Goal: Information Seeking & Learning: Learn about a topic

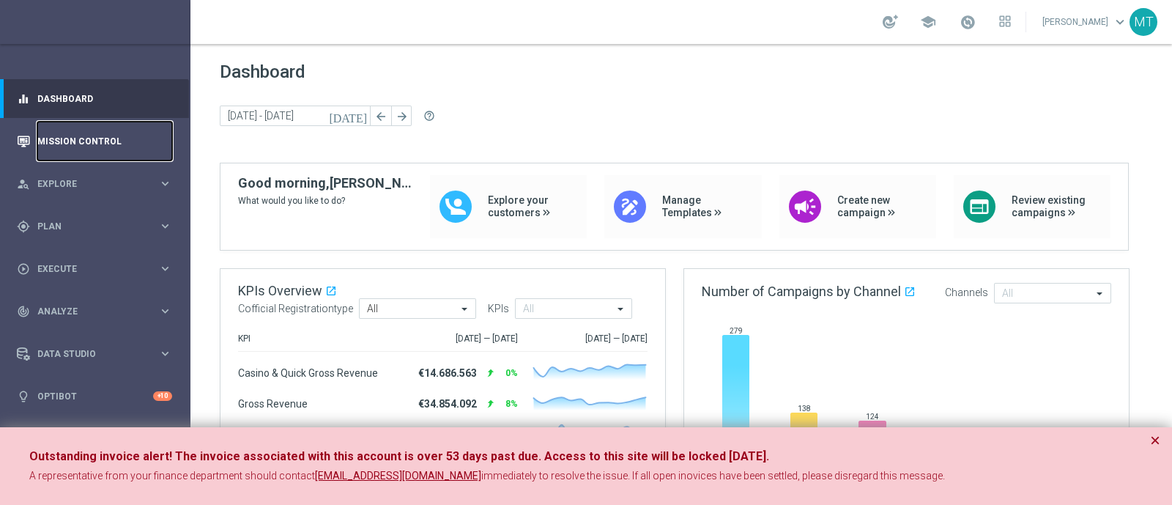
click at [100, 122] on link "Mission Control" at bounding box center [104, 141] width 135 height 39
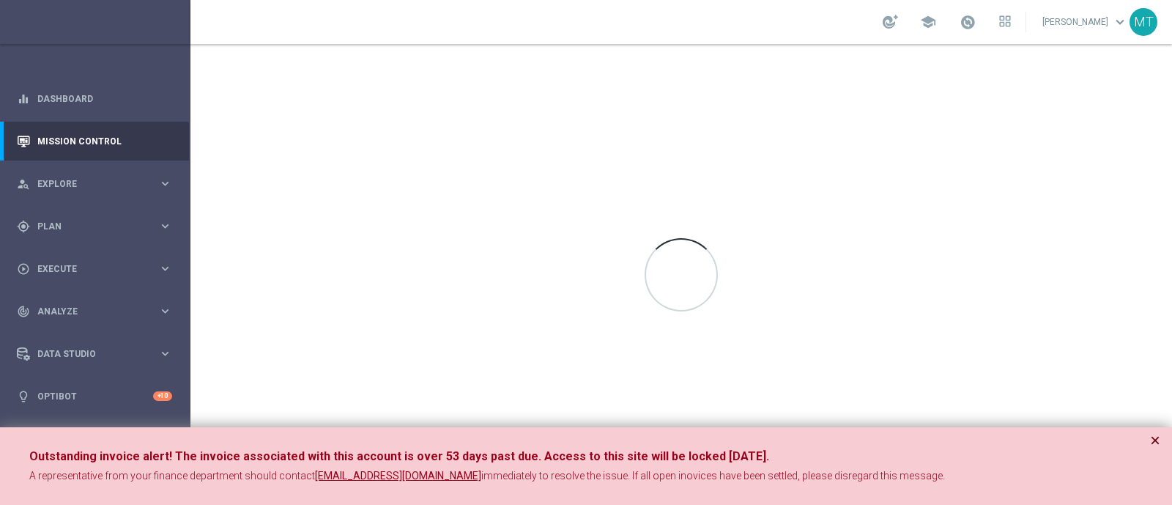
click at [937, 403] on button "×" at bounding box center [1155, 440] width 10 height 18
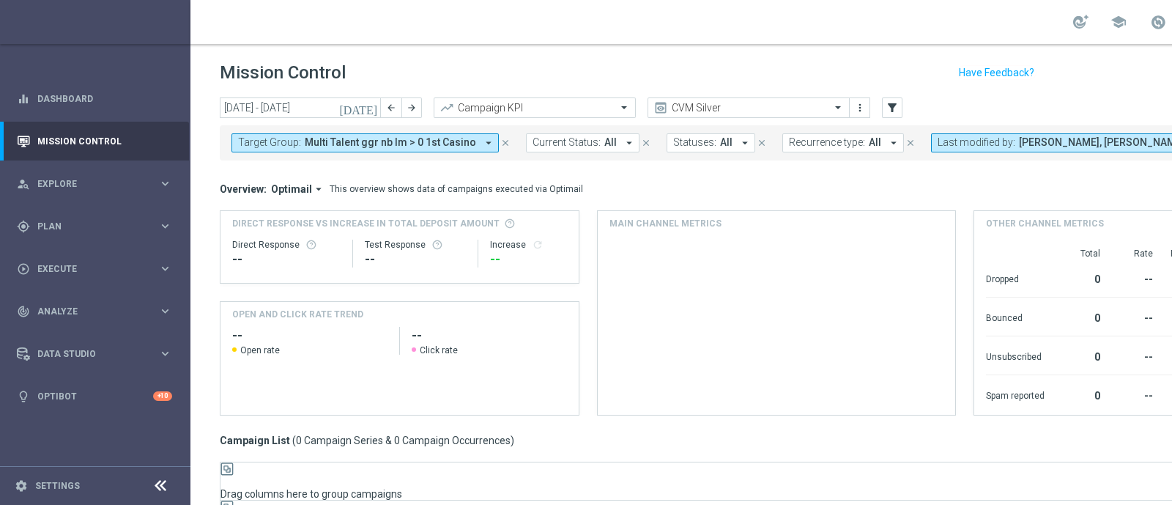
click at [368, 108] on icon "[DATE]" at bounding box center [359, 107] width 40 height 13
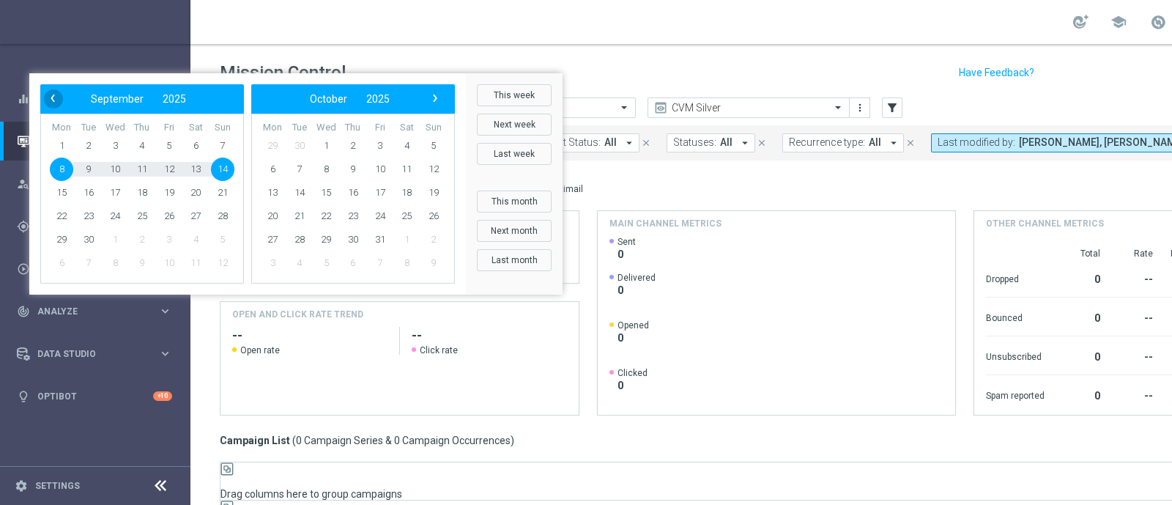
click at [62, 108] on span "‹" at bounding box center [52, 98] width 19 height 19
click at [234, 181] on span "10" at bounding box center [222, 168] width 23 height 23
type input "04 Aug 2025 - 10 Aug 2025"
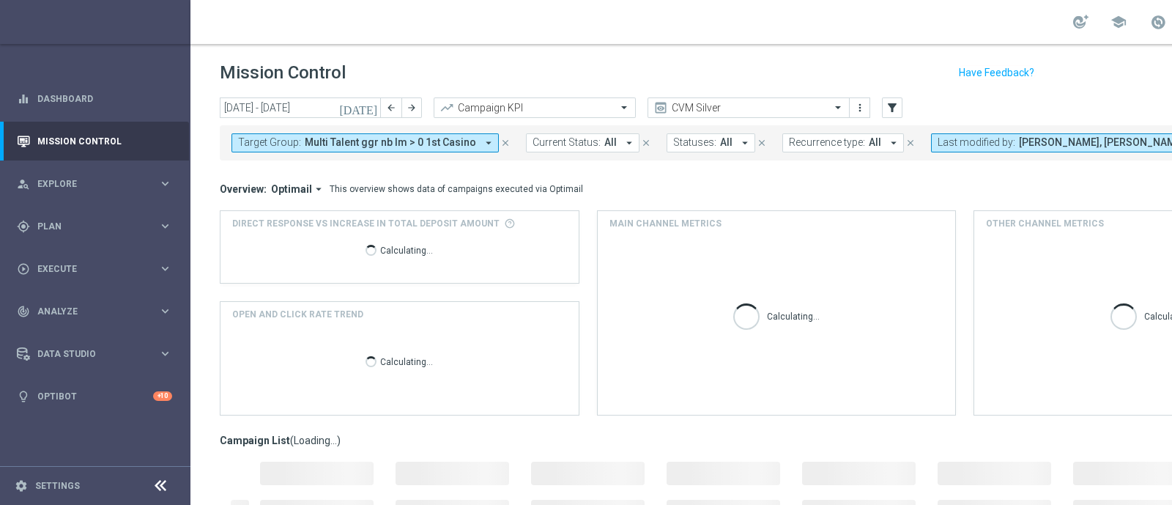
click at [349, 141] on span "Multi Talent ggr nb lm > 0 1st Casino" at bounding box center [390, 142] width 171 height 12
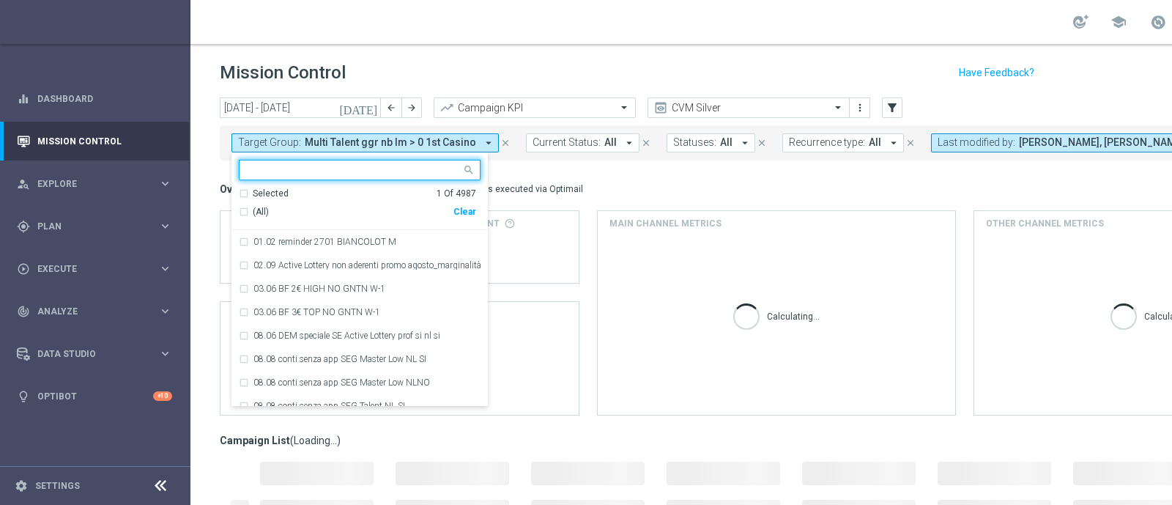
click at [270, 191] on div "Selected" at bounding box center [271, 194] width 36 height 12
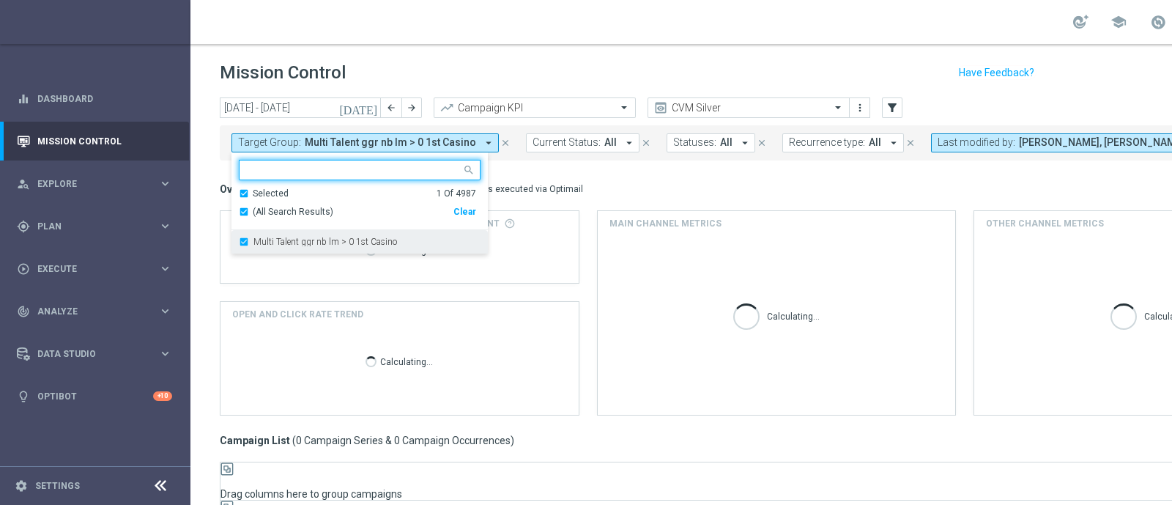
click at [283, 249] on div "Multi Talent ggr nb lm > 0 1st Casino" at bounding box center [360, 241] width 242 height 23
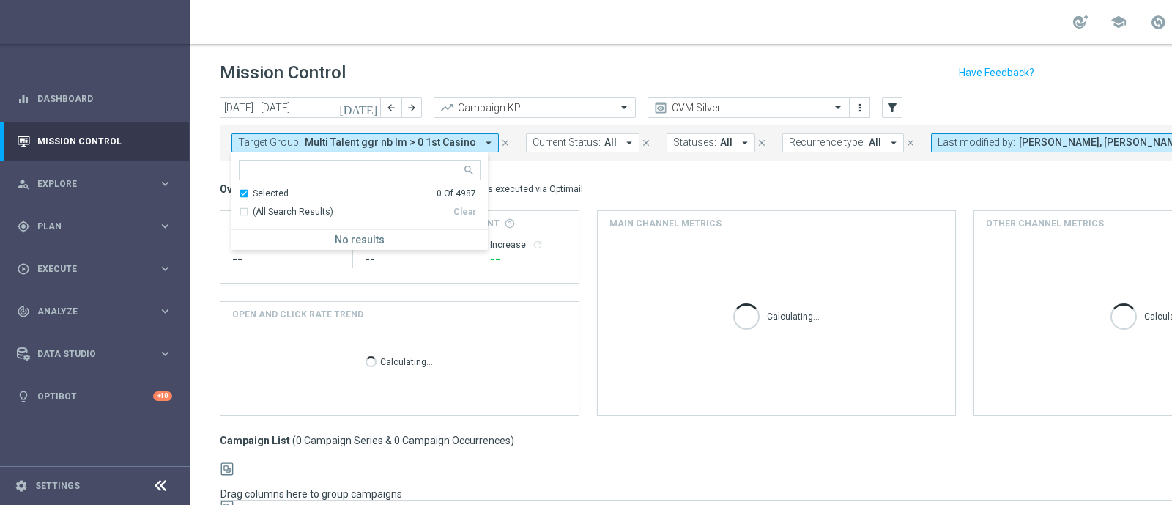
click at [251, 182] on ng-select "Selected 0 Of 4987 (All Search Results) Clear No results" at bounding box center [359, 205] width 256 height 90
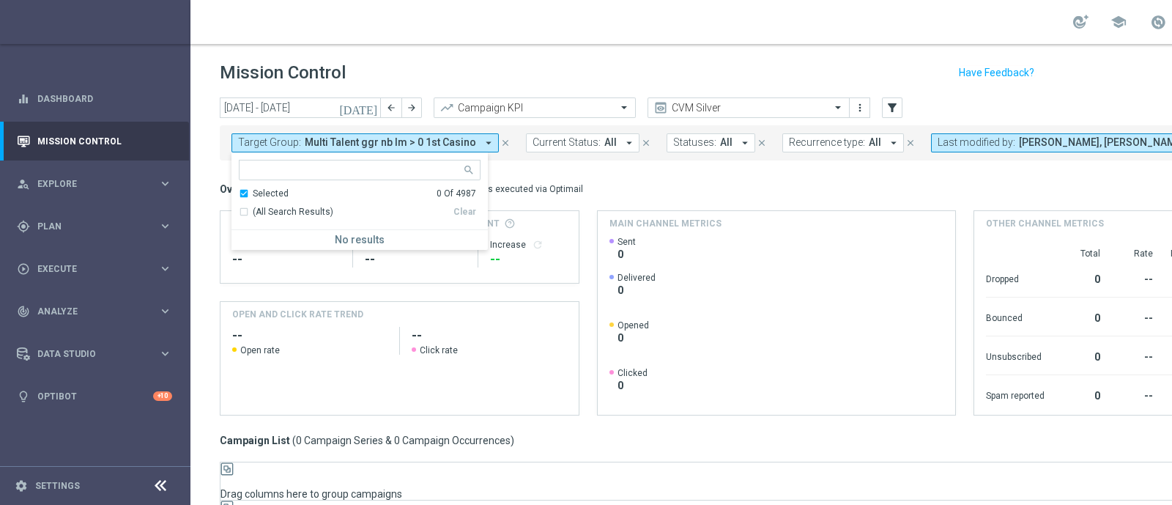
click at [240, 192] on div "Selected 0 Of 4987" at bounding box center [357, 194] width 237 height 12
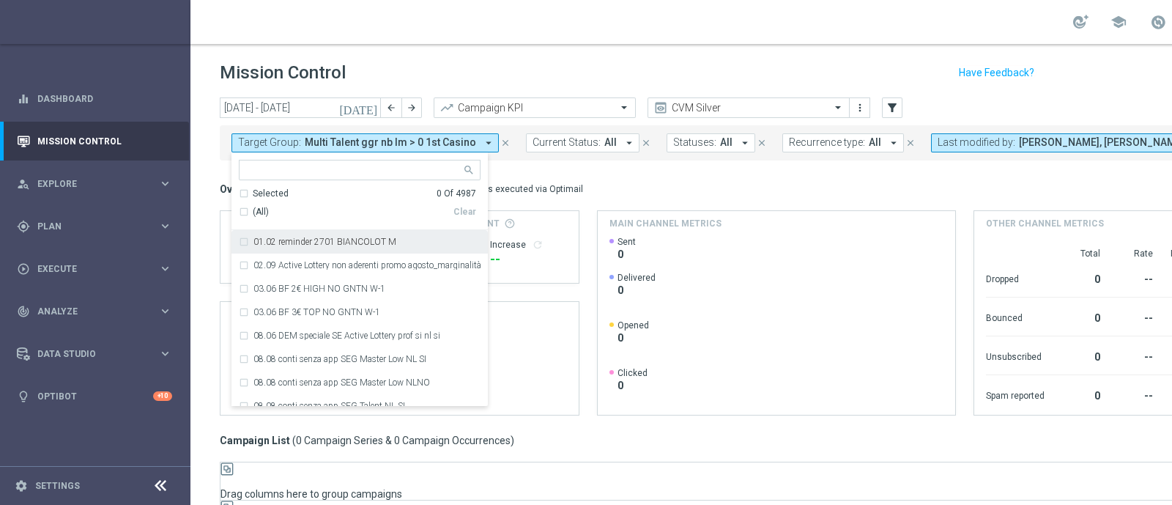
click at [272, 163] on div at bounding box center [351, 169] width 222 height 18
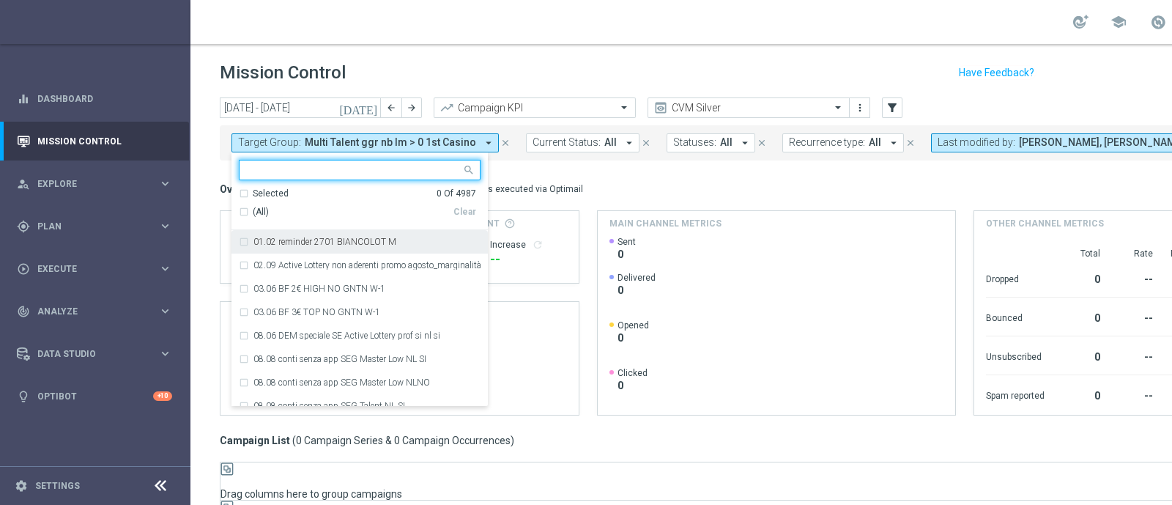
paste input "Talent only 1st pref betting lm ggr nb lm > 0 excl prev camp"
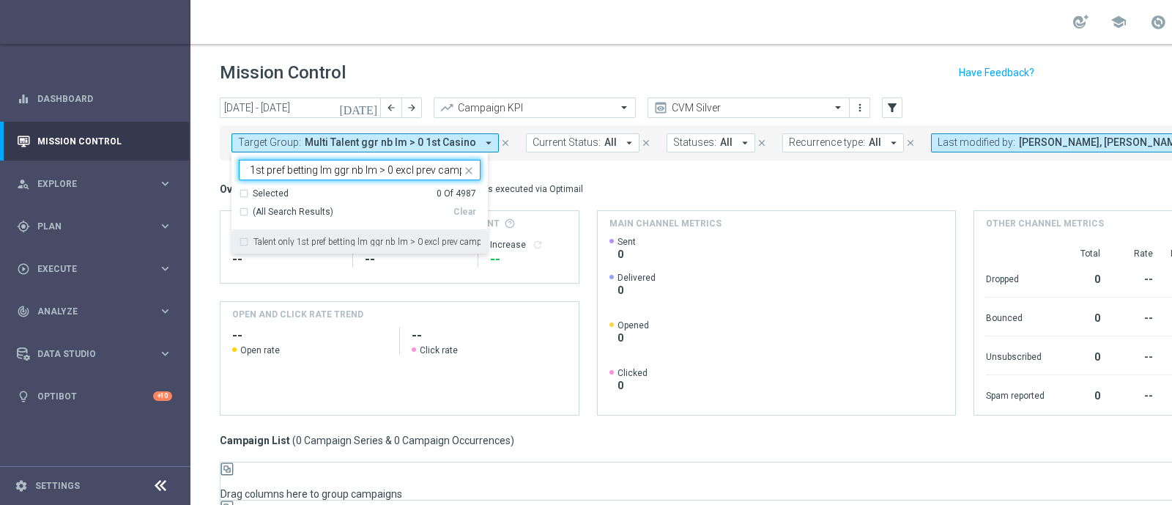
click at [296, 239] on label "Talent only 1st pref betting lm ggr nb lm > 0 excl prev camp" at bounding box center [366, 241] width 227 height 9
type input "Talent only 1st pref betting lm ggr nb lm > 0 excl prev camp"
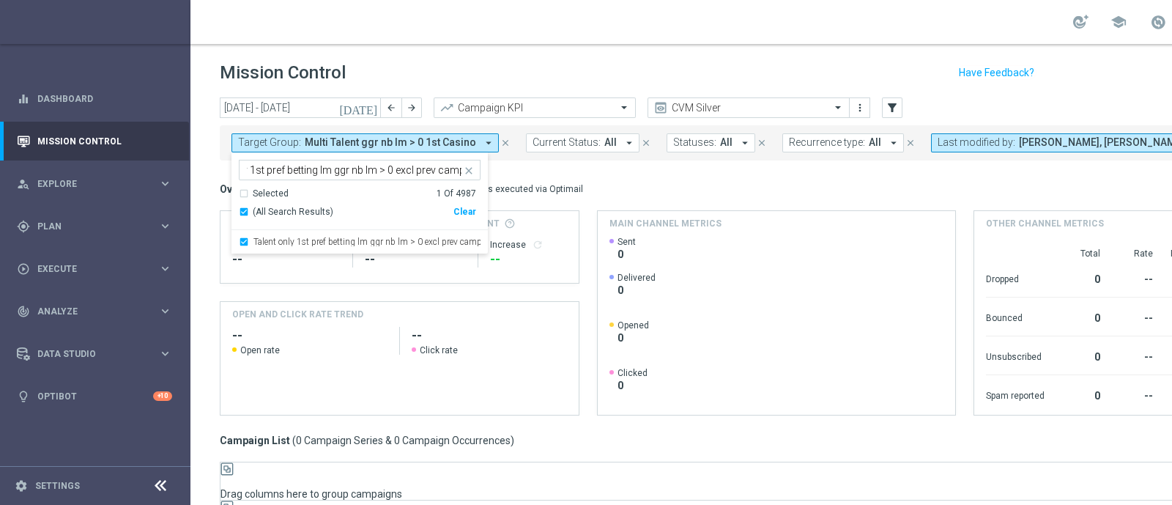
scroll to position [0, 0]
click at [648, 202] on mini-dashboard "Overview: Optimail arrow_drop_down This overview shows data of campaigns execut…" at bounding box center [776, 295] width 1113 height 270
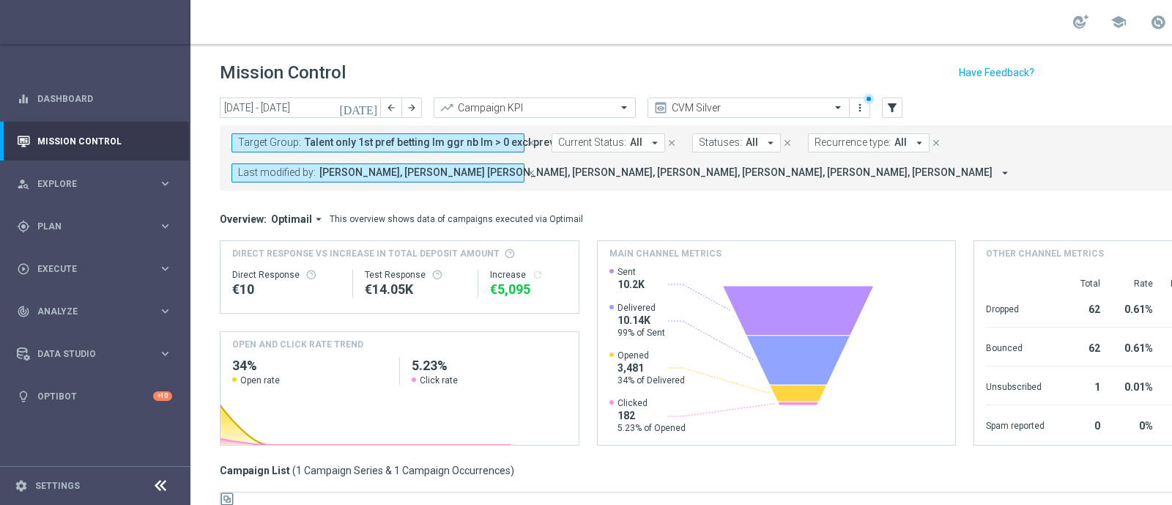
scroll to position [256, 0]
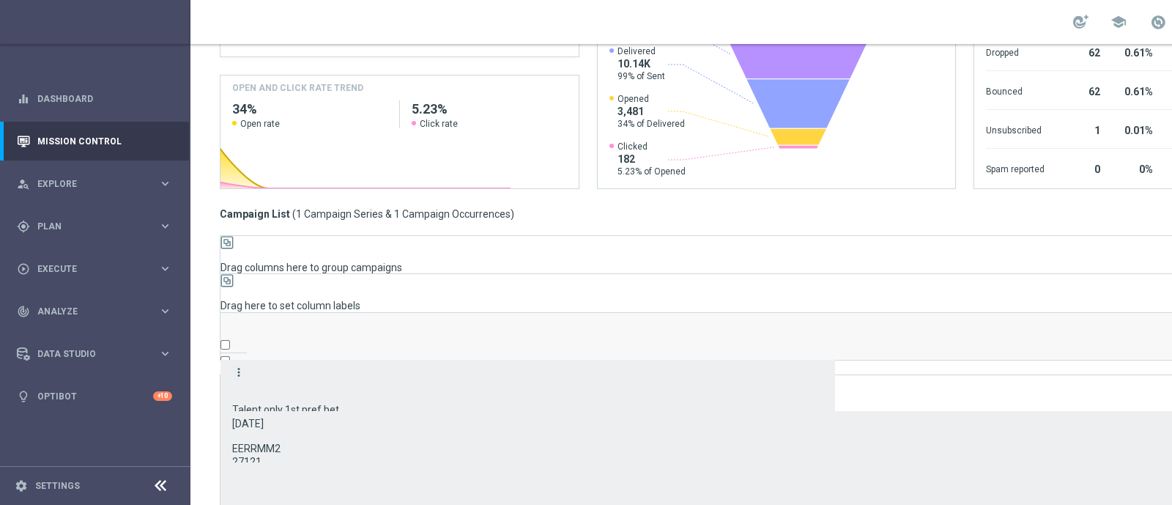
click at [233, 365] on icon "more_vert" at bounding box center [238, 371] width 13 height 13
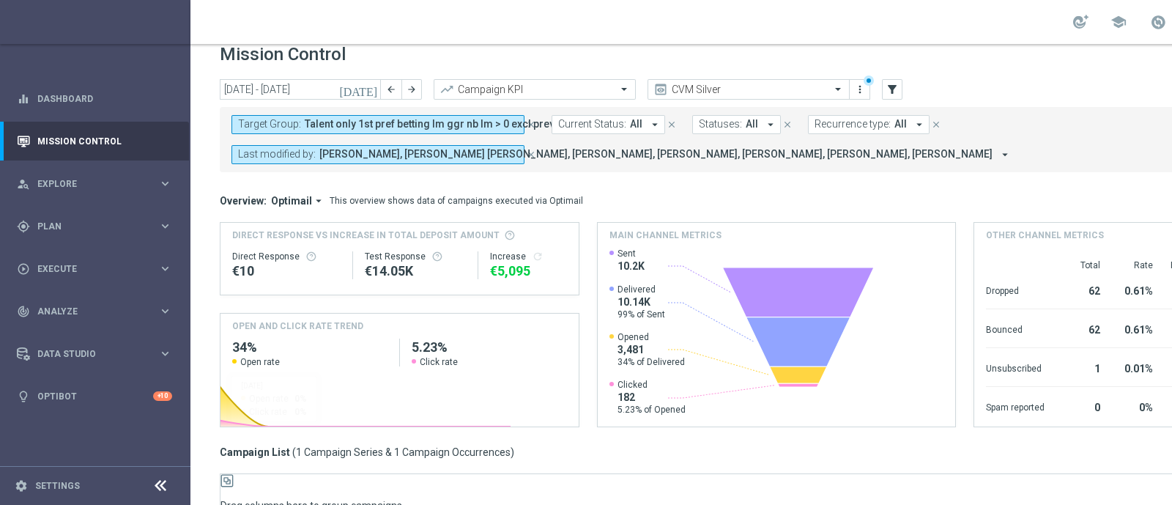
scroll to position [17, 0]
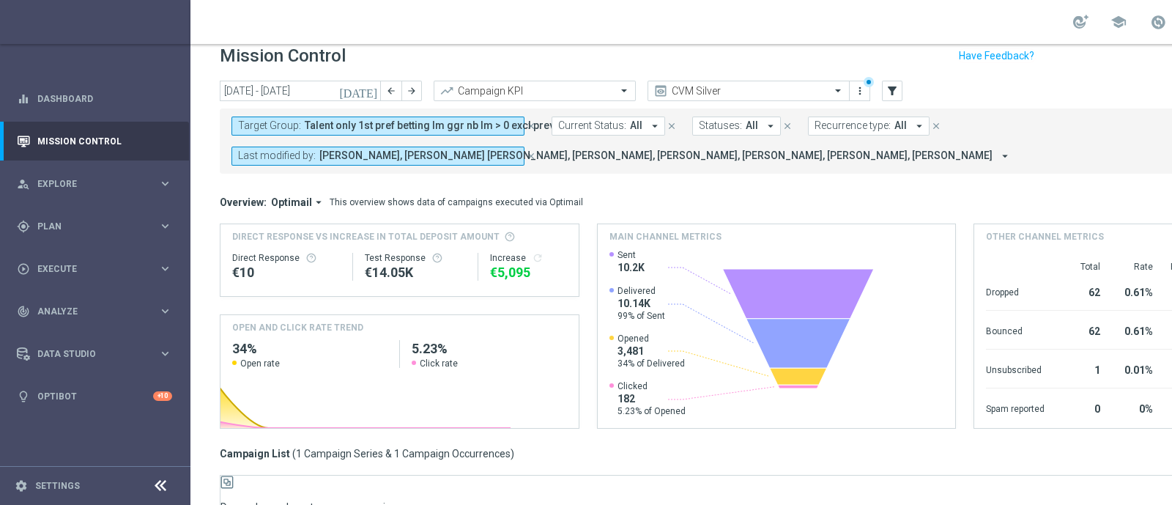
click at [398, 125] on span "Talent only 1st pref betting lm ggr nb lm > 0 excl prev camp" at bounding box center [444, 125] width 279 height 12
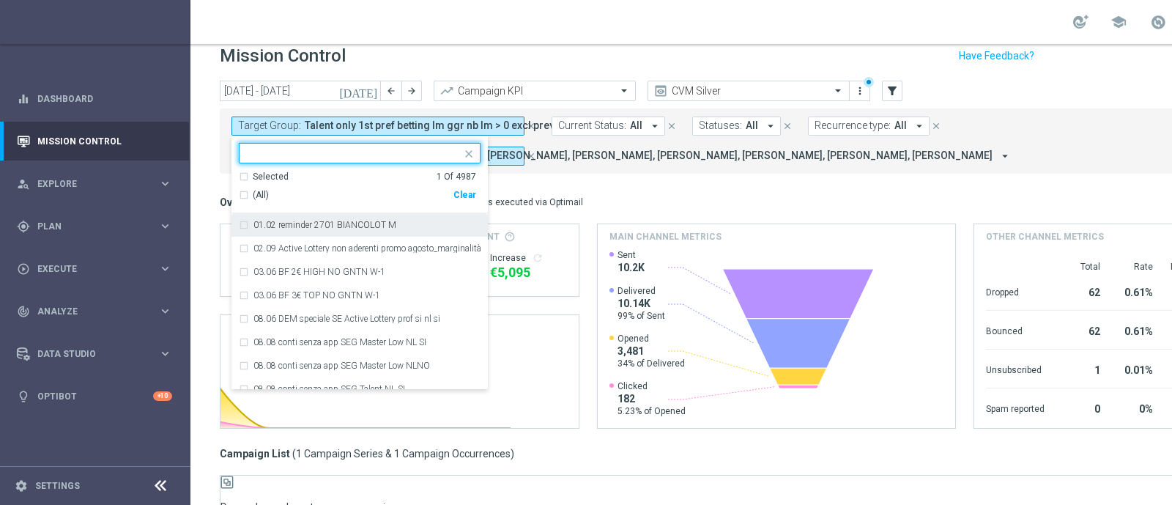
click at [253, 172] on div "Selected" at bounding box center [271, 177] width 36 height 12
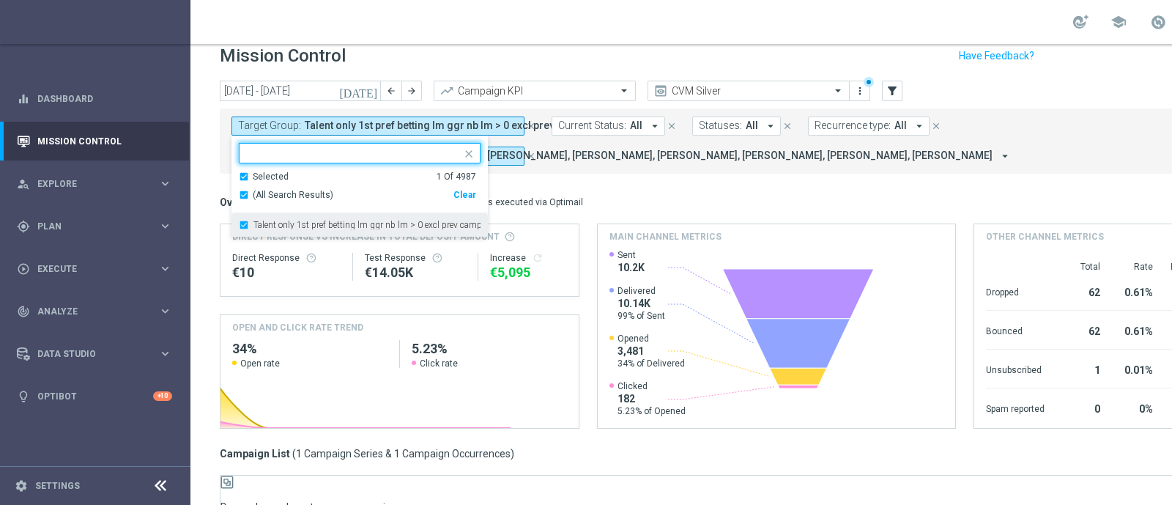
click at [272, 232] on div "Talent only 1st pref betting lm ggr nb lm > 0 excl prev camp" at bounding box center [360, 224] width 242 height 23
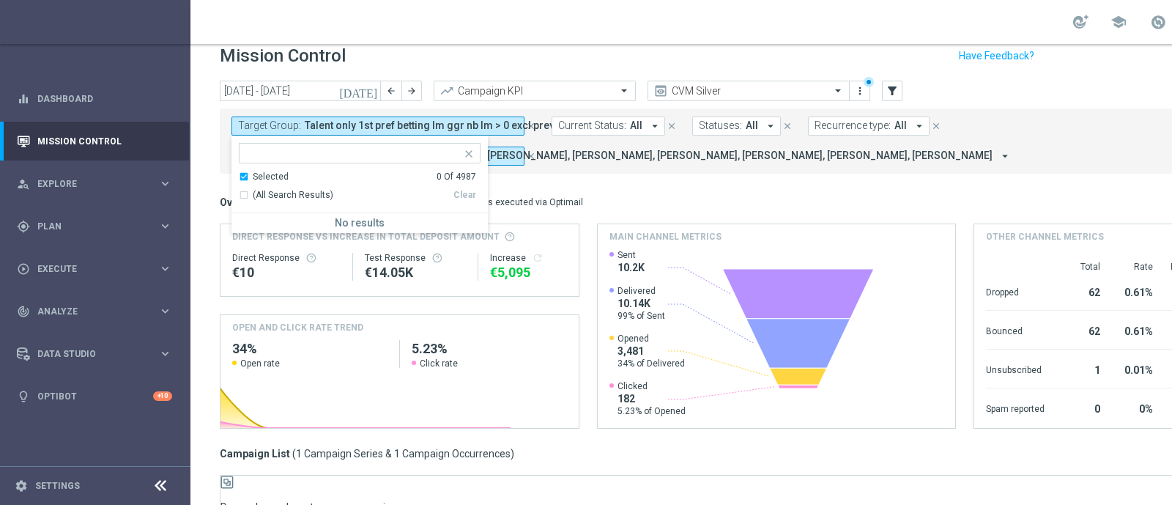
click at [261, 173] on div "Selected" at bounding box center [271, 177] width 36 height 12
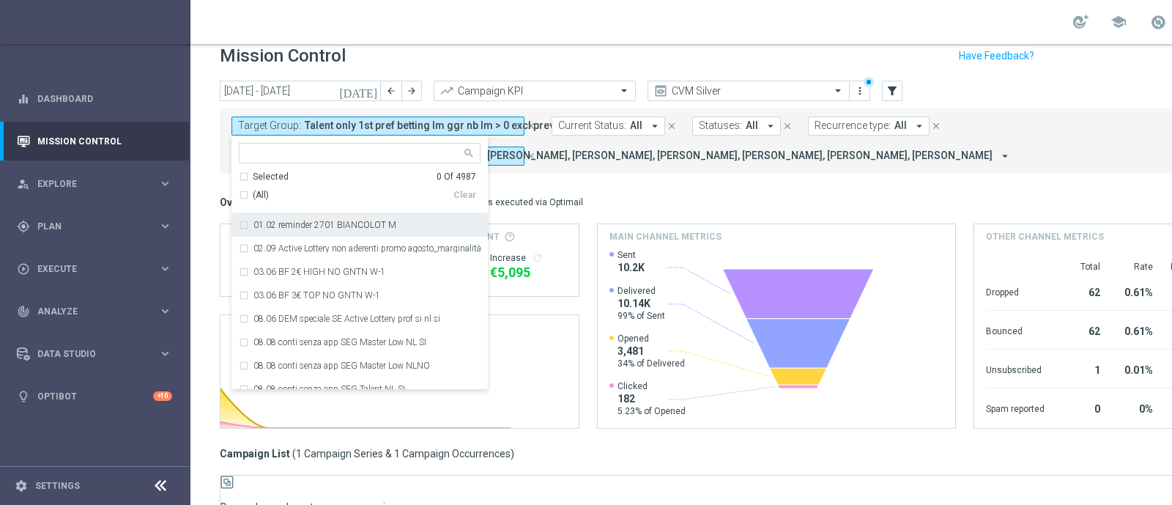
click at [260, 157] on input "text" at bounding box center [354, 153] width 215 height 12
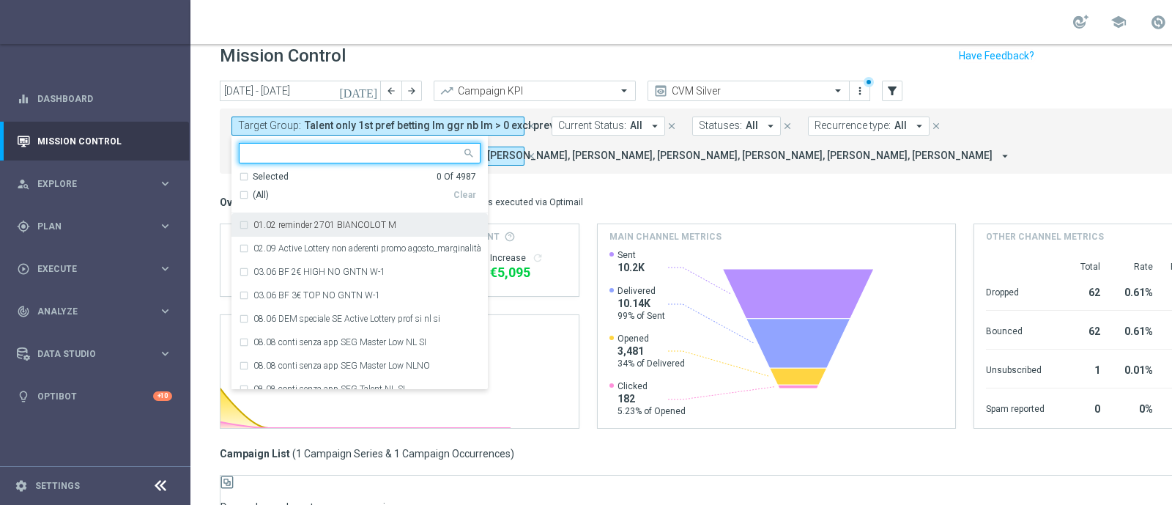
paste input "Talent only 1st pref lotteries & other lm ggr nb lm > 0 excl prev camp"
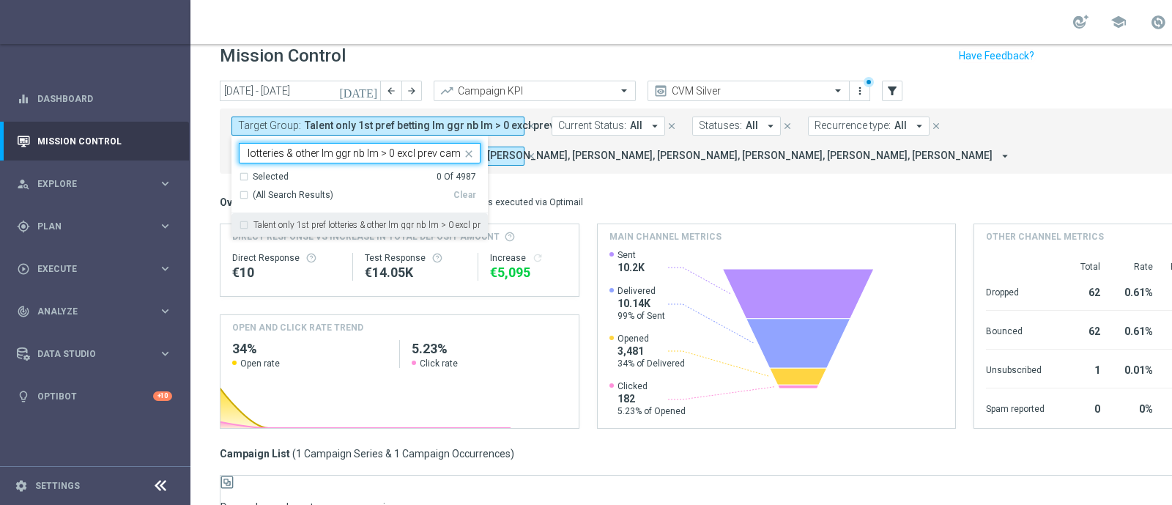
click at [389, 215] on div "Talent only 1st pref lotteries & other lm ggr nb lm > 0 excl prev camp" at bounding box center [360, 224] width 242 height 23
type input "Talent only 1st pref lotteries & other lm ggr nb lm > 0 excl prev camp"
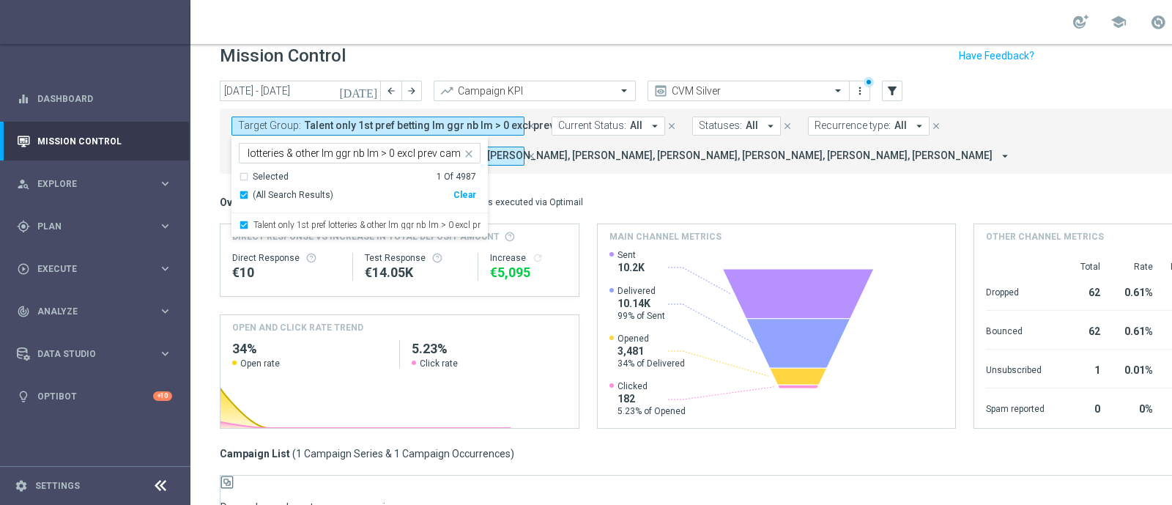
scroll to position [0, 0]
click at [515, 193] on div "Overview: Optimail arrow_drop_down This overview shows data of campaigns execut…" at bounding box center [776, 202] width 1113 height 19
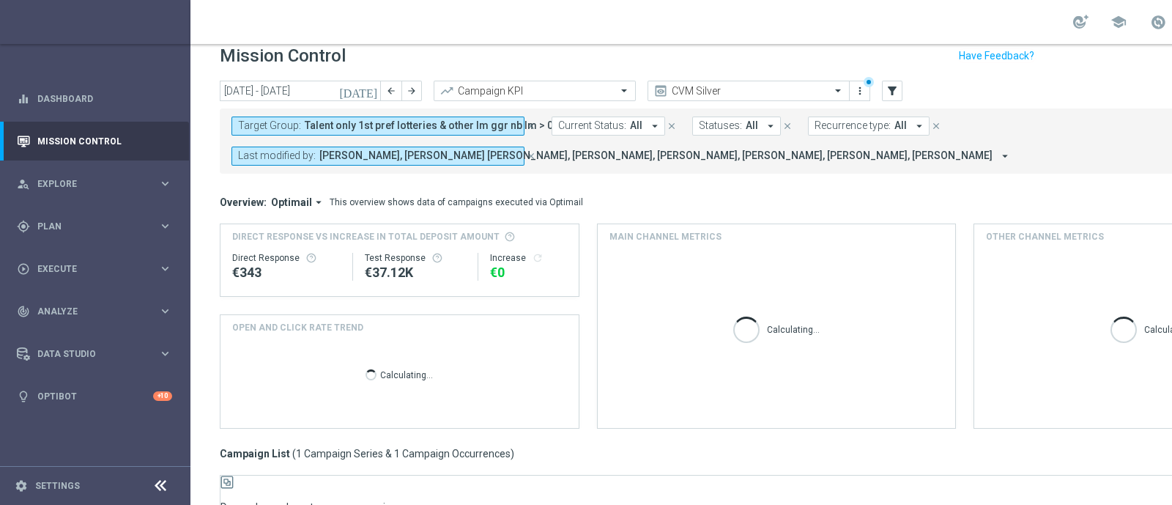
scroll to position [256, 0]
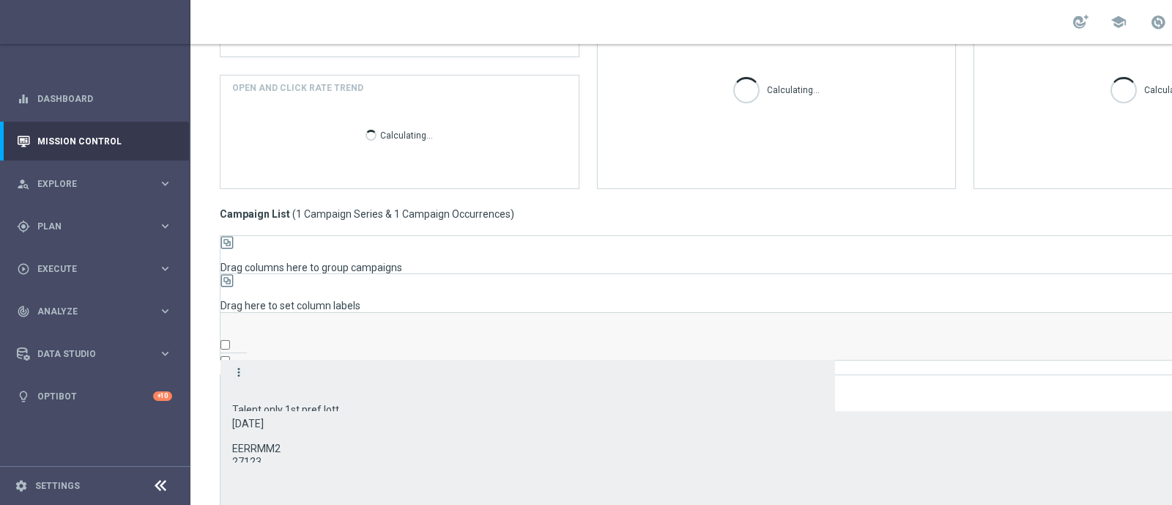
click at [245, 365] on icon "more_vert" at bounding box center [238, 371] width 13 height 13
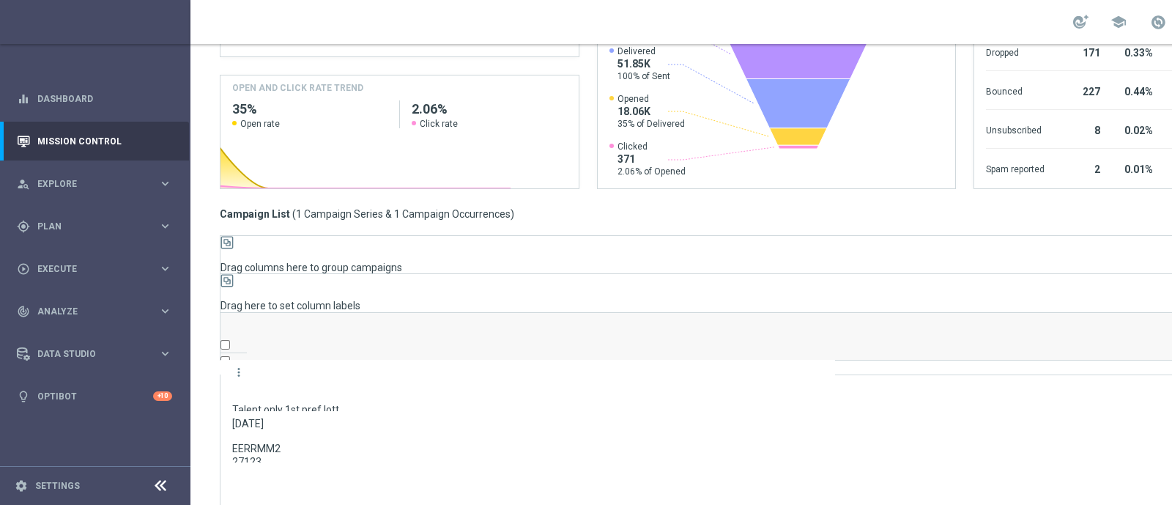
scroll to position [0, 0]
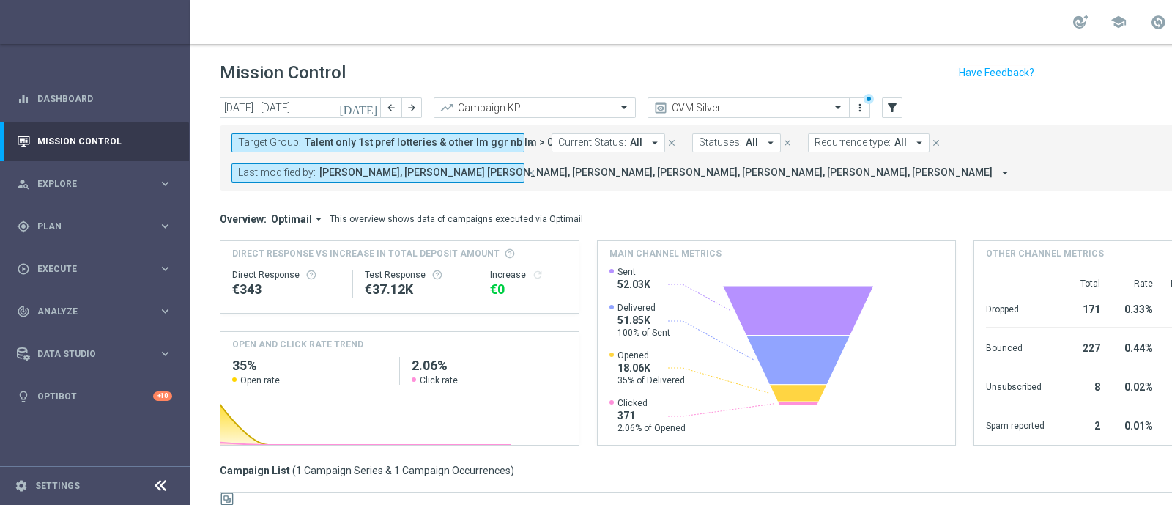
click at [357, 144] on span "Talent only 1st pref lotteries & other lm ggr nb lm > 0 excl prev camp" at bounding box center [466, 142] width 323 height 12
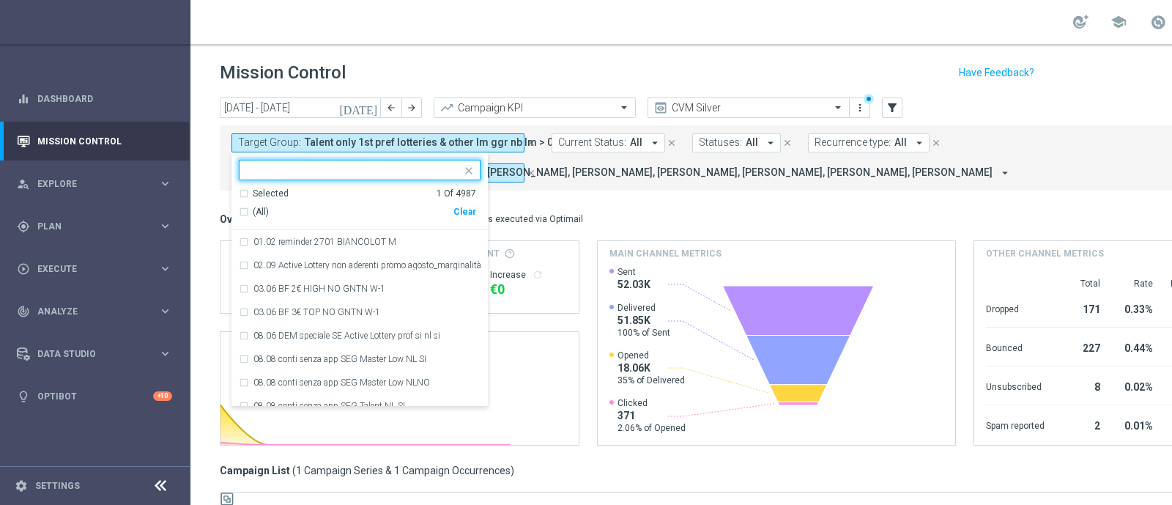
click at [338, 206] on div "(All)" at bounding box center [346, 212] width 215 height 12
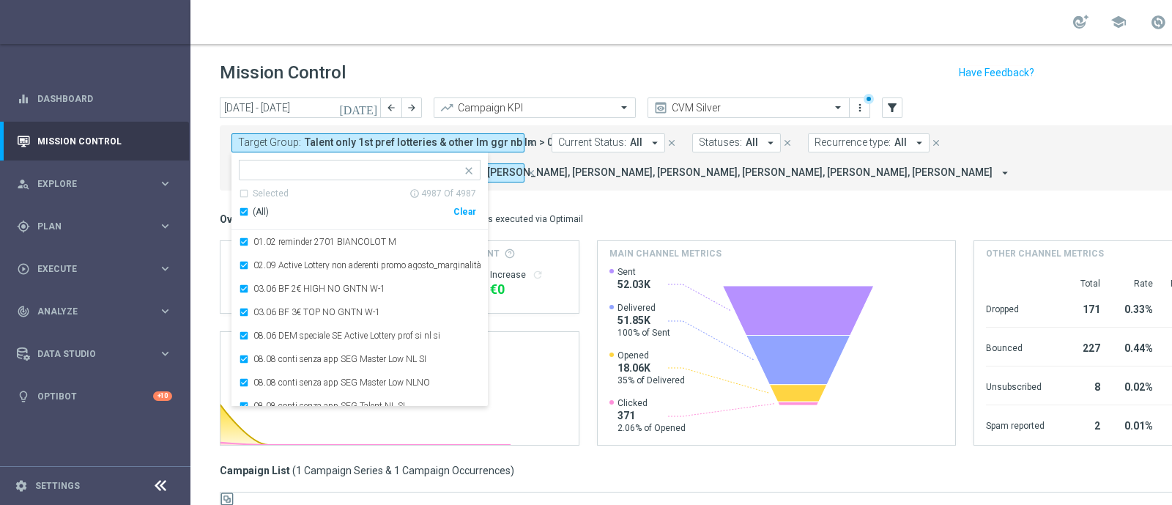
click at [314, 192] on div "Selected info_outline 4987 Of 4987" at bounding box center [357, 194] width 237 height 12
click at [248, 207] on div "(All)" at bounding box center [346, 212] width 215 height 12
click at [239, 188] on div "Selected 0 Of 4987" at bounding box center [357, 194] width 237 height 12
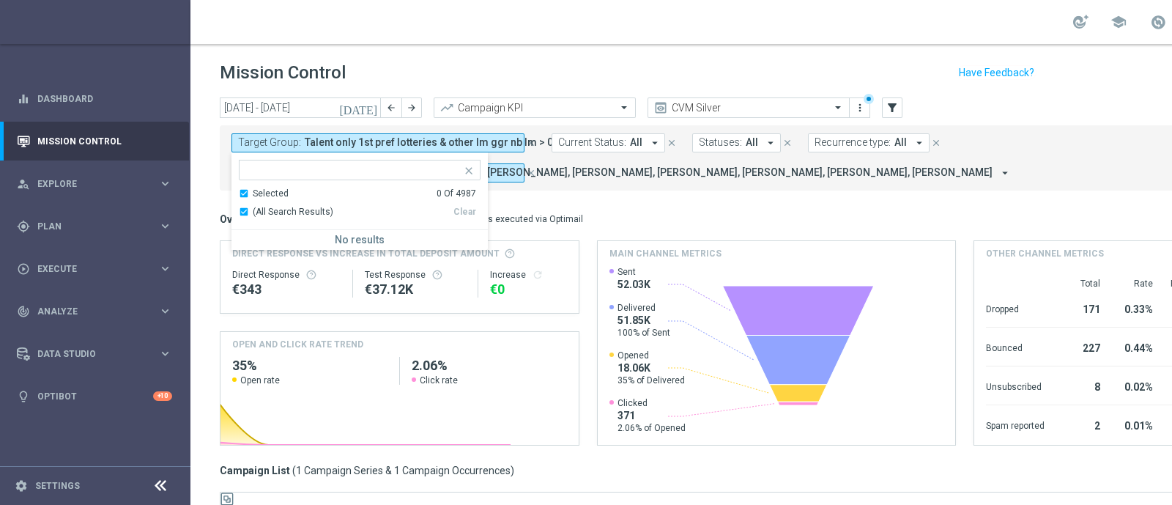
click at [242, 188] on div "Selected 0 Of 4987" at bounding box center [357, 194] width 237 height 12
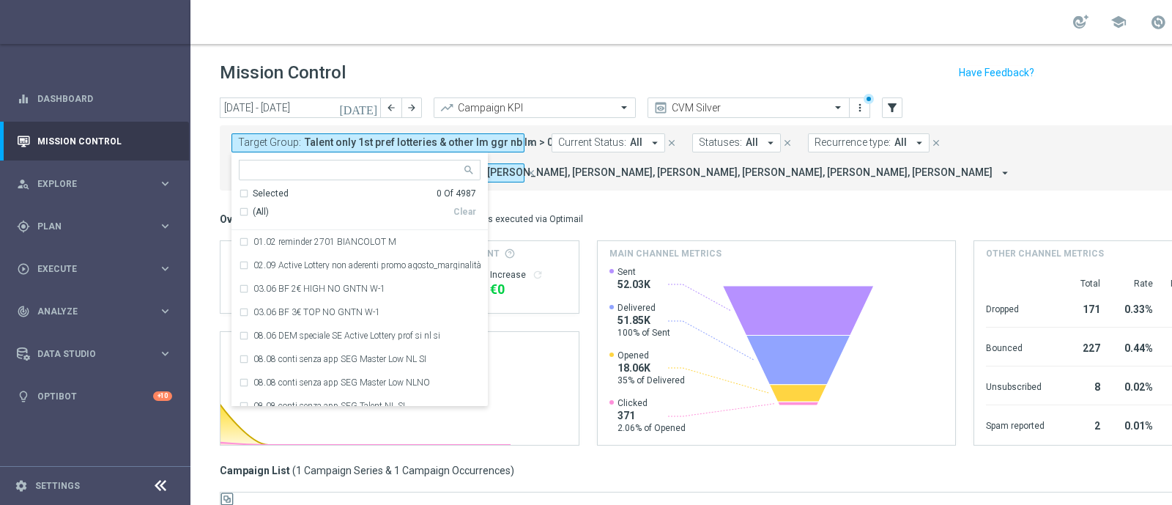
click at [247, 199] on div "Selected 0 Of 4987" at bounding box center [357, 194] width 237 height 12
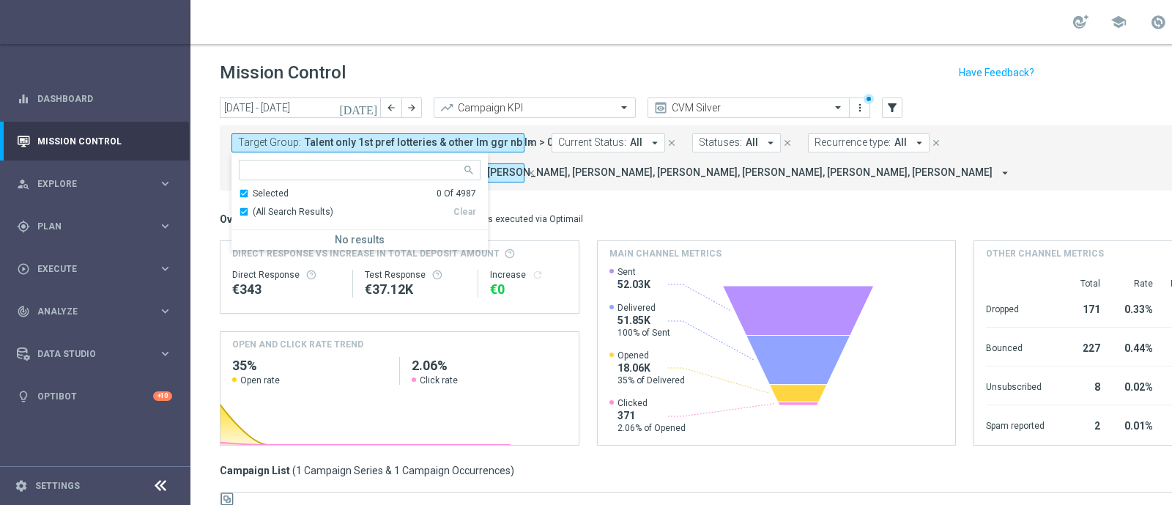
click at [247, 199] on div "Selected 0 Of 4987" at bounding box center [357, 194] width 237 height 12
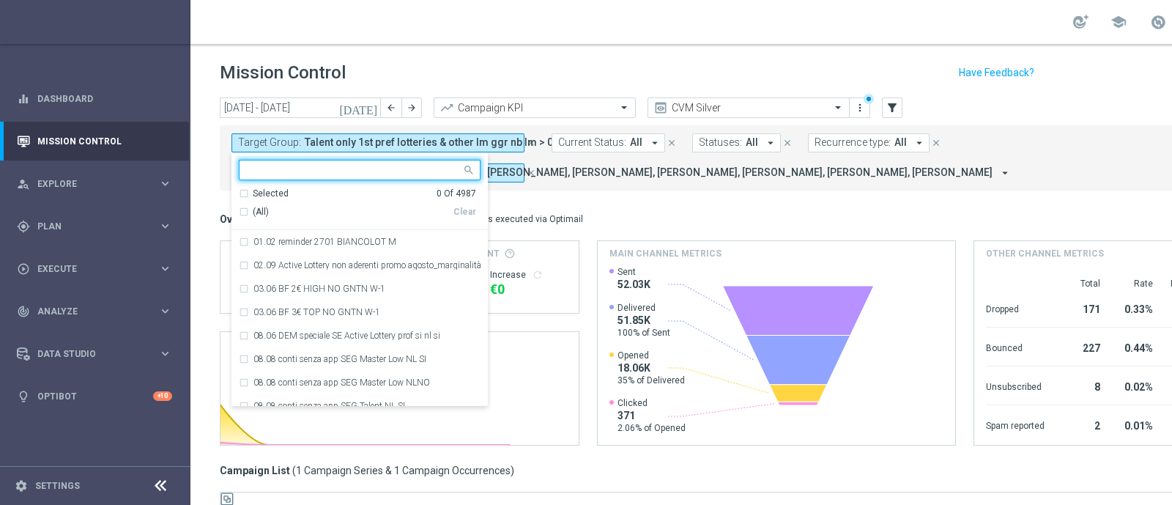
click at [271, 170] on input "text" at bounding box center [354, 170] width 215 height 12
paste input "Talent only 1st pref casino lm ggr nb lm > 0 excl prev camp"
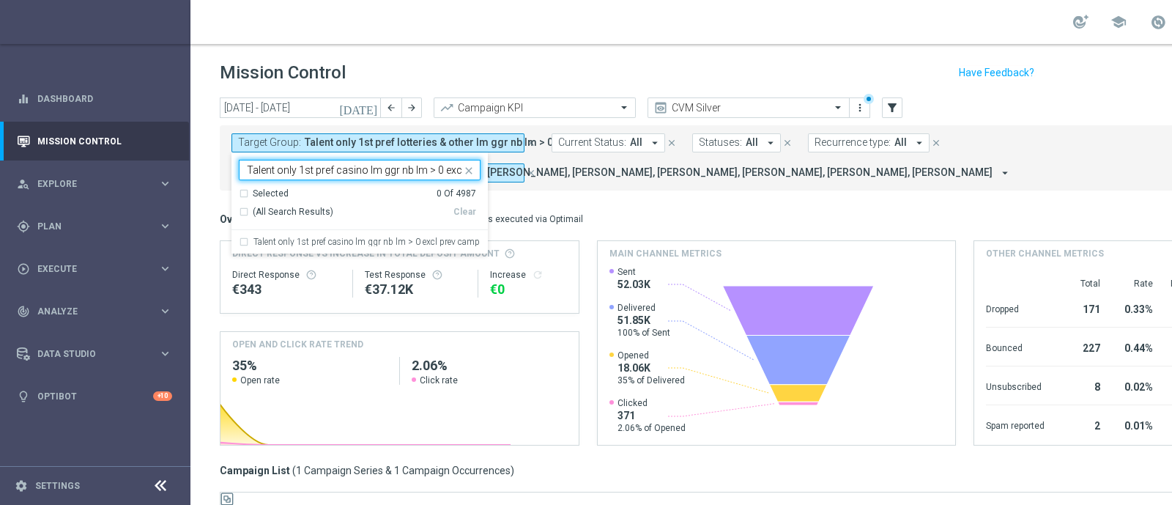
scroll to position [0, 48]
click at [293, 240] on label "Talent only 1st pref casino lm ggr nb lm > 0 excl prev camp" at bounding box center [366, 241] width 226 height 9
type input "Talent only 1st pref casino lm ggr nb lm > 0 excl prev camp"
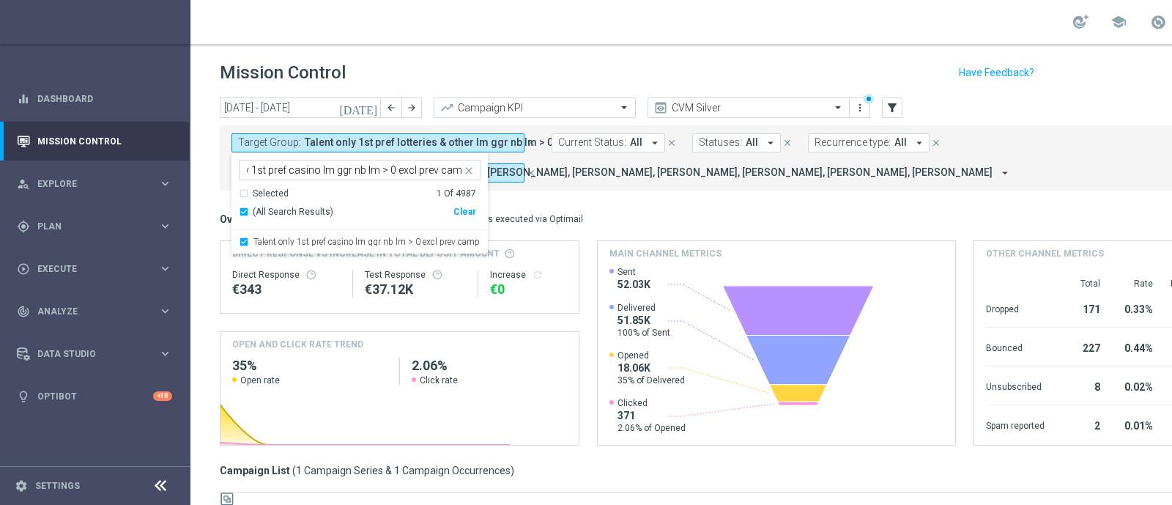
scroll to position [0, 0]
click at [780, 191] on mini-dashboard "Overview: Optimail arrow_drop_down This overview shows data of campaigns execut…" at bounding box center [776, 325] width 1113 height 270
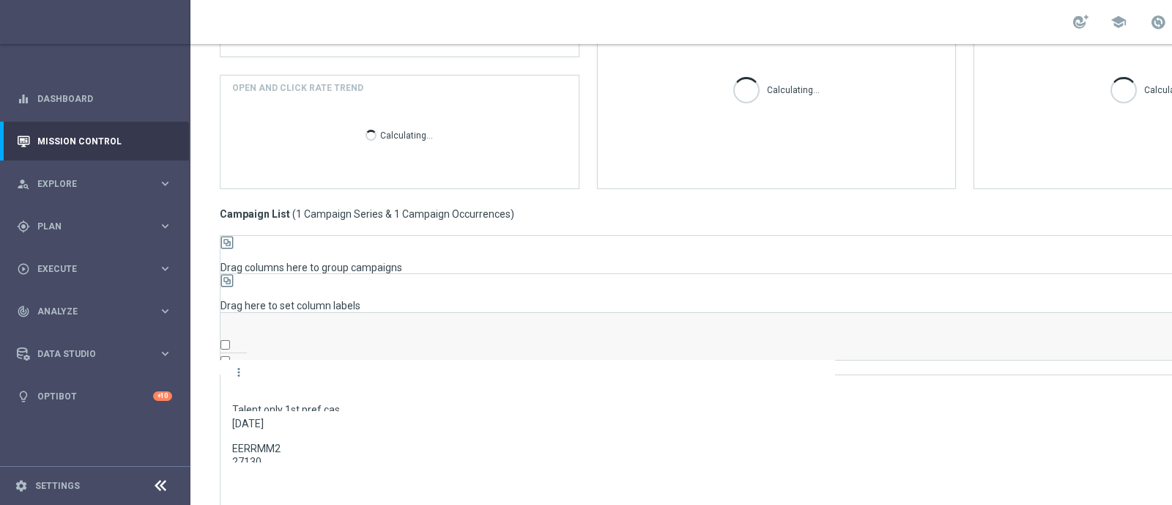
scroll to position [256, 0]
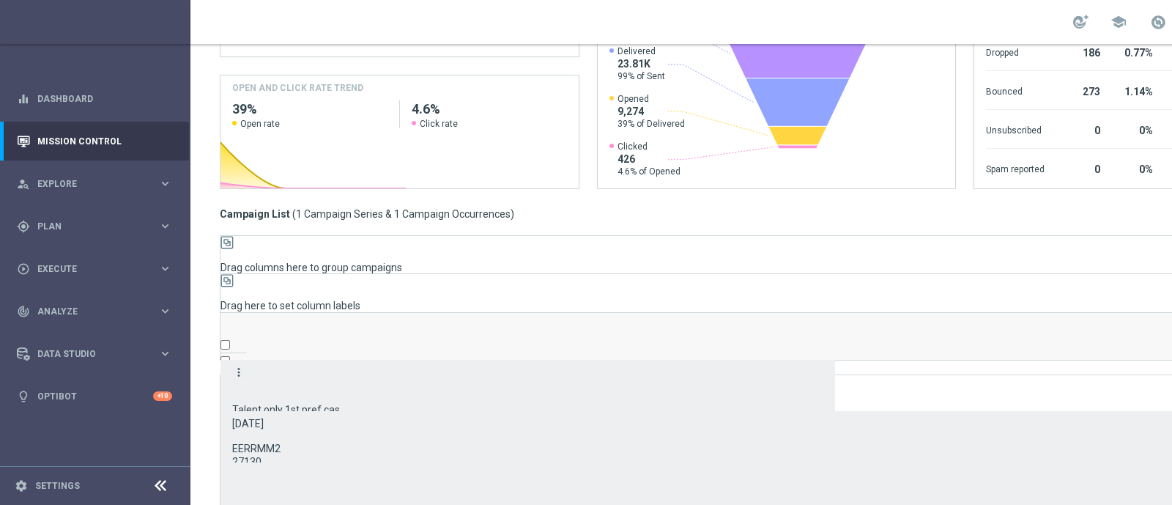
click at [238, 365] on icon "more_vert" at bounding box center [238, 371] width 13 height 13
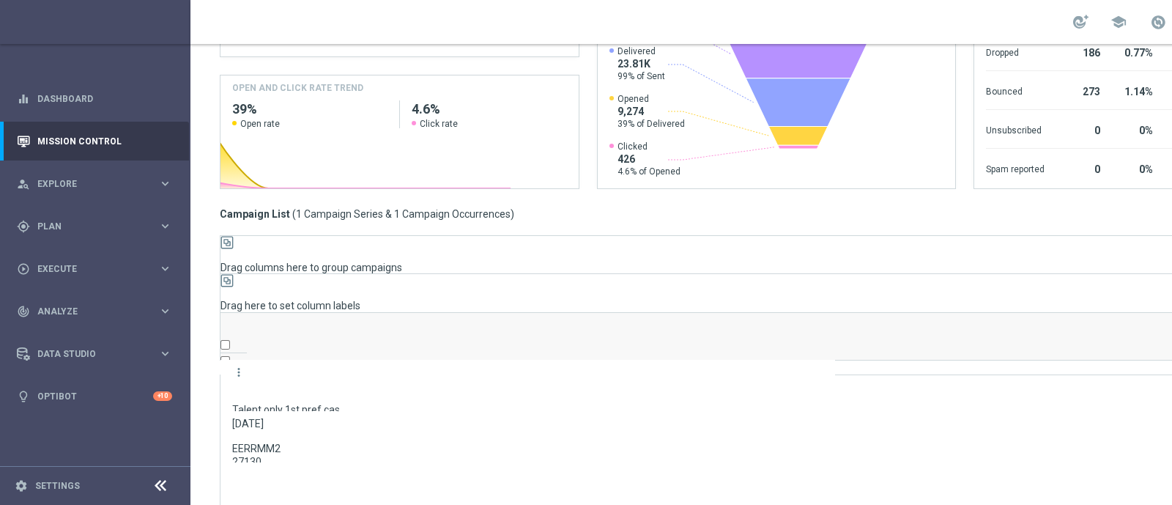
scroll to position [0, 0]
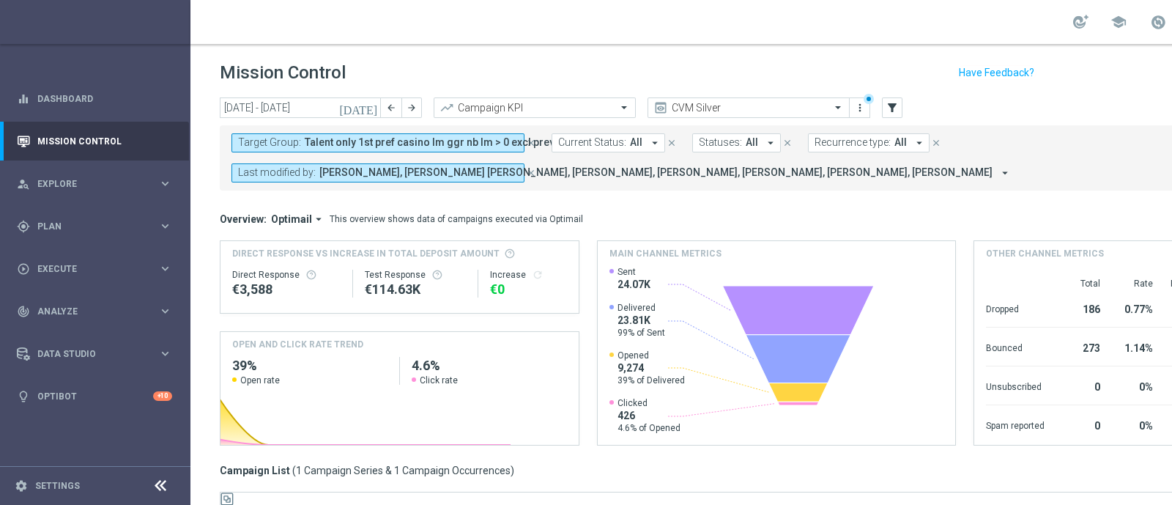
click at [498, 141] on span "Talent only 1st pref casino lm ggr nb lm > 0 excl prev camp" at bounding box center [444, 142] width 279 height 12
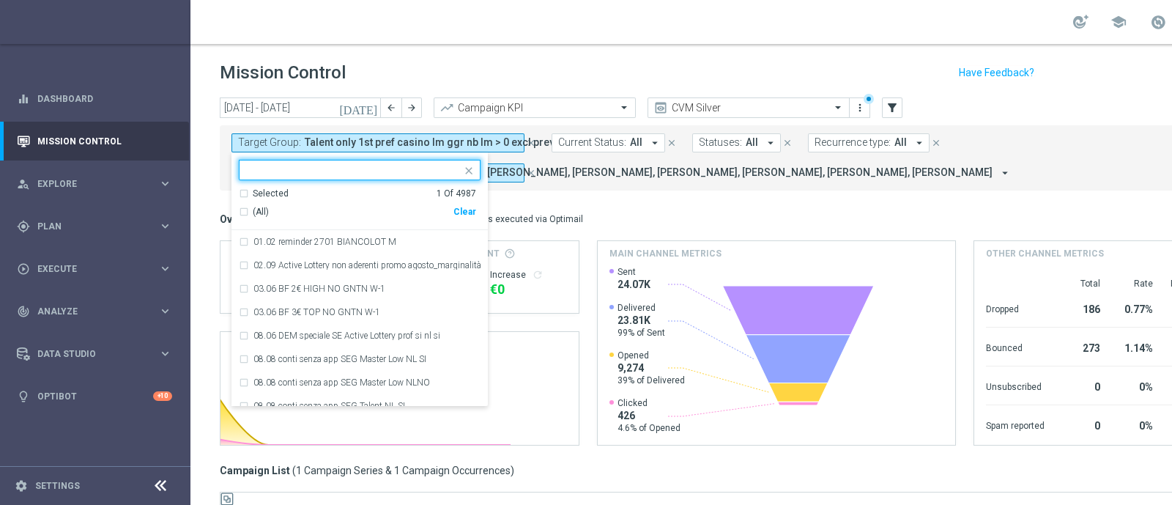
click at [322, 191] on div "Selected 1 Of 4987" at bounding box center [357, 194] width 237 height 12
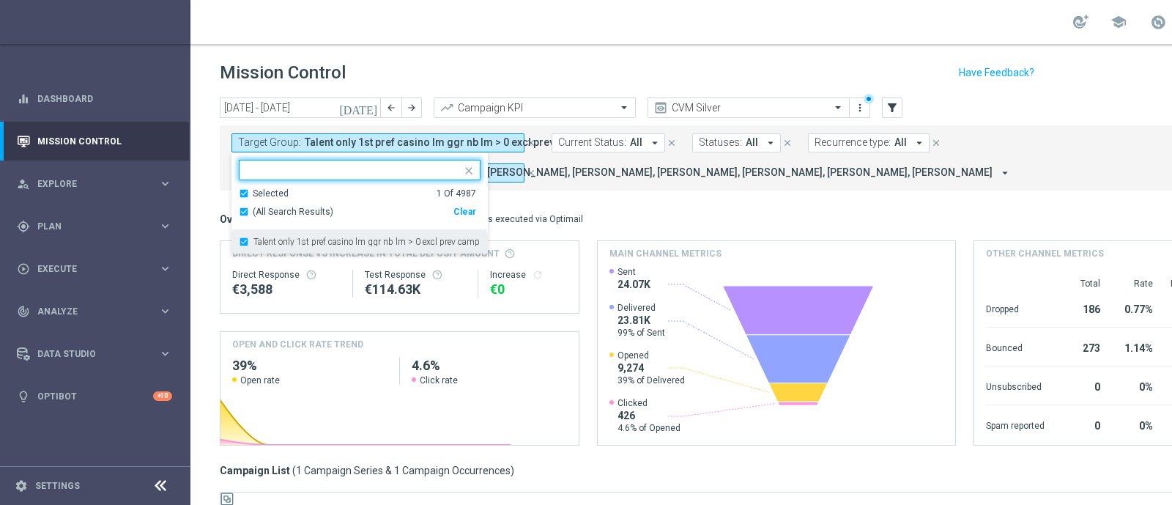
click at [260, 247] on div "Talent only 1st pref casino lm ggr nb lm > 0 excl prev camp" at bounding box center [360, 241] width 242 height 23
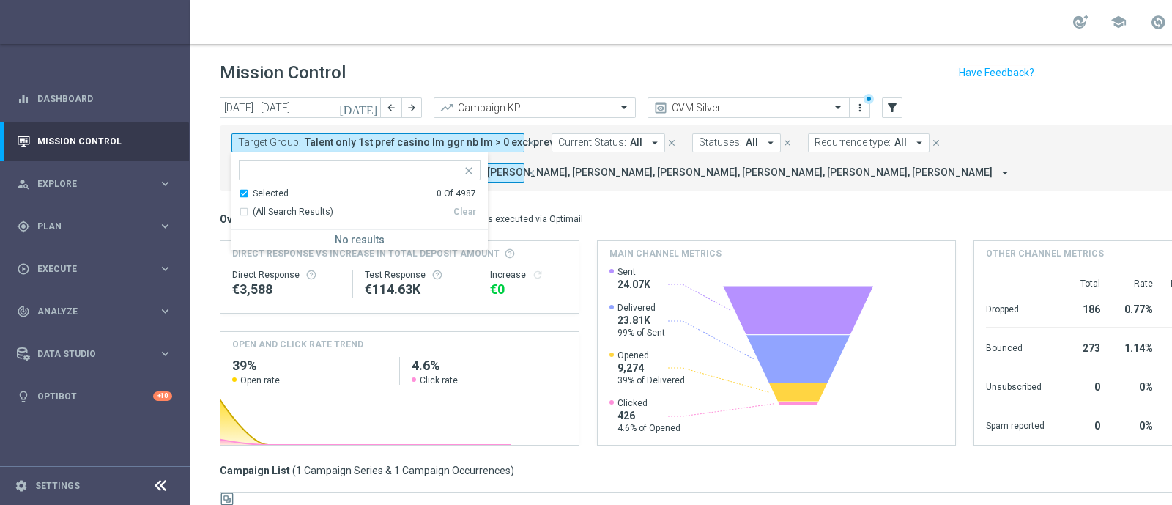
click at [251, 193] on div "Selected 0 Of 4987" at bounding box center [357, 194] width 237 height 12
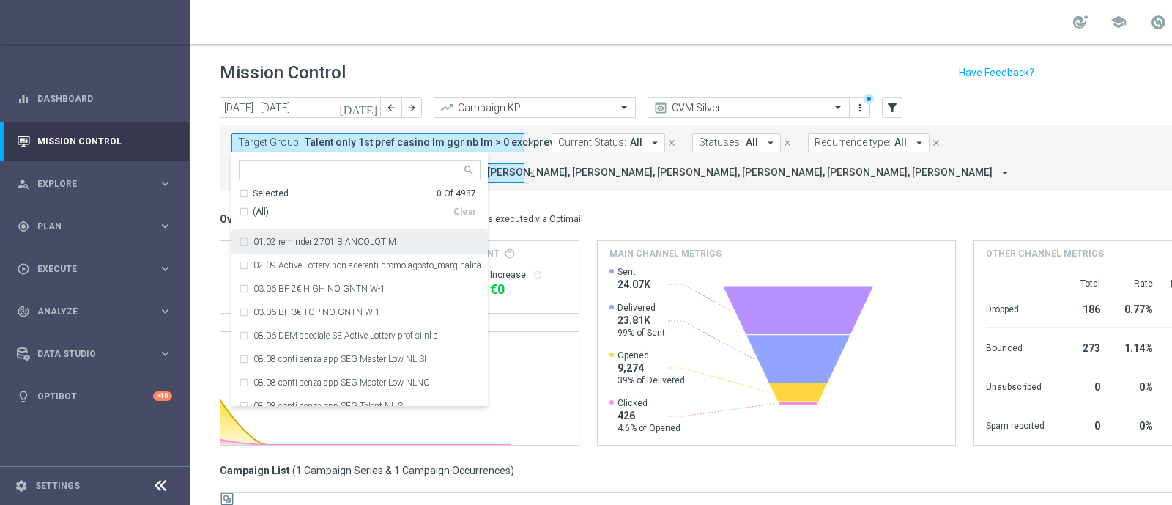
click at [283, 177] on div at bounding box center [353, 171] width 217 height 15
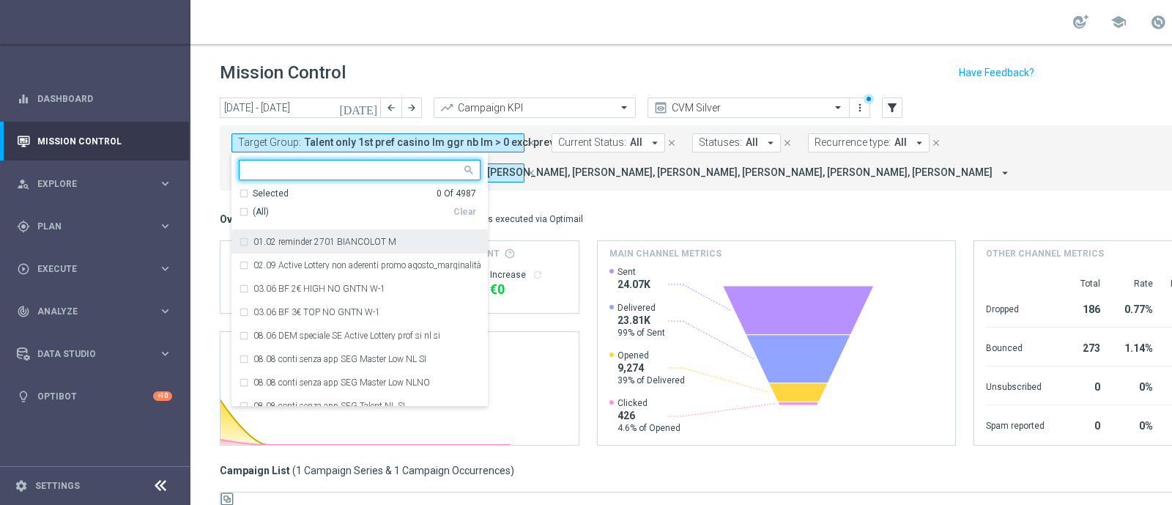
paste input "Master Low only 1st pref betting lm excl prev camp"
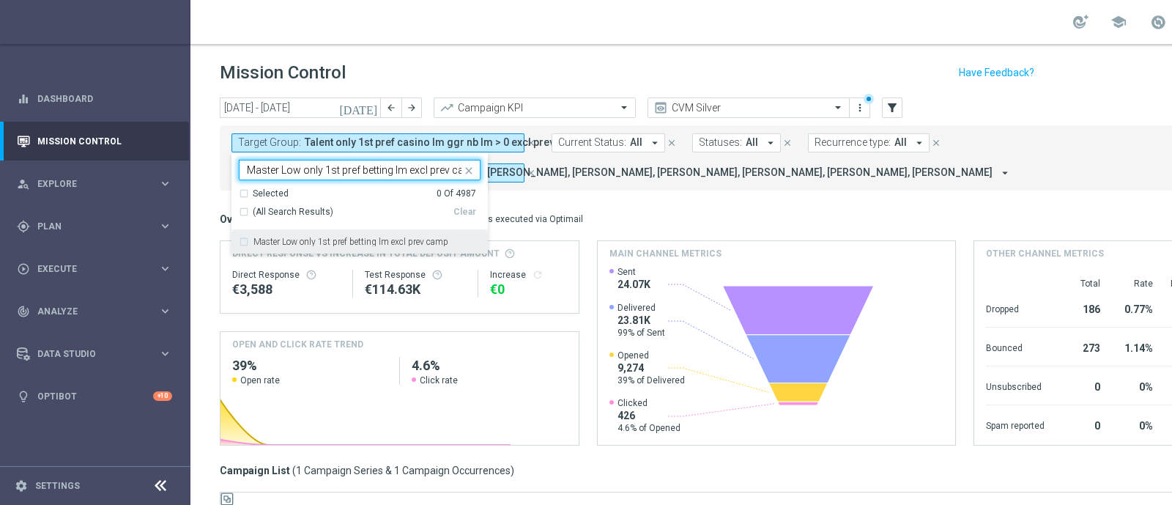
scroll to position [0, 14]
click at [326, 237] on label "Master Low only 1st pref betting lm excl prev camp" at bounding box center [350, 241] width 195 height 9
type input "Master Low only 1st pref betting lm excl prev camp"
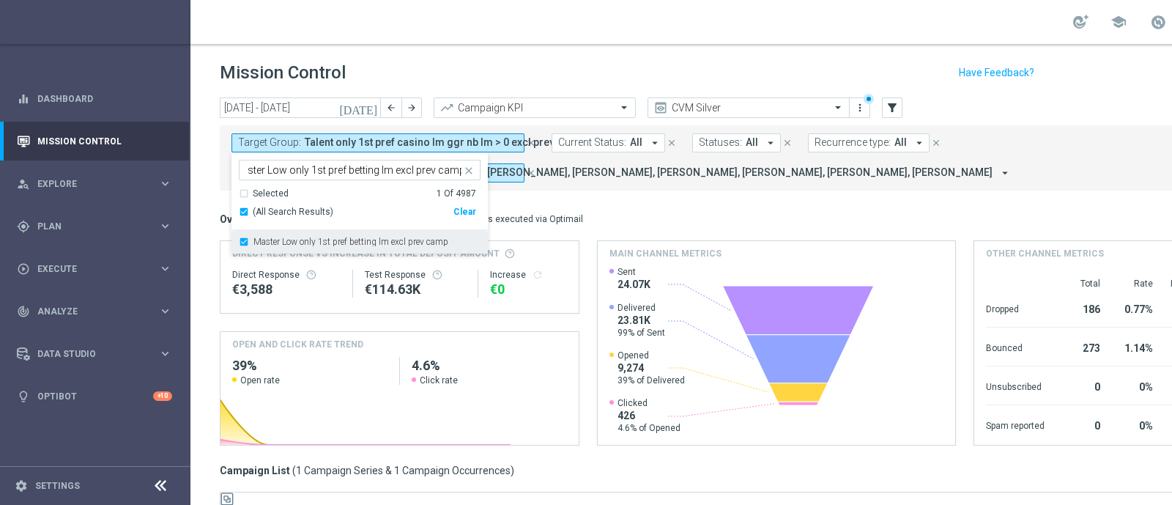
scroll to position [0, 0]
click at [609, 204] on mini-dashboard "Overview: Optimail arrow_drop_down This overview shows data of campaigns execut…" at bounding box center [776, 325] width 1113 height 270
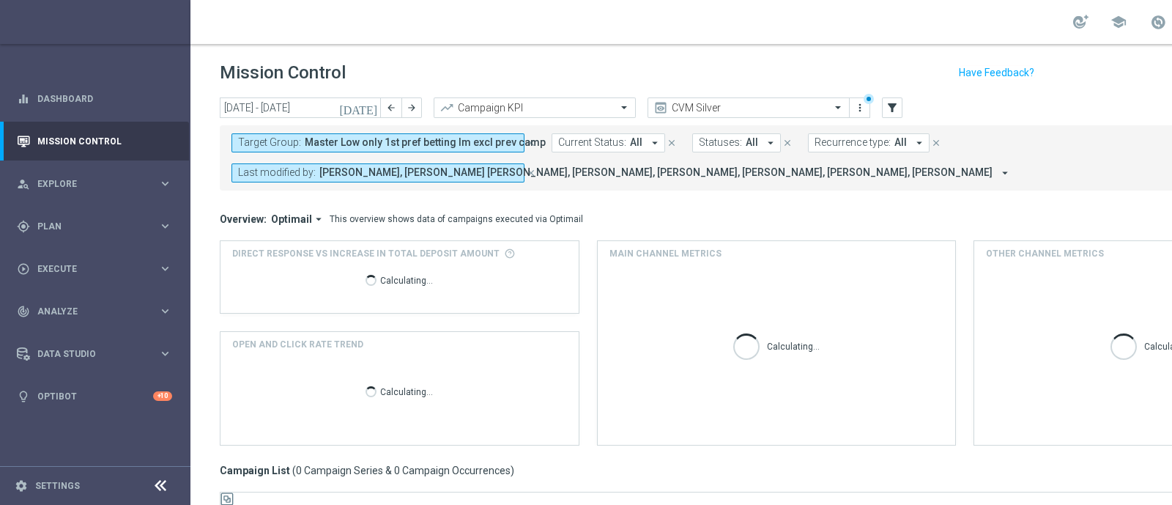
click at [374, 99] on button "[DATE]" at bounding box center [359, 108] width 44 height 22
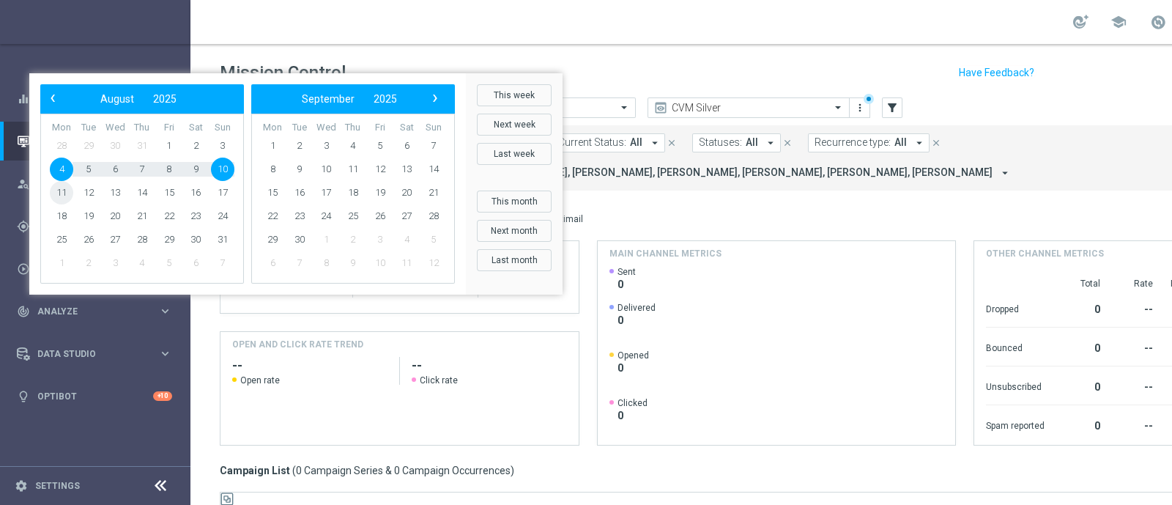
click at [73, 204] on span "11" at bounding box center [61, 192] width 23 height 23
click at [234, 204] on span "17" at bounding box center [222, 192] width 23 height 23
type input "11 Aug 2025 - 17 Aug 2025"
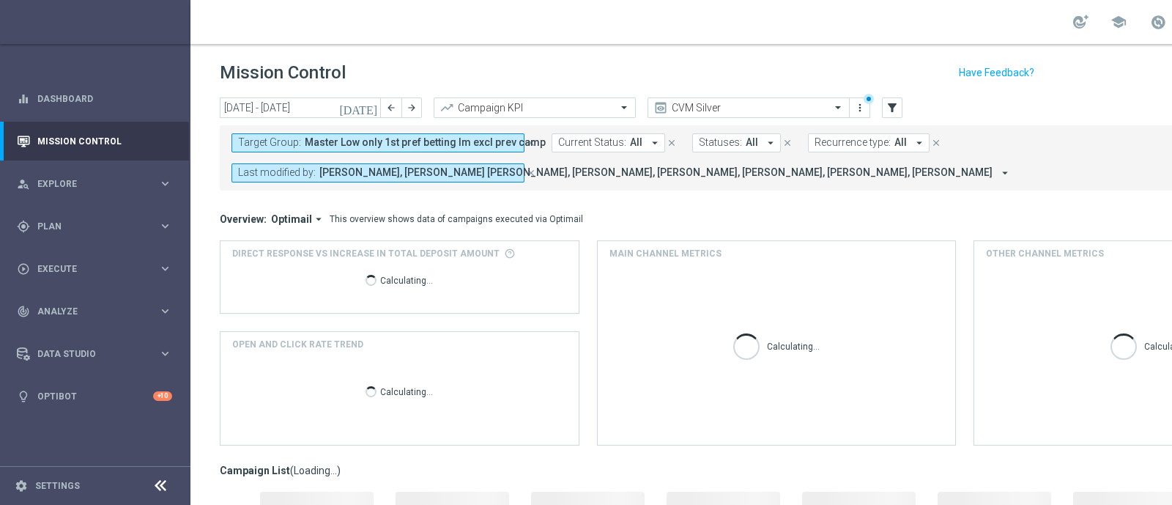
click at [868, 218] on div "Overview: Optimail arrow_drop_down This overview shows data of campaigns execut…" at bounding box center [767, 218] width 1094 height 13
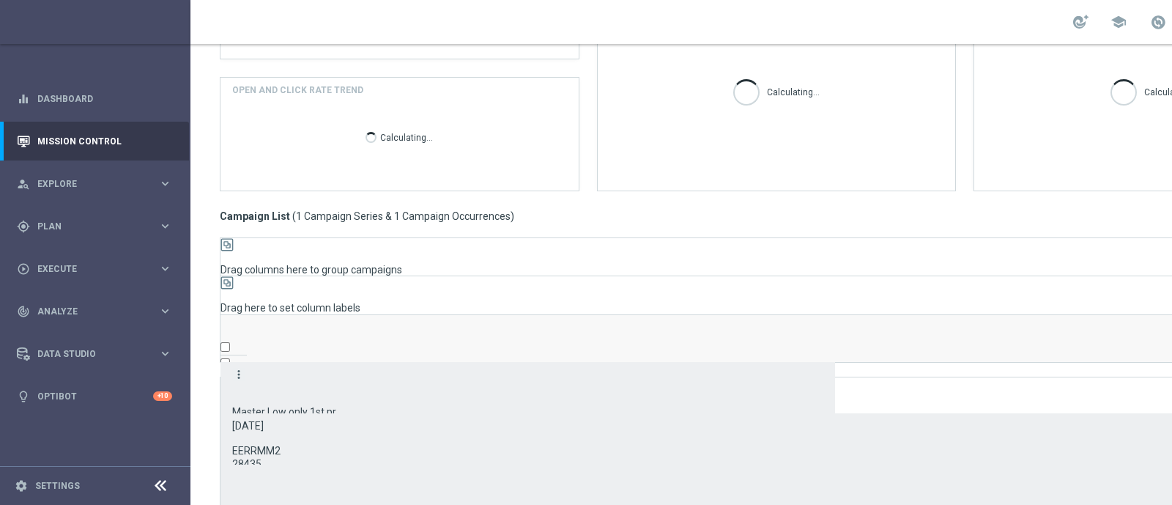
click at [239, 368] on icon "more_vert" at bounding box center [238, 374] width 13 height 13
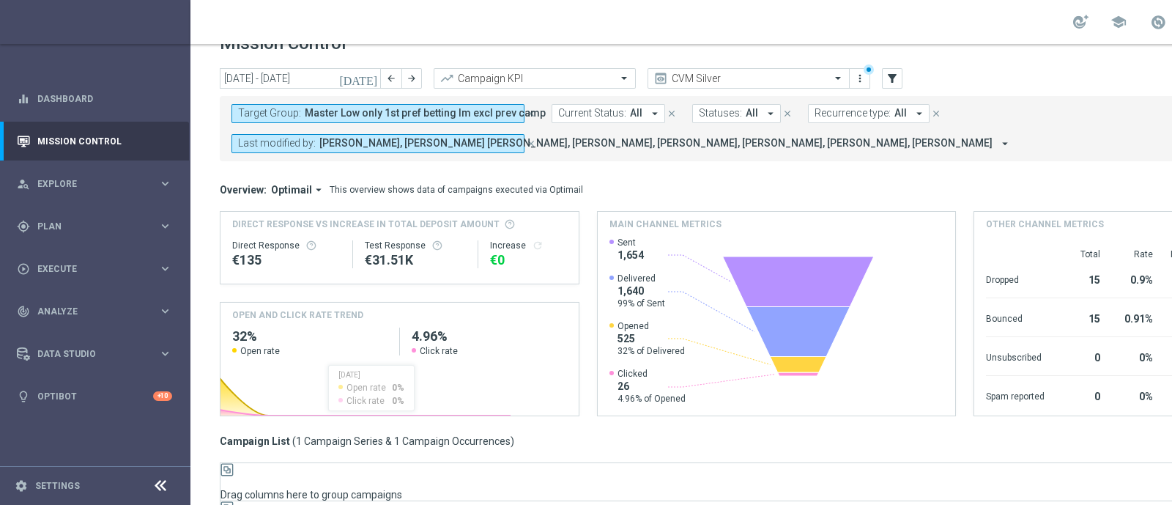
scroll to position [21, 0]
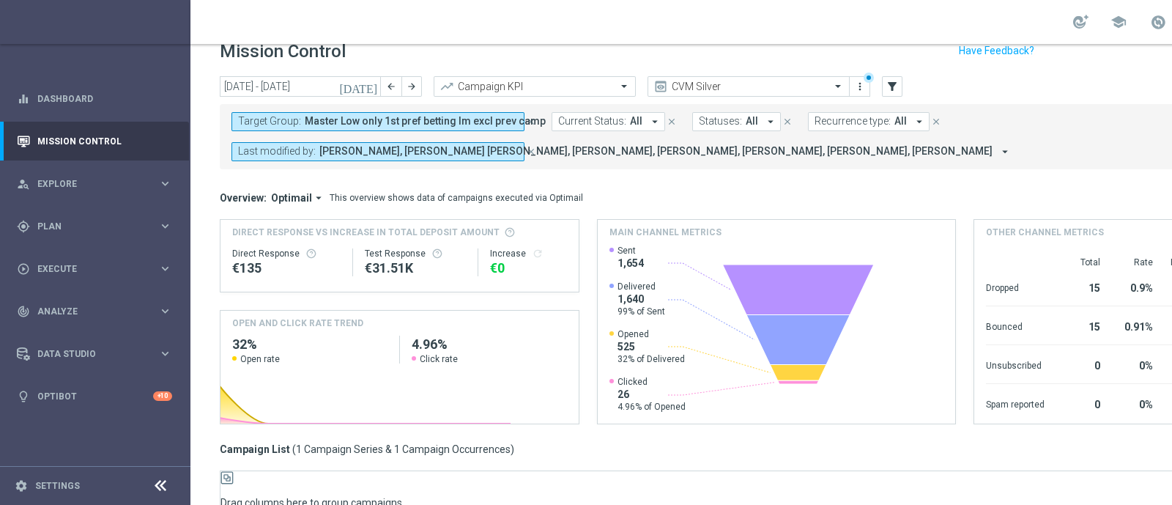
click at [259, 125] on span "Target Group:" at bounding box center [269, 121] width 63 height 12
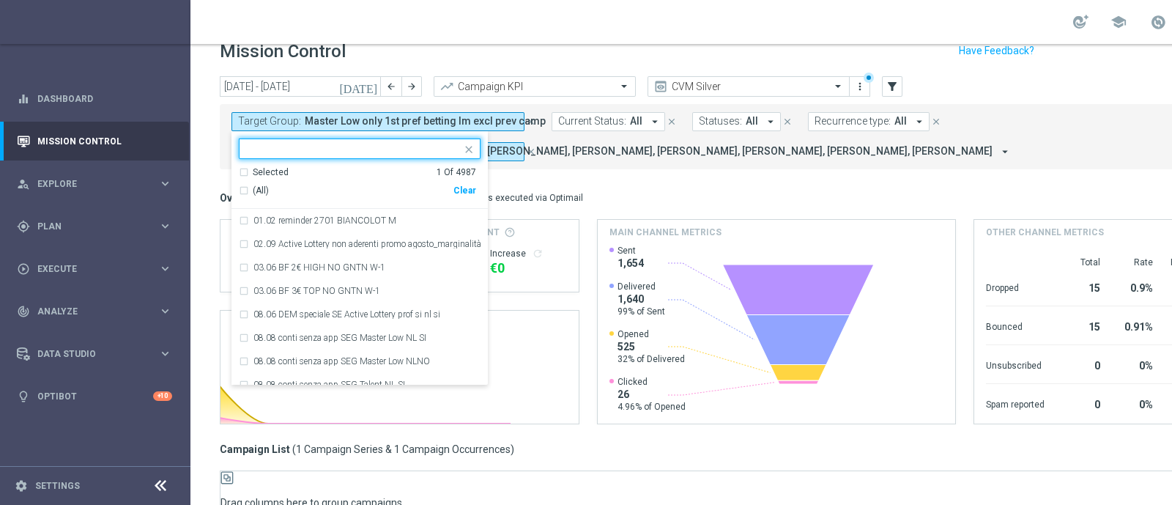
click at [261, 169] on div "Selected" at bounding box center [271, 172] width 36 height 12
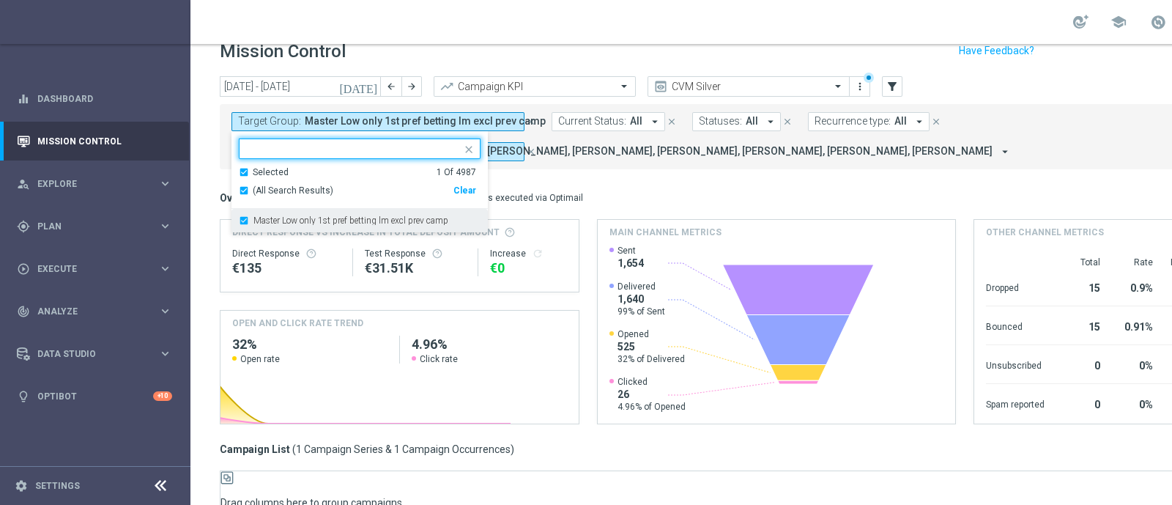
click at [277, 219] on label "Master Low only 1st pref betting lm excl prev camp" at bounding box center [350, 220] width 195 height 9
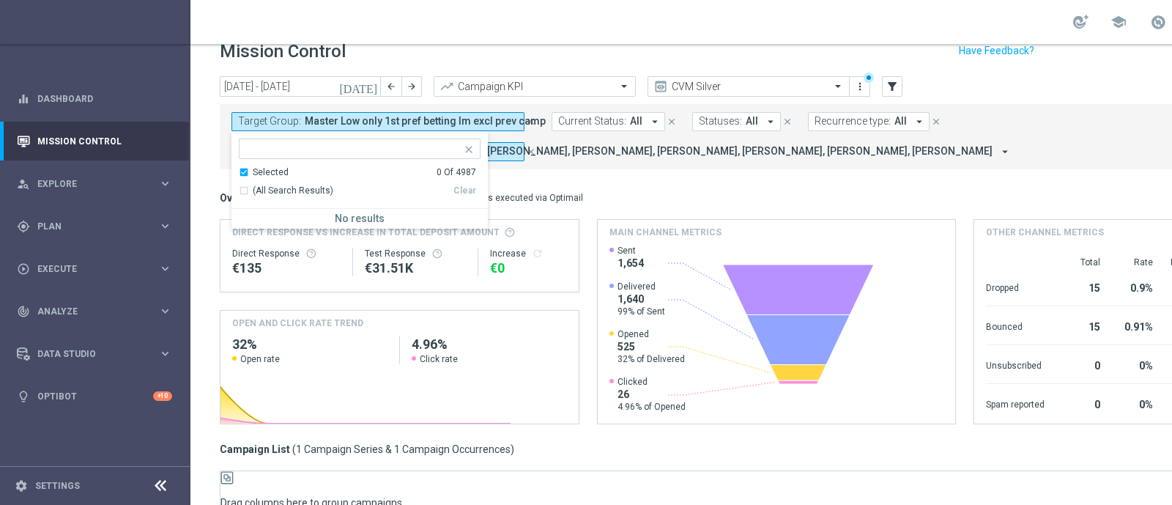
click at [267, 170] on div "Selected" at bounding box center [271, 172] width 36 height 12
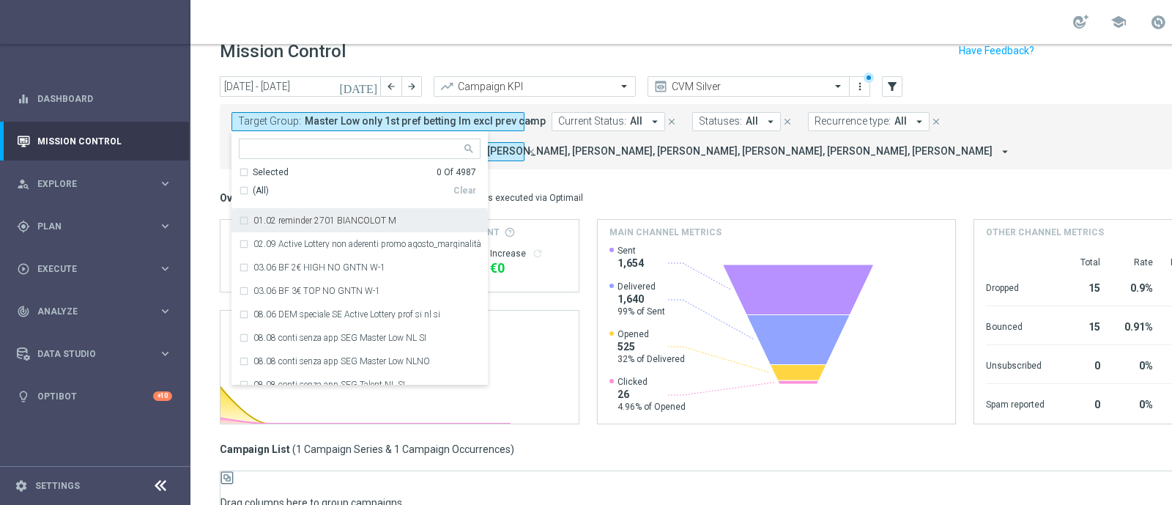
click at [264, 149] on input "text" at bounding box center [354, 149] width 215 height 12
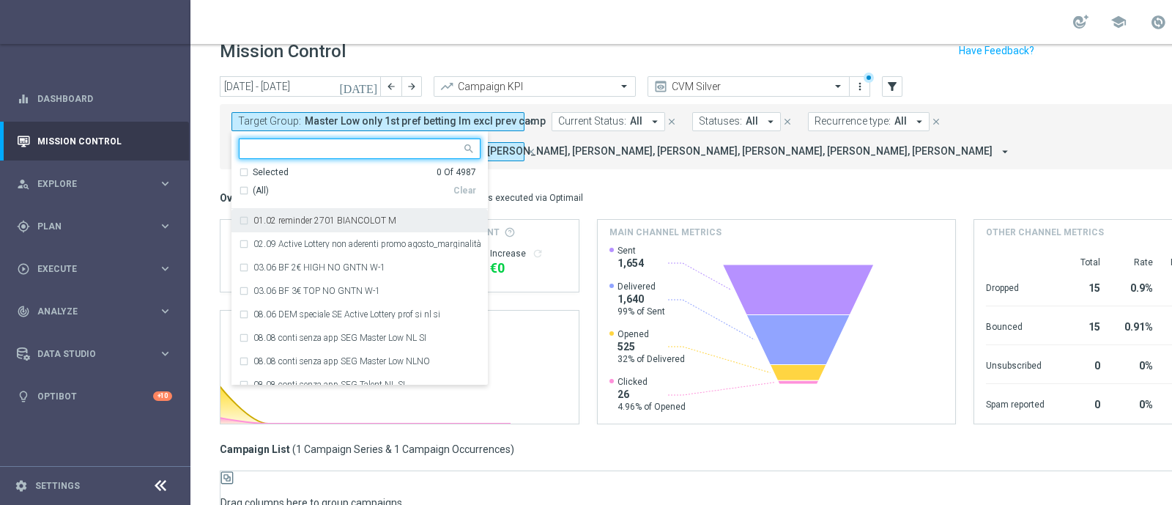
paste input "Master Low only 1st pref lotteries & other lm excl prev camp"
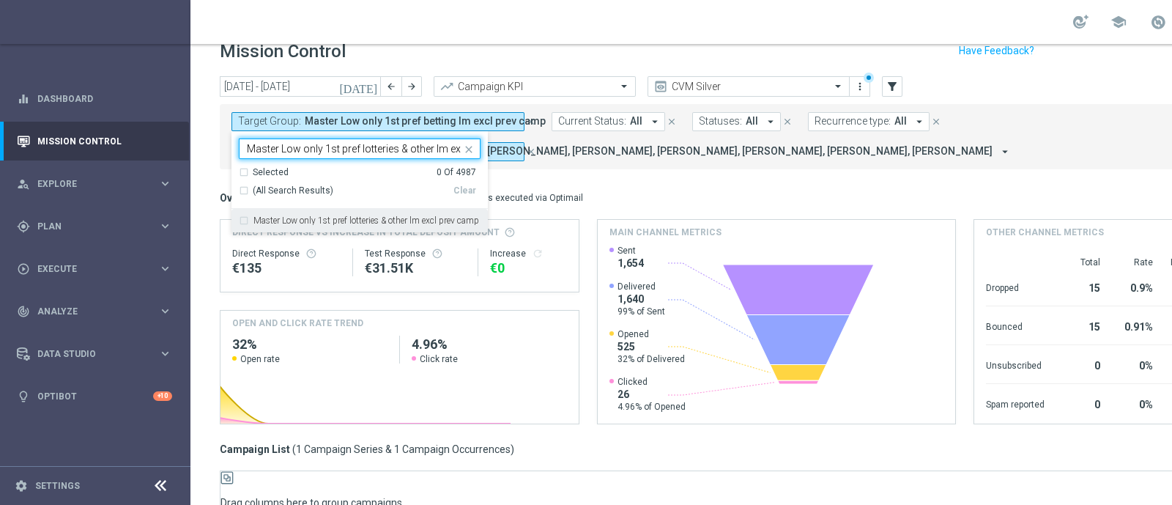
scroll to position [0, 53]
click at [309, 228] on div "Master Low only 1st pref lotteries & other lm excl prev camp" at bounding box center [360, 220] width 242 height 23
type input "Master Low only 1st pref lotteries & other lm excl prev camp"
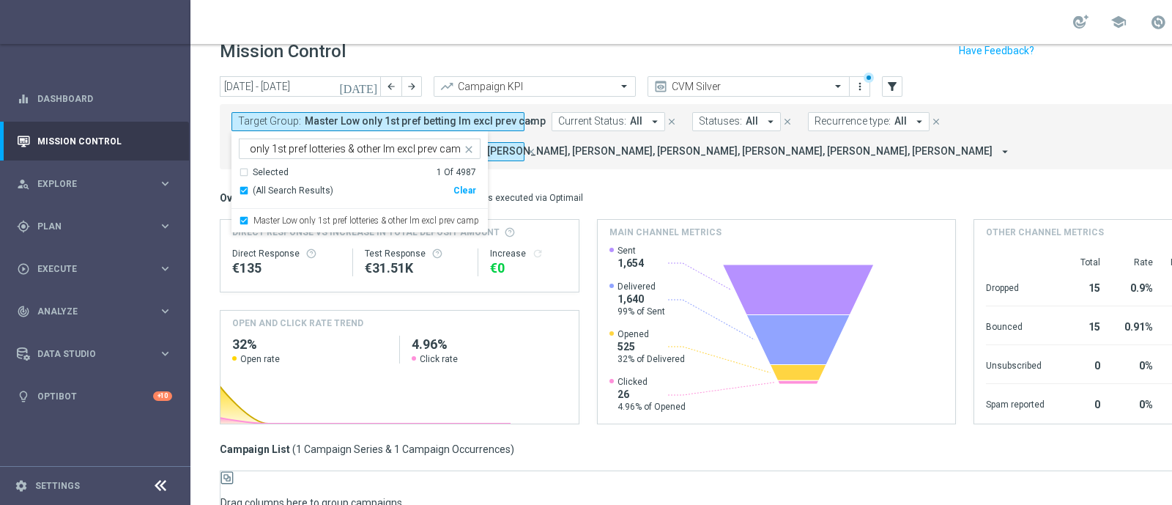
scroll to position [0, 0]
click at [597, 185] on mini-dashboard "Overview: Optimail arrow_drop_down This overview shows data of campaigns execut…" at bounding box center [776, 304] width 1113 height 270
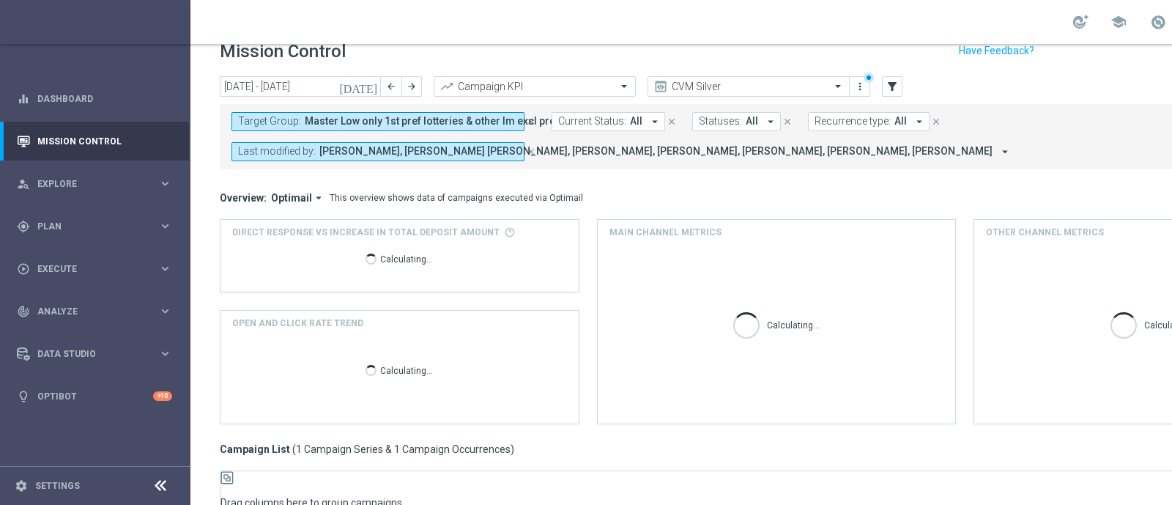
scroll to position [256, 0]
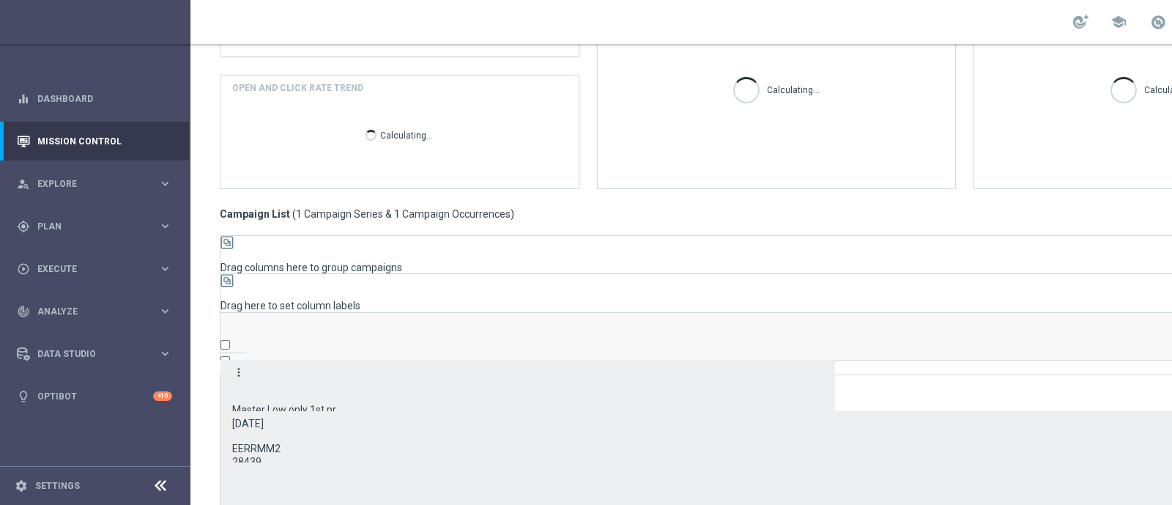
click at [236, 365] on icon "more_vert" at bounding box center [238, 371] width 13 height 13
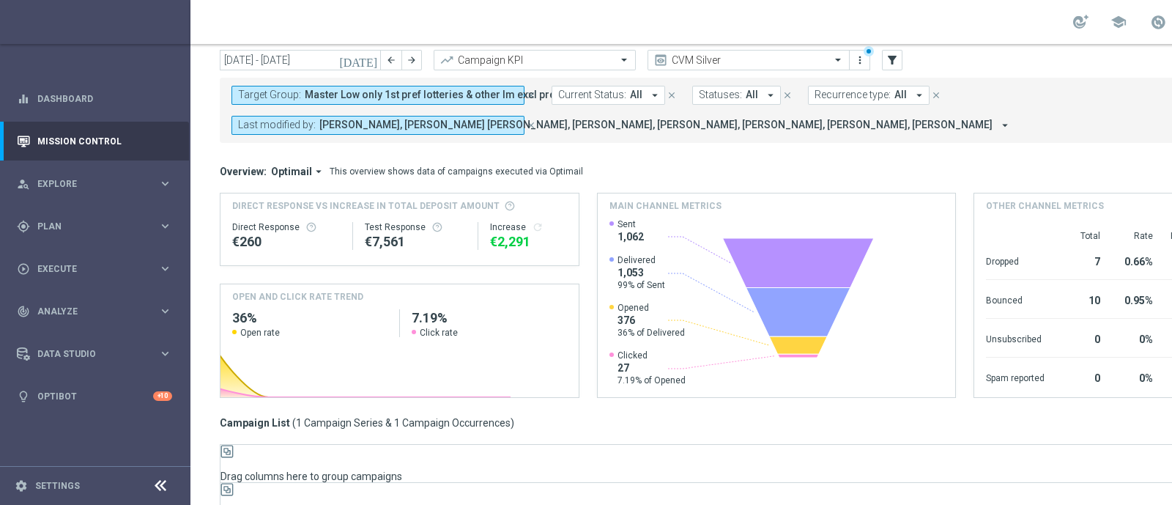
scroll to position [37, 0]
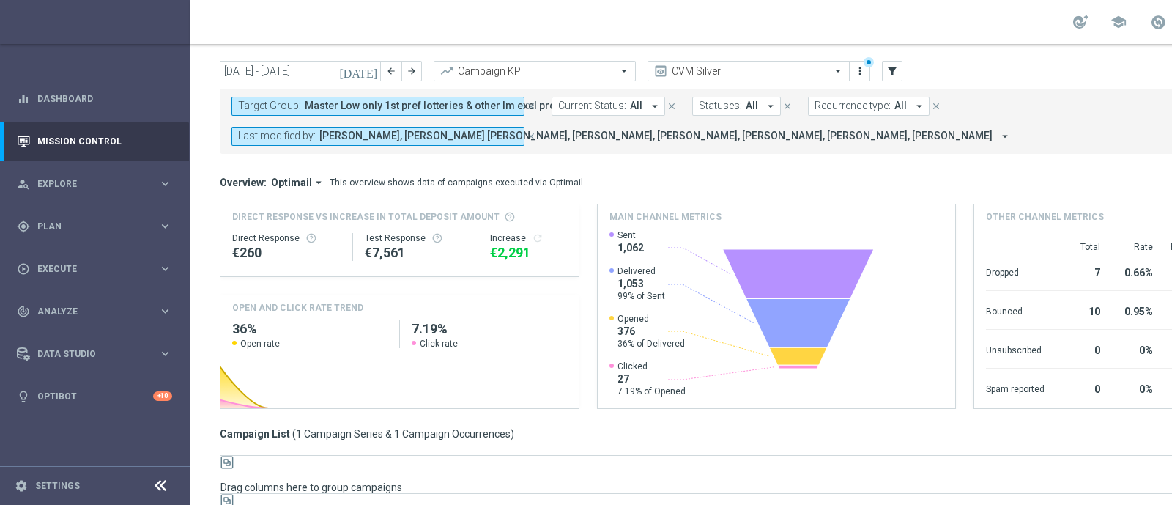
click at [288, 100] on span "Target Group:" at bounding box center [269, 106] width 63 height 12
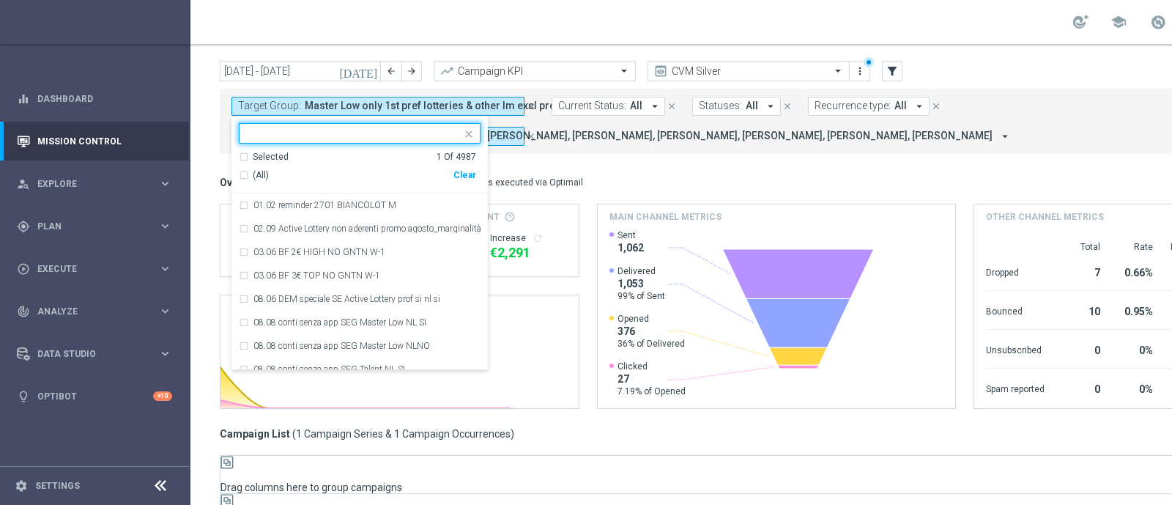
click at [272, 151] on div "Selected" at bounding box center [271, 157] width 36 height 12
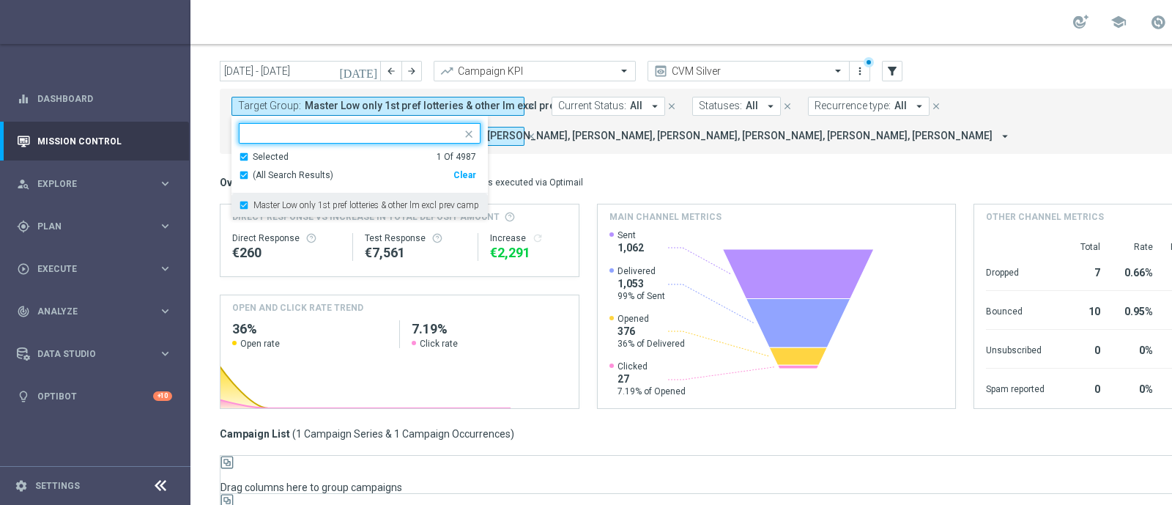
click at [266, 208] on label "Master Low only 1st pref lotteries & other lm excl prev camp" at bounding box center [366, 205] width 226 height 9
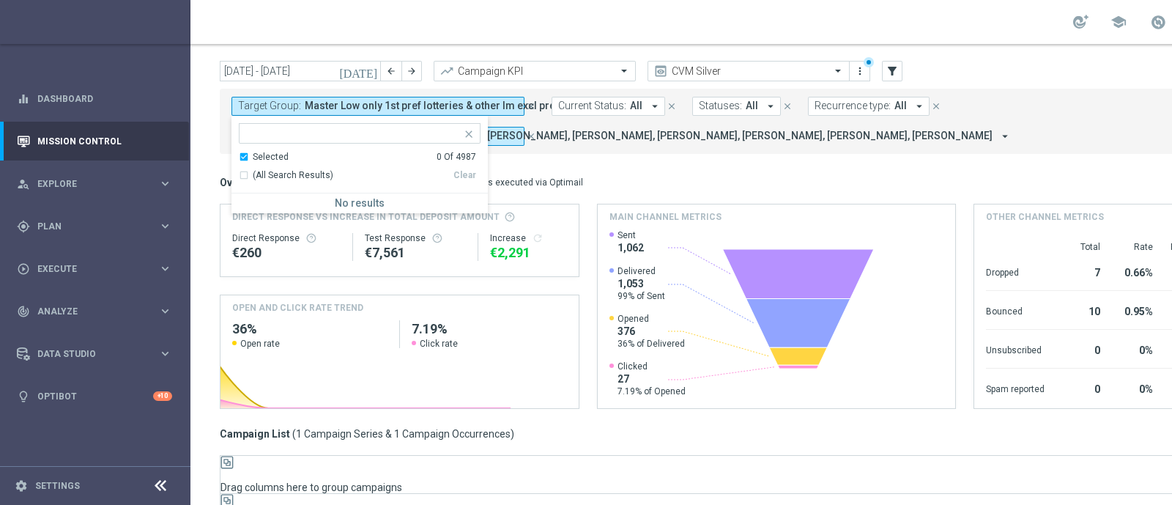
click at [266, 158] on div "Selected" at bounding box center [271, 157] width 36 height 12
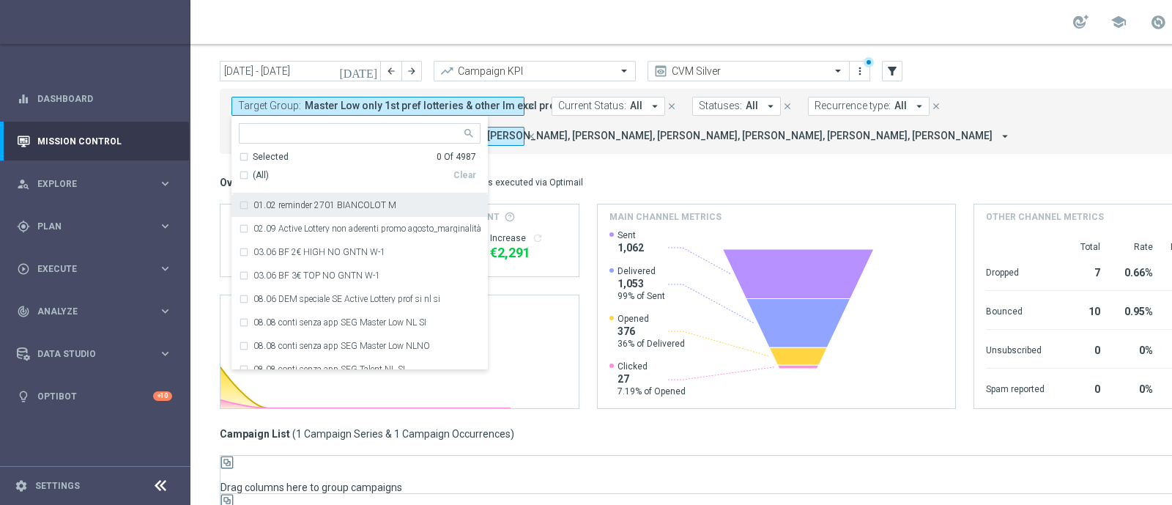
click at [259, 136] on input "text" at bounding box center [354, 133] width 215 height 12
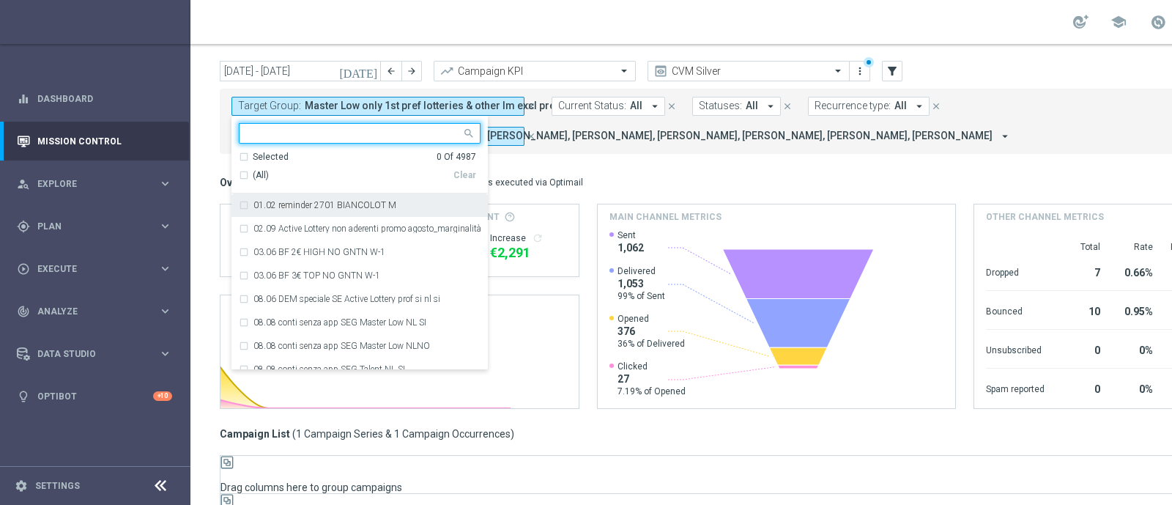
paste input "Master Low only 1st pref casino lm excl prev camp"
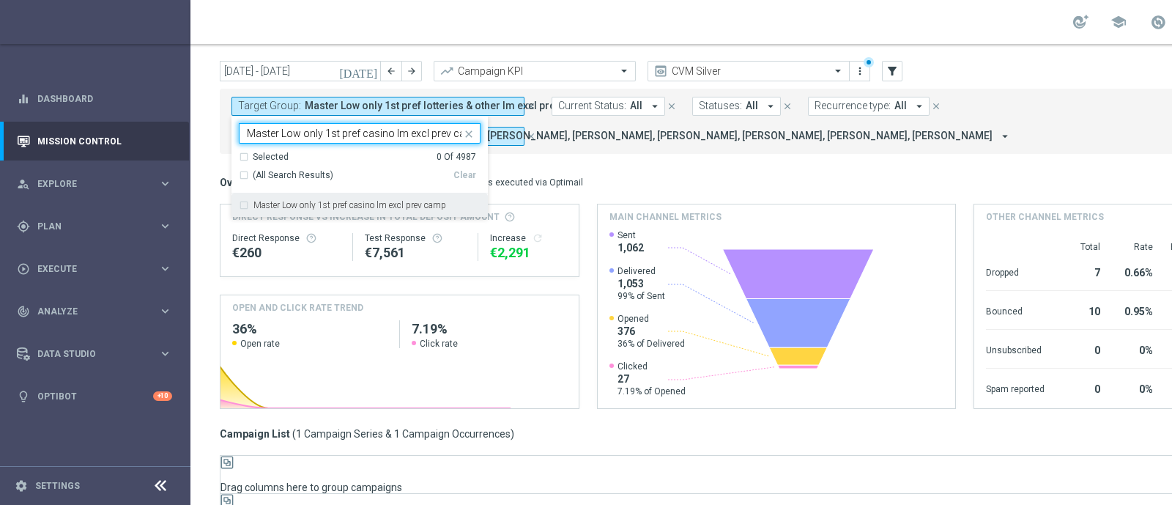
scroll to position [0, 12]
click at [259, 136] on input "Master Low only 1st pref casino lm excl prev camp" at bounding box center [354, 133] width 215 height 12
click at [305, 207] on label "Master Low only 1st pref casino lm excl prev camp" at bounding box center [349, 205] width 193 height 9
type input "Master Low only 1st pref casino lm excl prev camp"
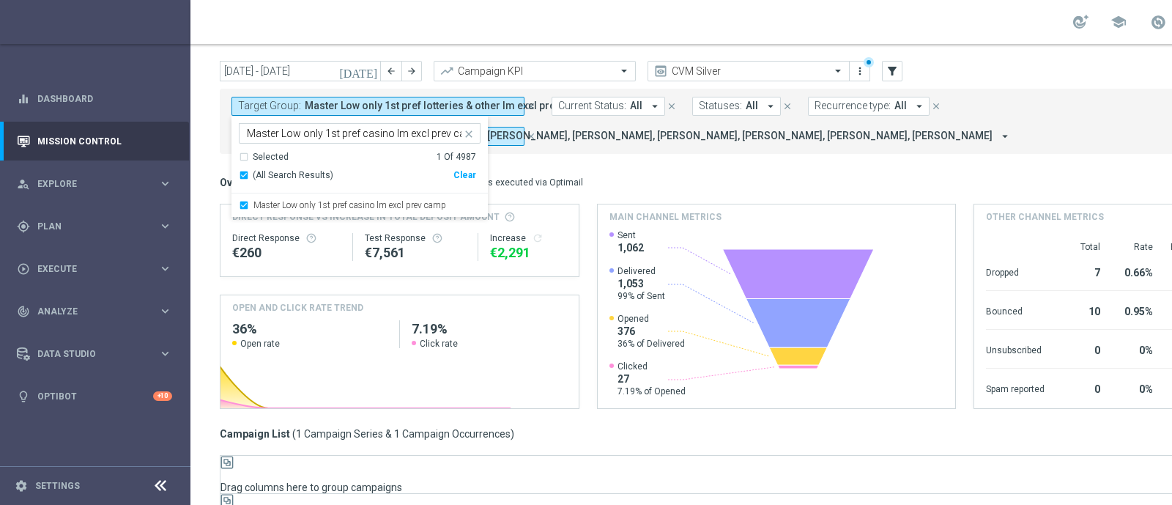
click at [674, 179] on div "Overview: Optimail arrow_drop_down This overview shows data of campaigns execut…" at bounding box center [767, 182] width 1094 height 13
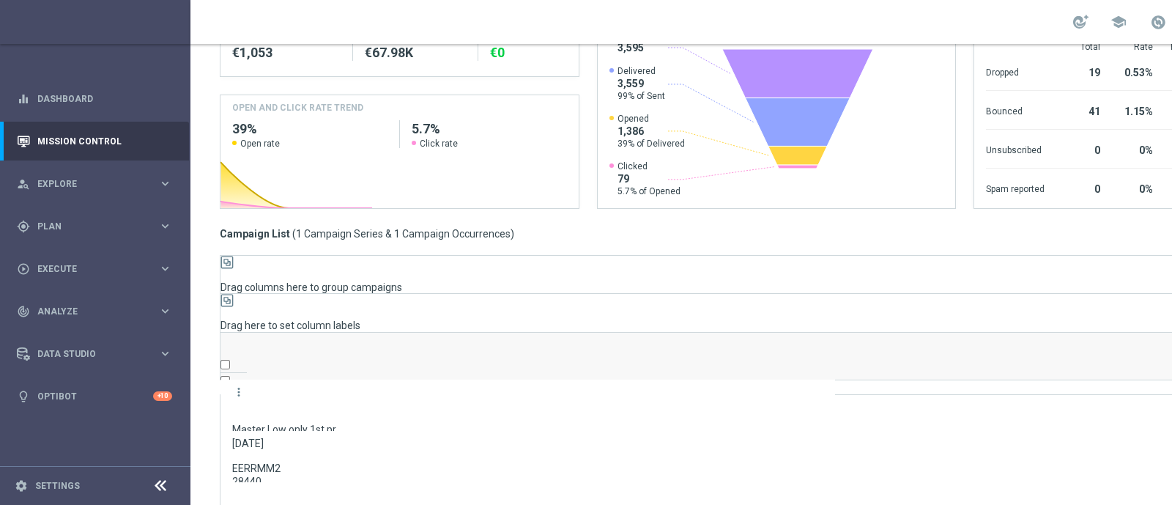
scroll to position [238, 0]
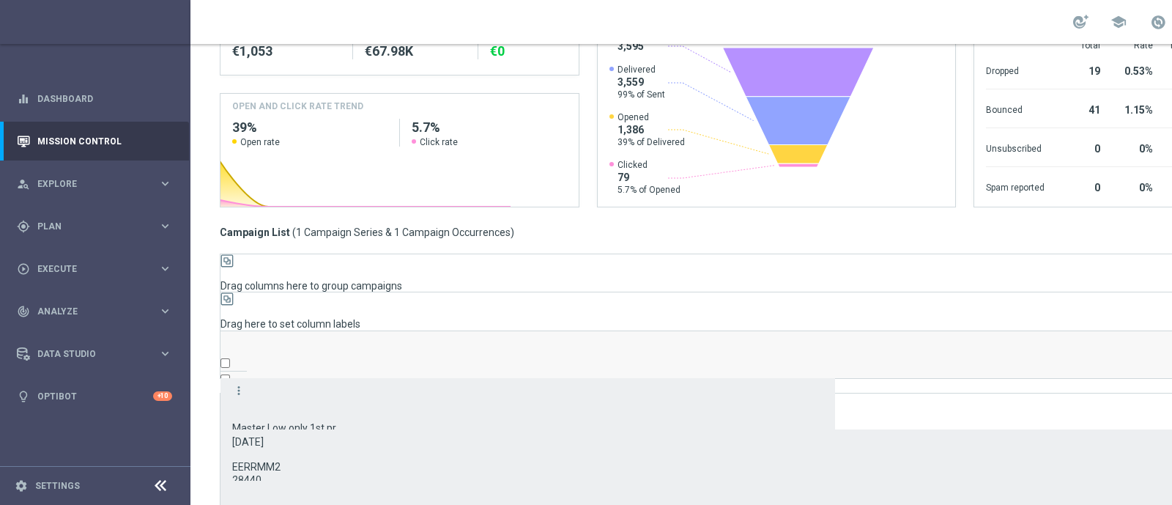
click at [237, 378] on div "more_vert" at bounding box center [233, 391] width 26 height 26
click at [236, 384] on icon "more_vert" at bounding box center [238, 390] width 13 height 13
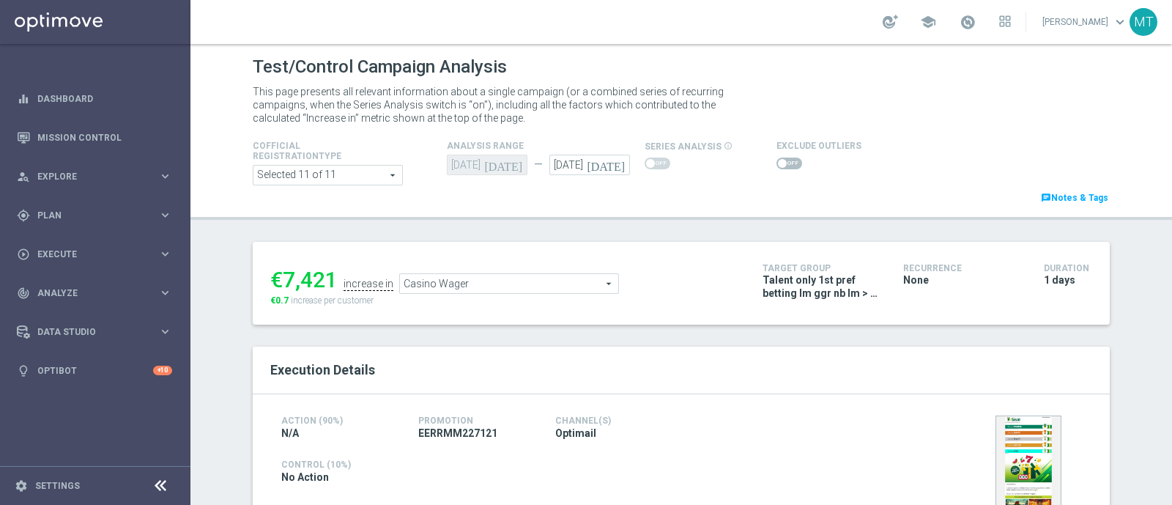
click at [609, 167] on icon "[DATE]" at bounding box center [608, 163] width 43 height 16
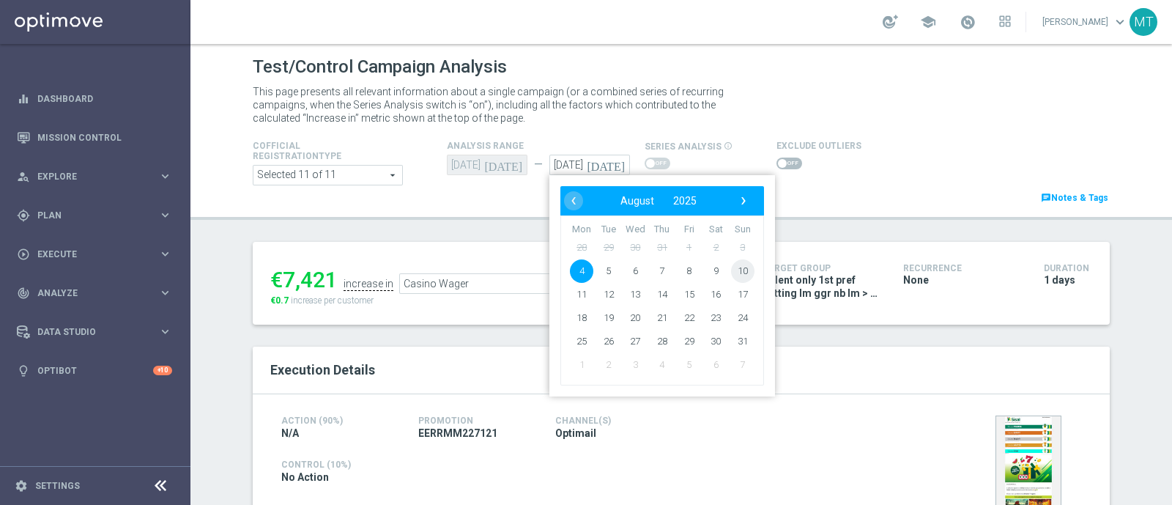
click at [738, 268] on span "10" at bounding box center [742, 270] width 23 height 23
type input "[DATE]"
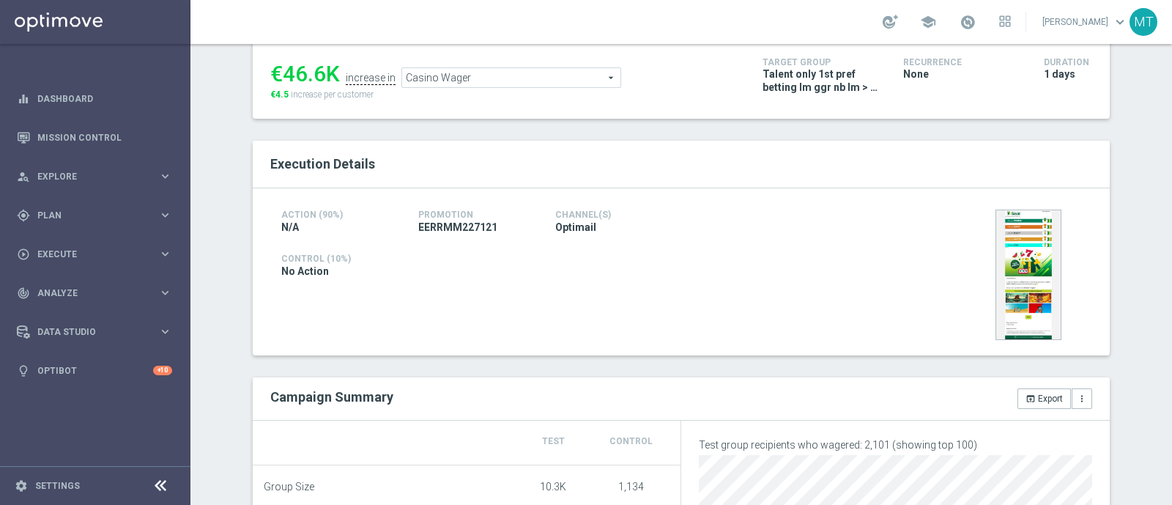
scroll to position [87, 0]
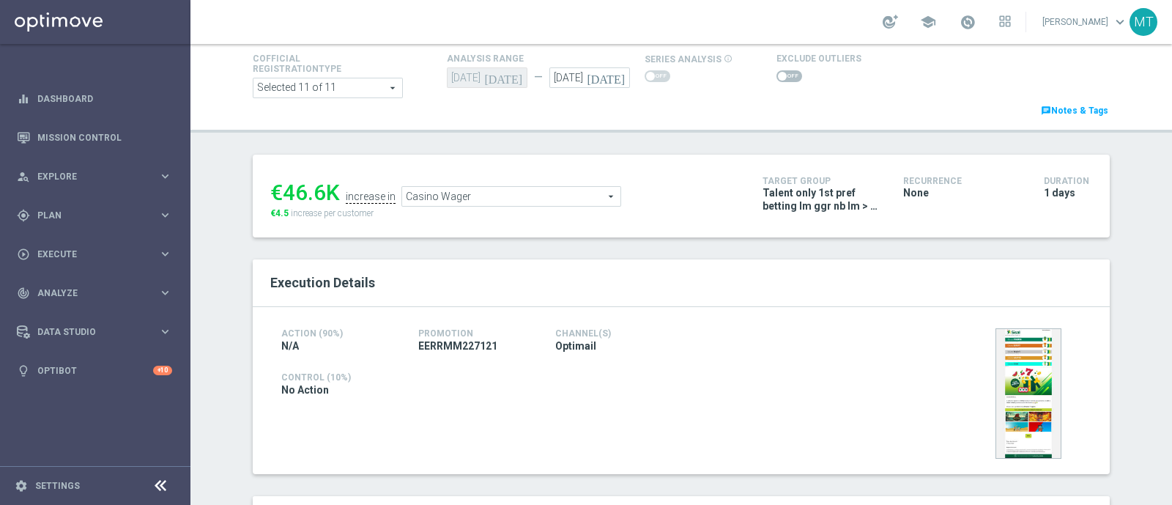
click at [530, 192] on span "Casino Wager" at bounding box center [511, 196] width 218 height 19
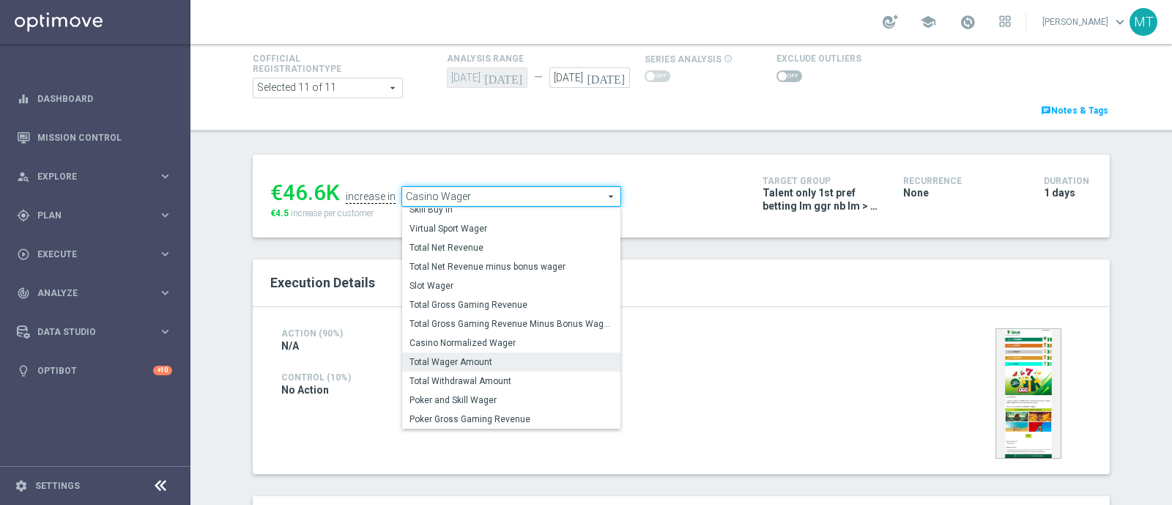
scroll to position [135, 0]
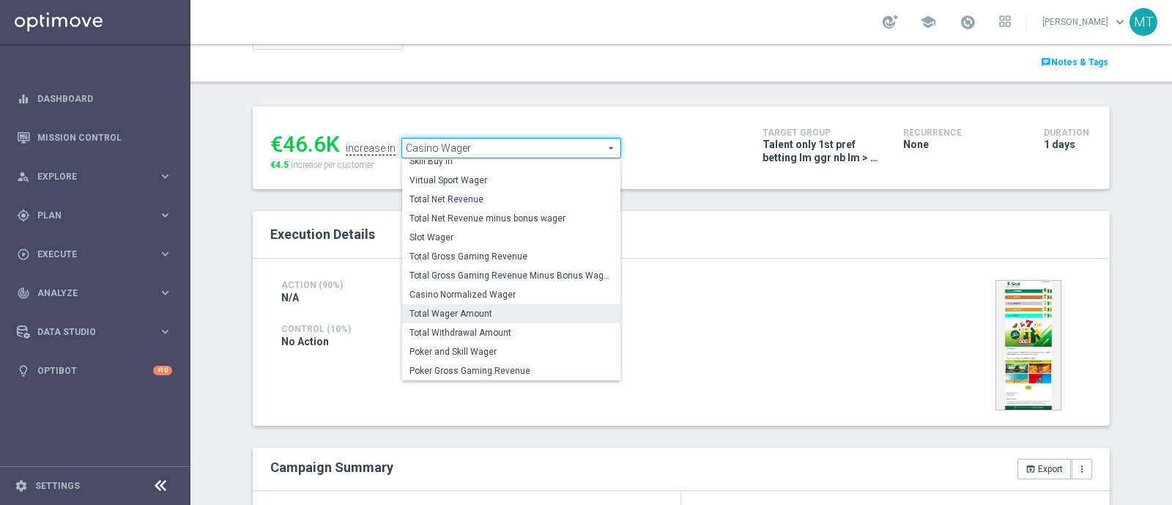
click at [480, 313] on span "Total Wager Amount" at bounding box center [511, 314] width 204 height 12
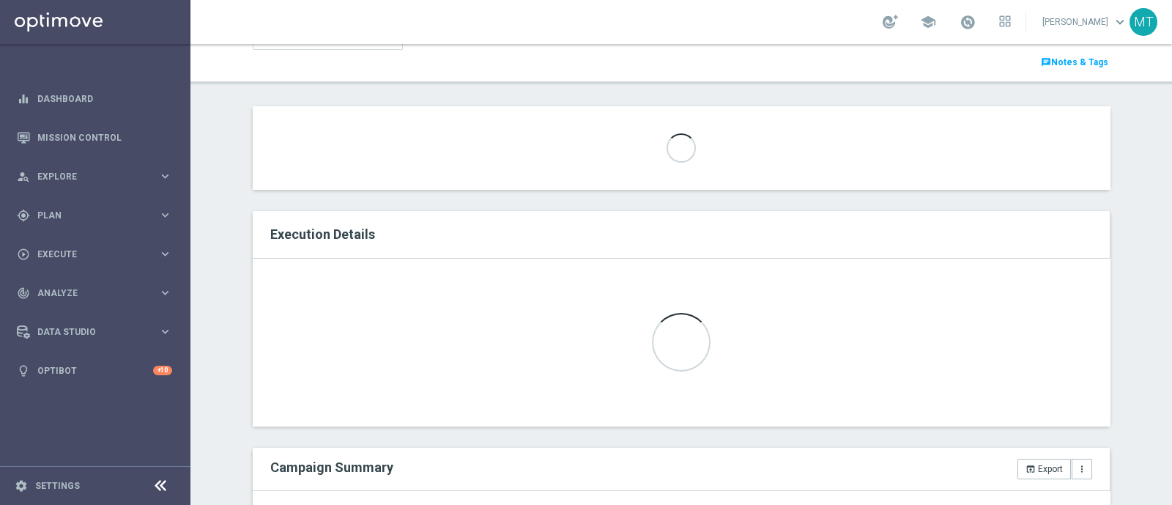
scroll to position [443, 0]
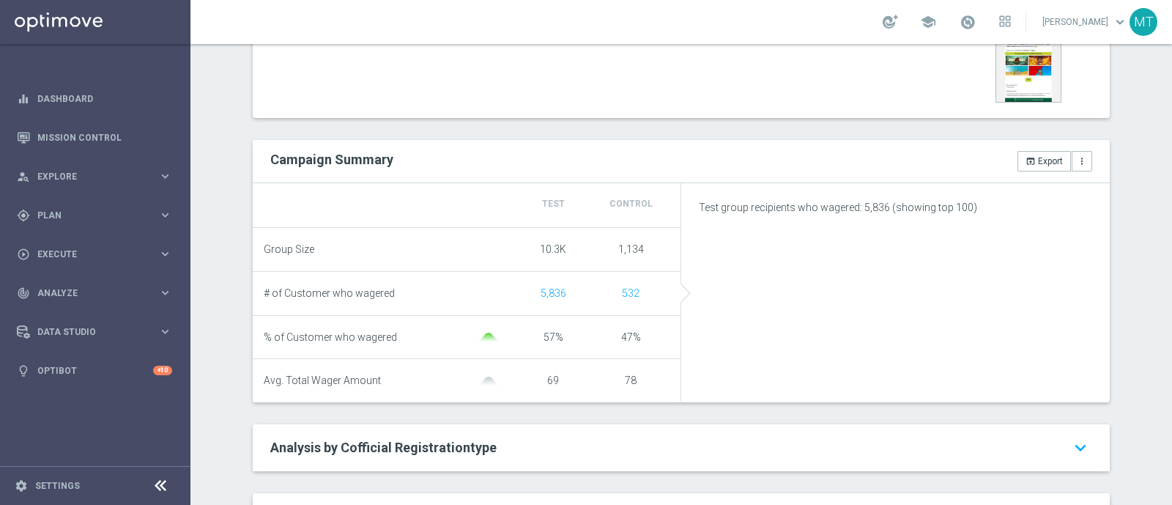
click at [494, 126] on div "Test/Control Campaign Analysis This page presents all relevant information abou…" at bounding box center [680, 274] width 981 height 461
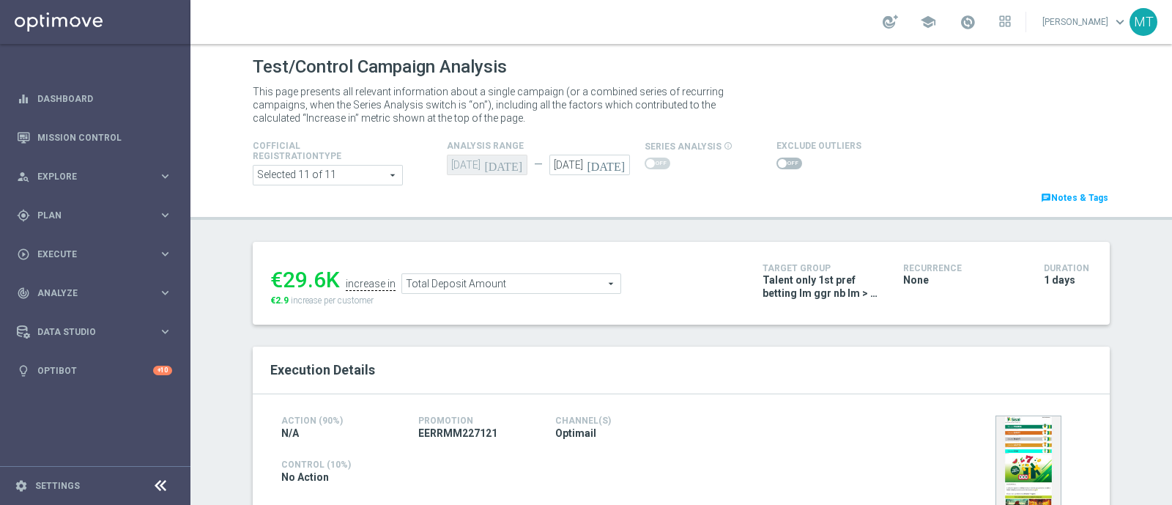
click at [431, 278] on span "Total Deposit Amount" at bounding box center [511, 283] width 218 height 19
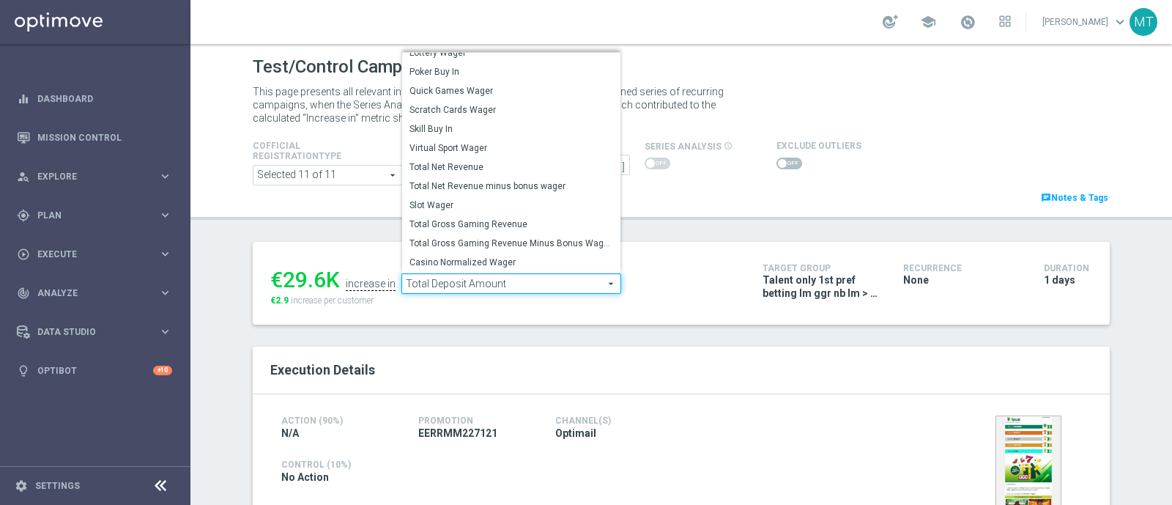
scroll to position [136, 0]
click at [446, 197] on label "Slot Wager" at bounding box center [511, 206] width 218 height 19
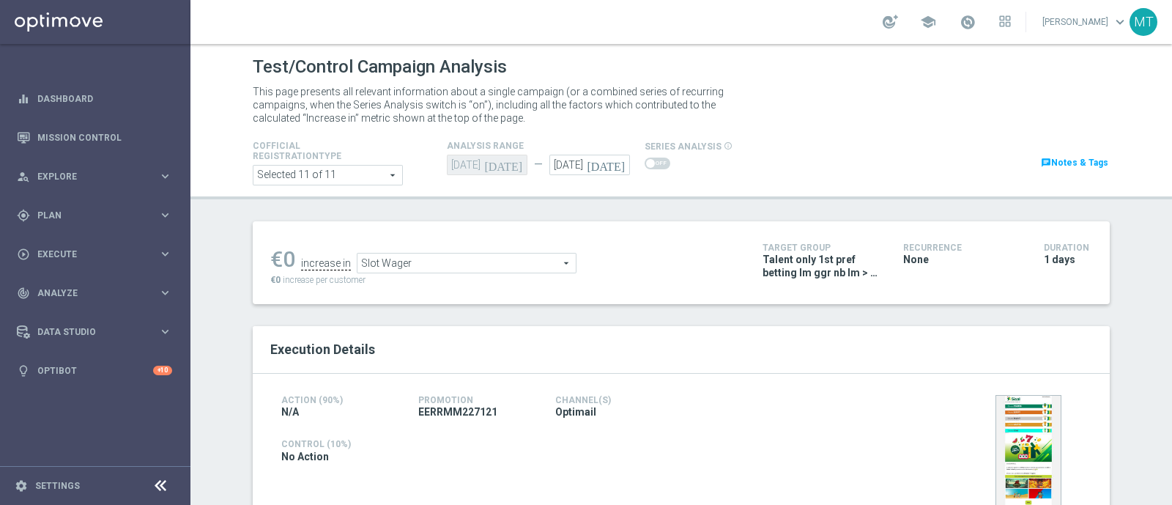
click at [442, 265] on span "Slot Wager" at bounding box center [466, 262] width 218 height 19
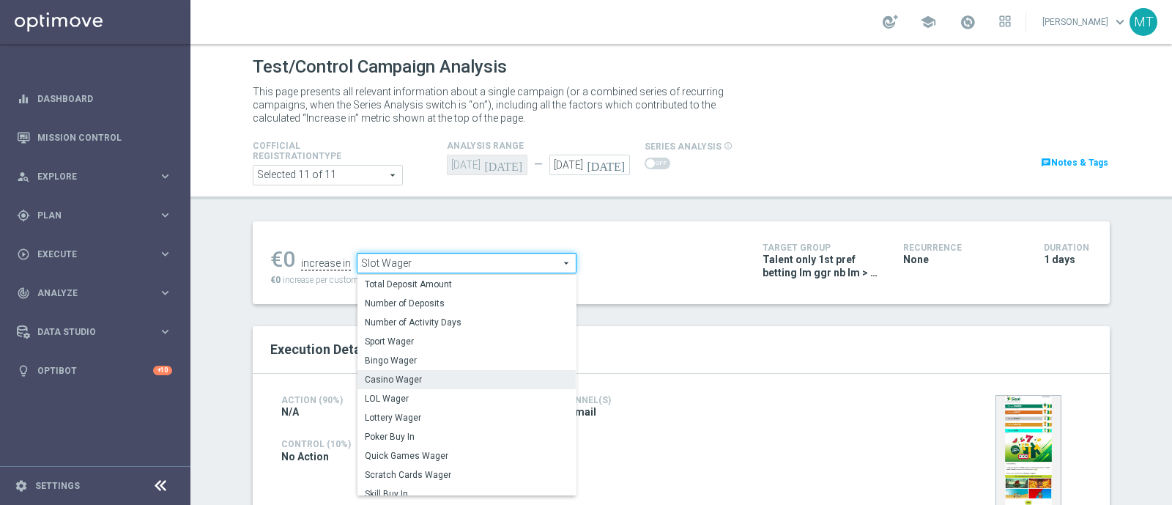
click at [421, 382] on span "Casino Wager" at bounding box center [467, 380] width 204 height 12
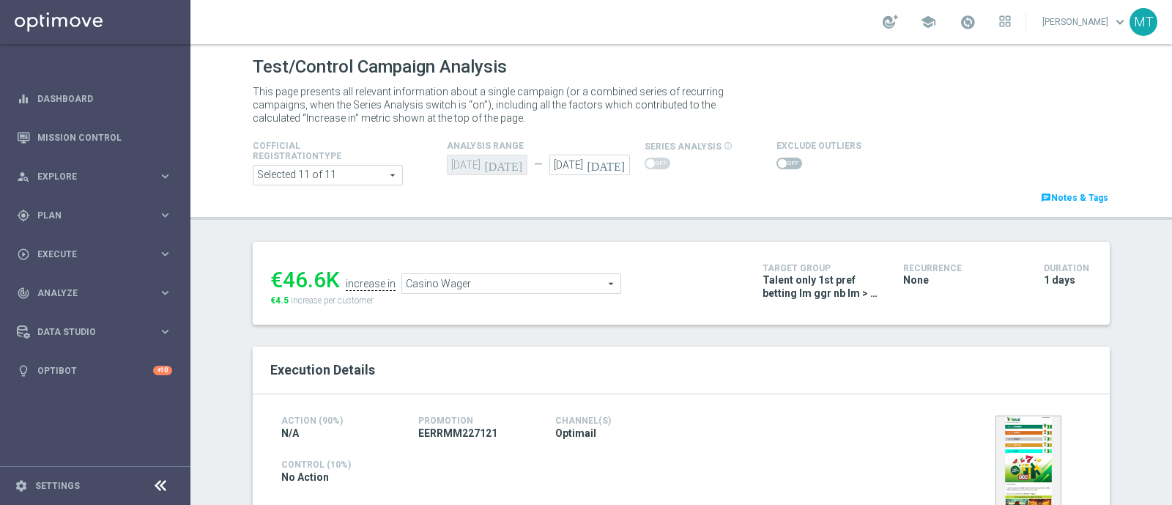
click at [500, 276] on span "Casino Wager" at bounding box center [511, 283] width 218 height 19
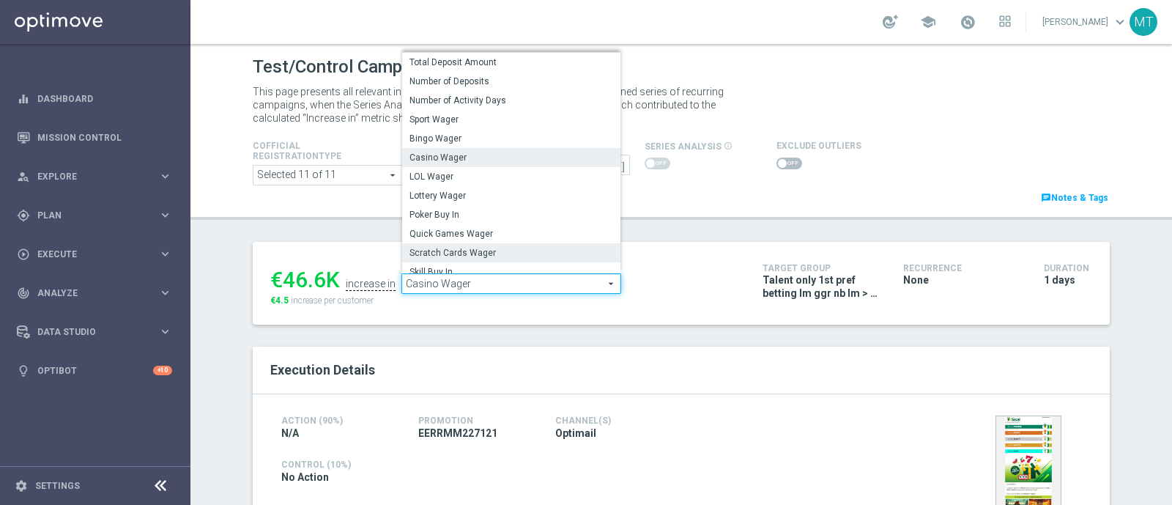
click at [469, 248] on span "Scratch Cards Wager" at bounding box center [511, 253] width 204 height 12
type input "Scratch Cards Wager"
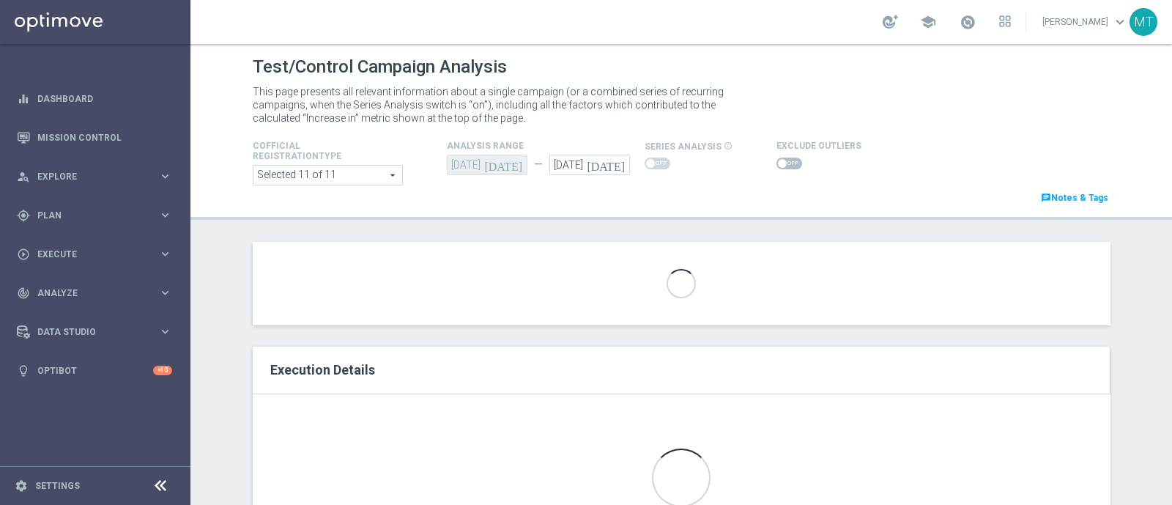
scroll to position [365, 0]
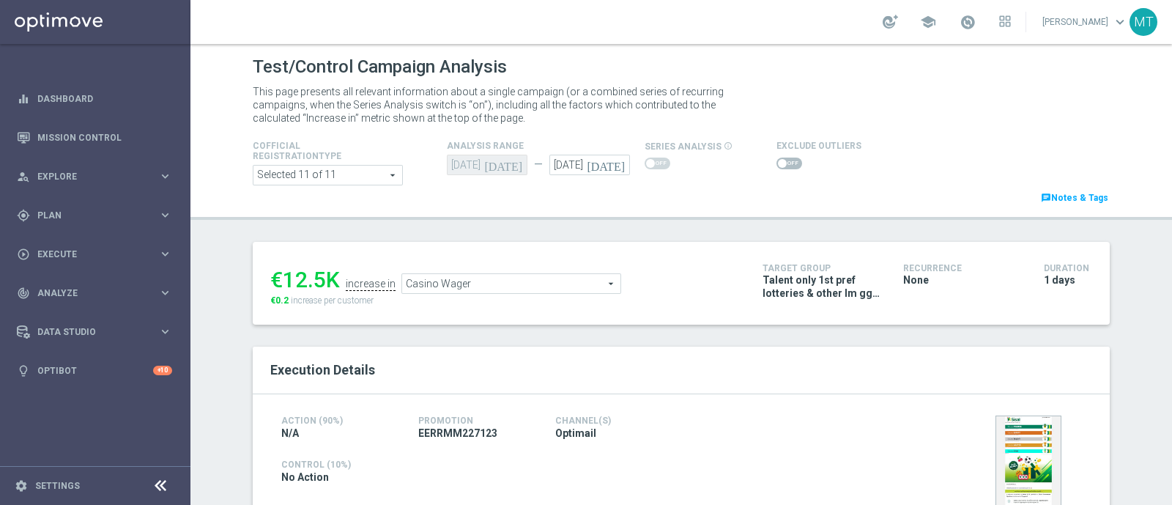
click at [612, 164] on icon "[DATE]" at bounding box center [608, 163] width 43 height 16
type input "[DATE]"
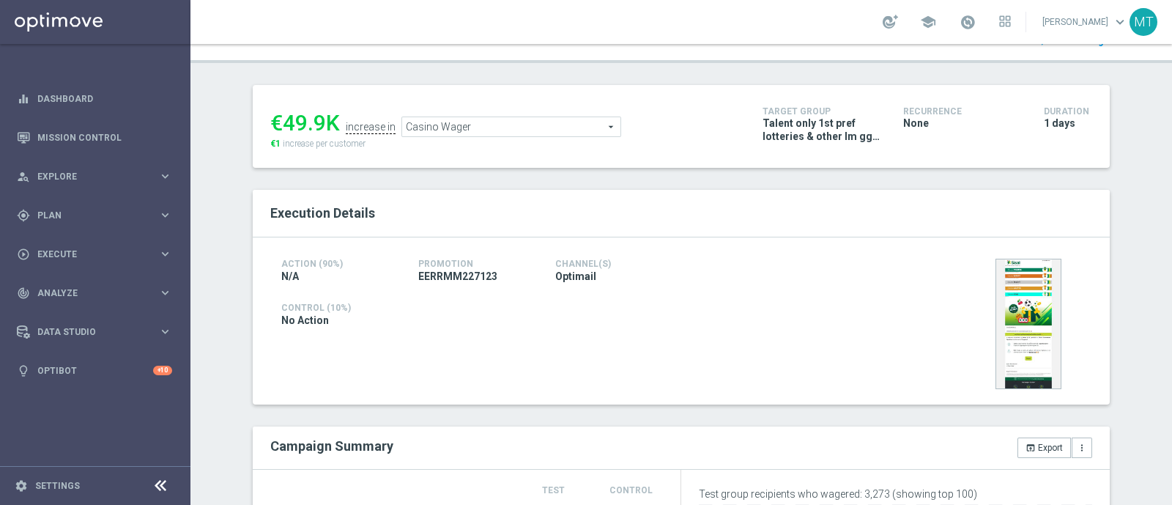
scroll to position [153, 0]
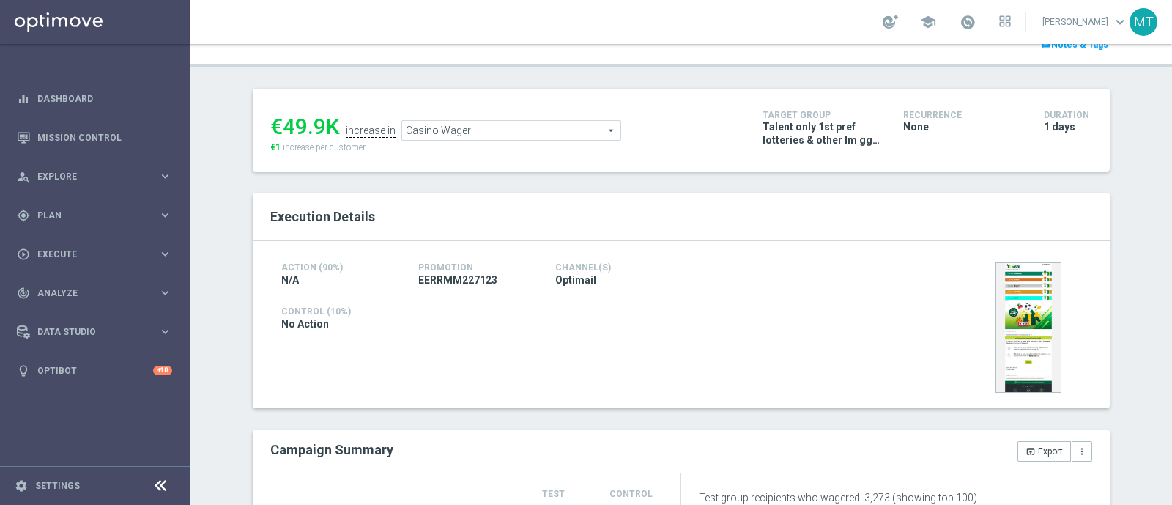
click at [425, 114] on ul "€49.9K increase in Casino Wager Casino Wager arrow_drop_down search" at bounding box center [506, 123] width 478 height 34
click at [419, 111] on ul "€49.9K increase in Casino Wager Casino Wager arrow_drop_down search" at bounding box center [506, 123] width 478 height 34
click at [483, 136] on span "Casino Wager" at bounding box center [511, 130] width 218 height 19
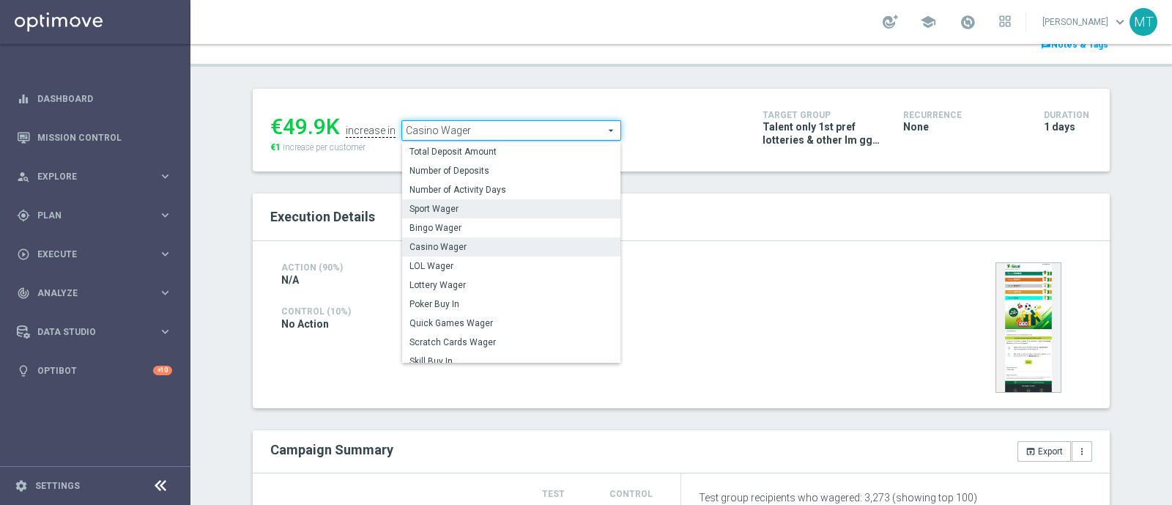
click at [460, 209] on span "Sport Wager" at bounding box center [511, 209] width 204 height 12
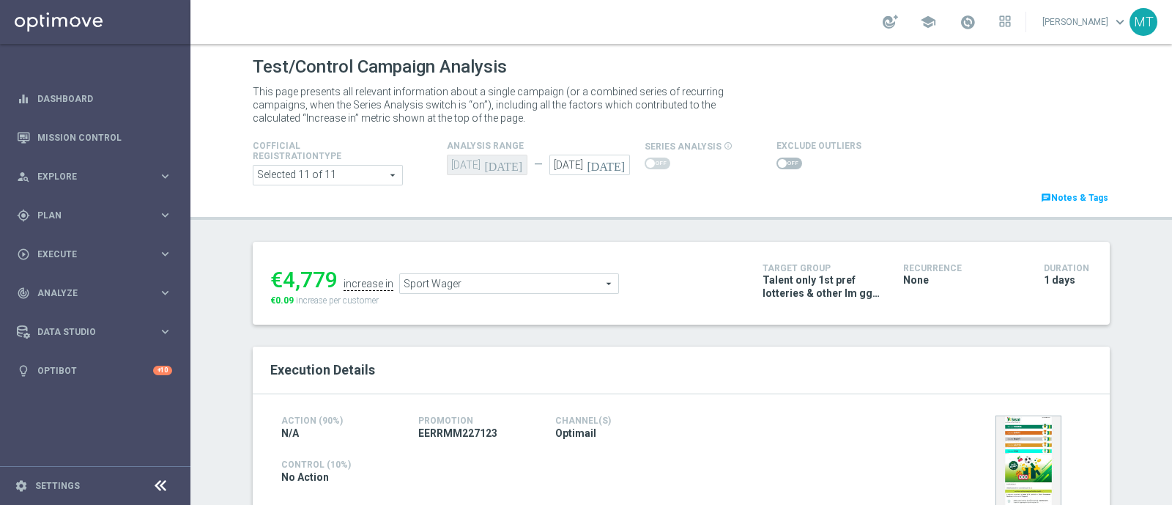
click at [560, 283] on span "Sport Wager" at bounding box center [509, 283] width 218 height 19
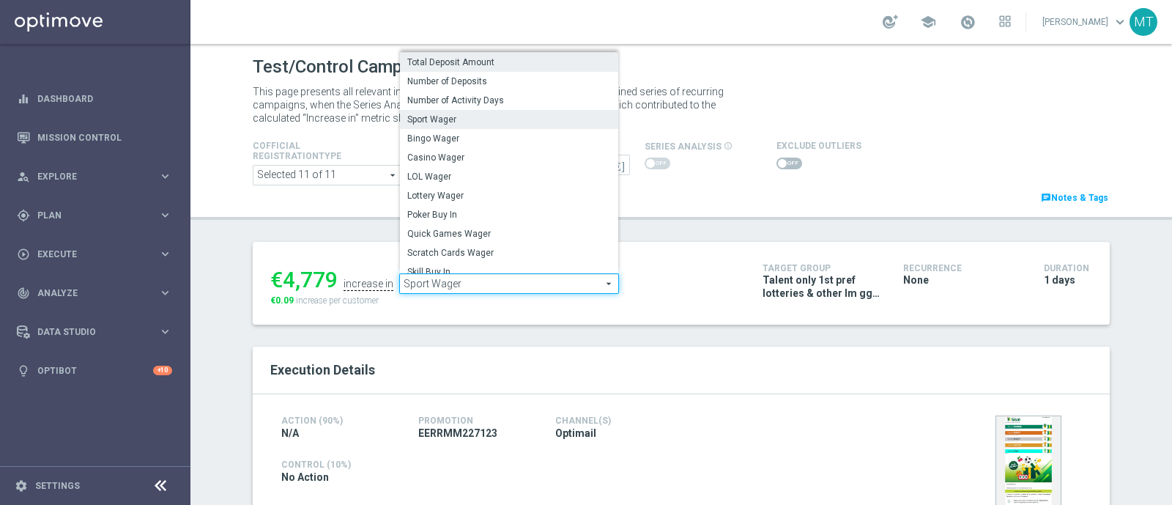
click at [442, 60] on span "Total Deposit Amount" at bounding box center [509, 62] width 204 height 12
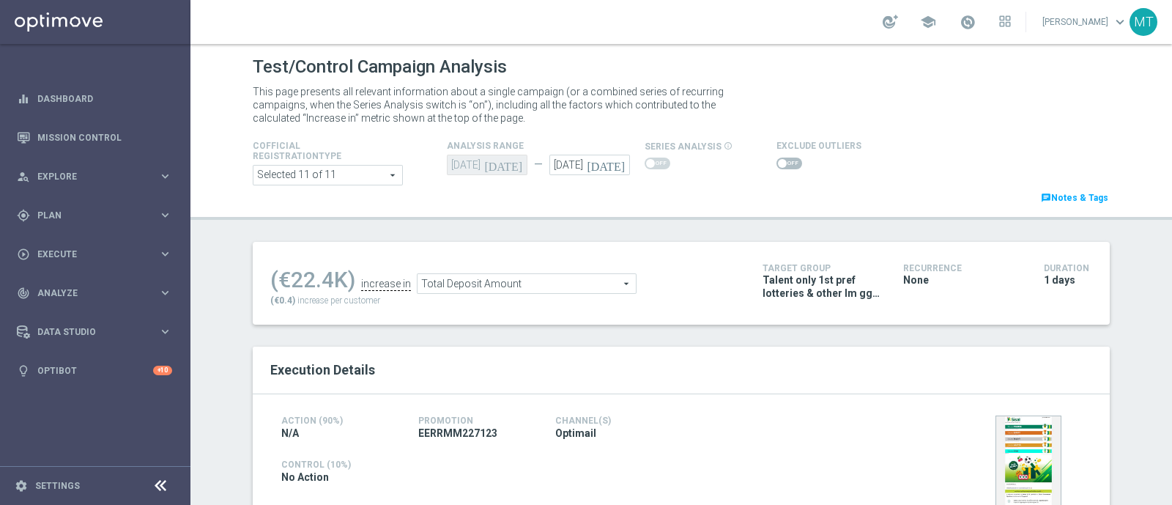
click at [443, 279] on span "Total Deposit Amount" at bounding box center [526, 283] width 218 height 19
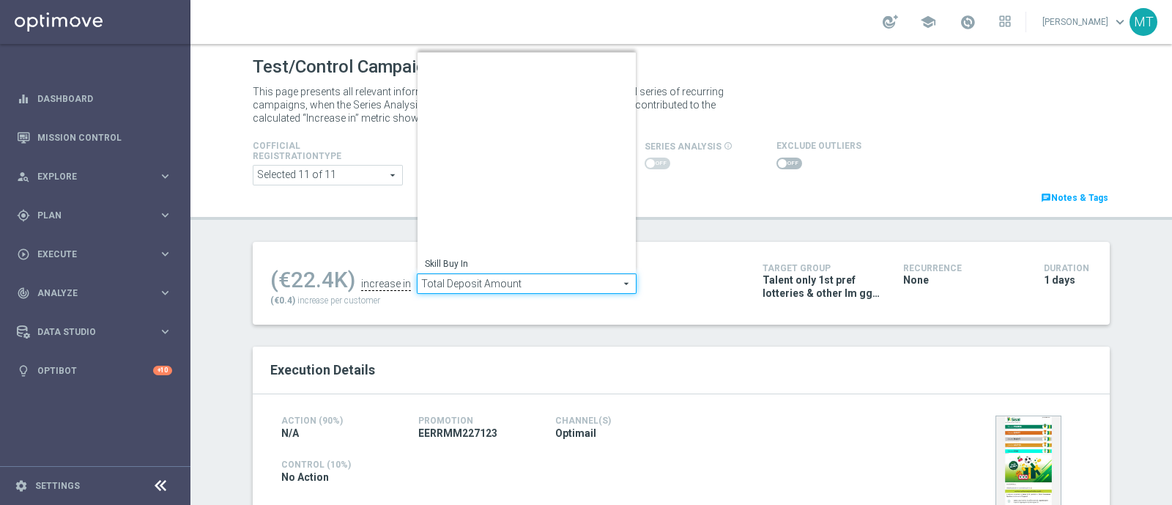
scroll to position [209, 0]
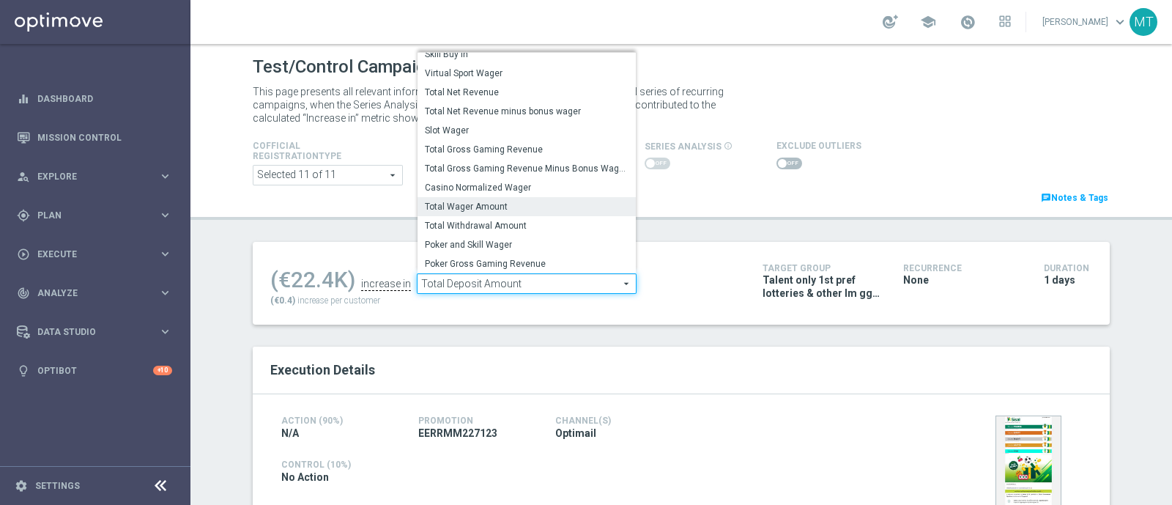
click at [505, 210] on span "Total Wager Amount" at bounding box center [527, 207] width 204 height 12
type input "Total Wager Amount"
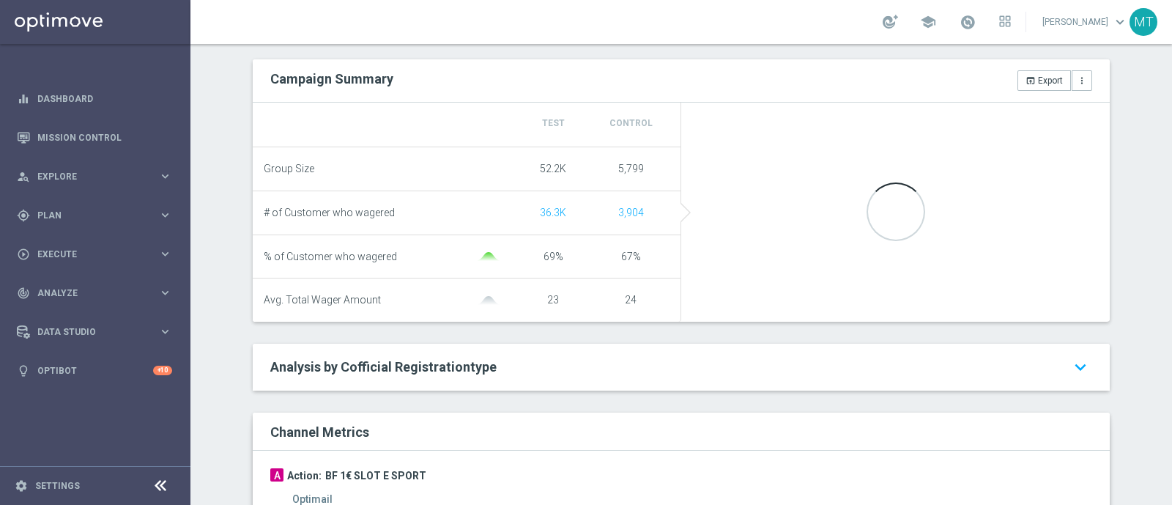
scroll to position [513, 0]
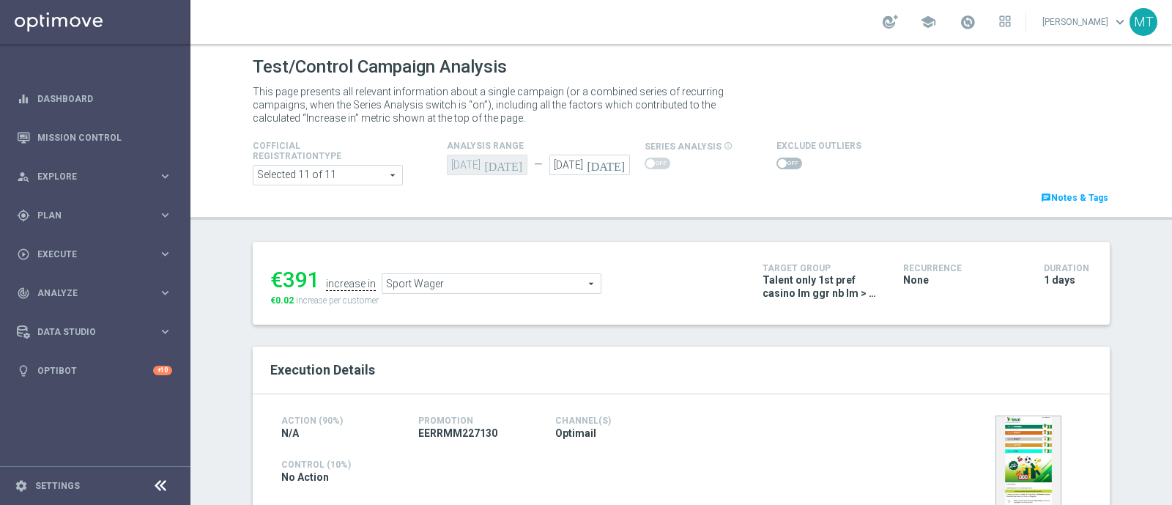
click at [613, 163] on icon "[DATE]" at bounding box center [608, 163] width 43 height 16
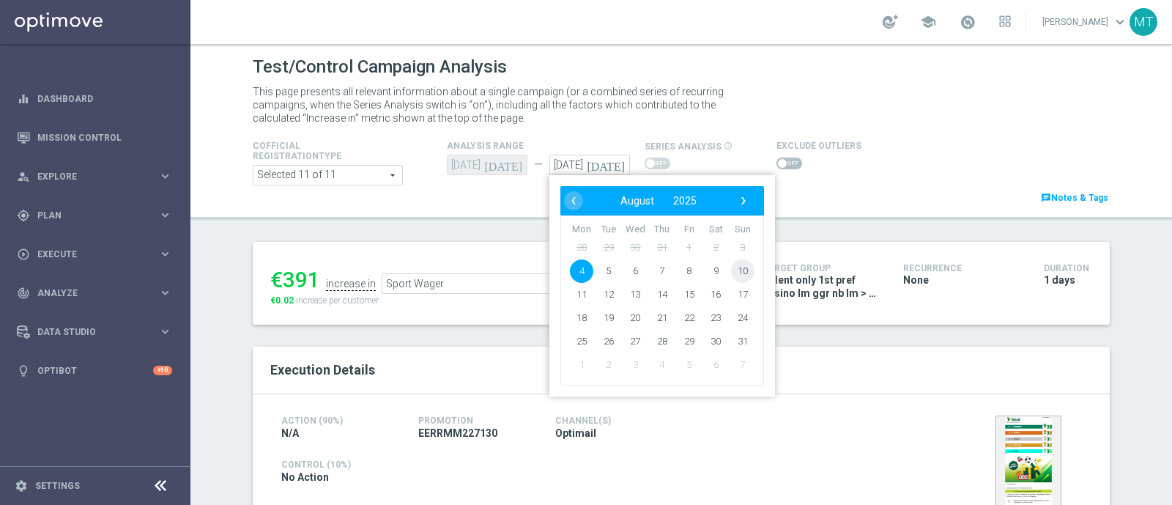
click at [735, 261] on span "10" at bounding box center [742, 270] width 23 height 23
type input "10 Aug 2025"
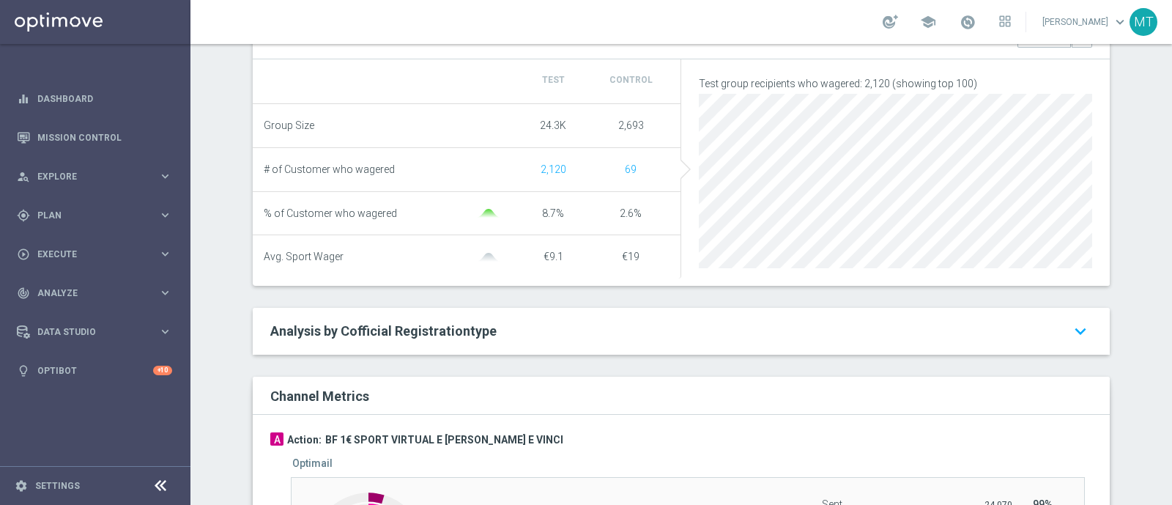
scroll to position [85, 0]
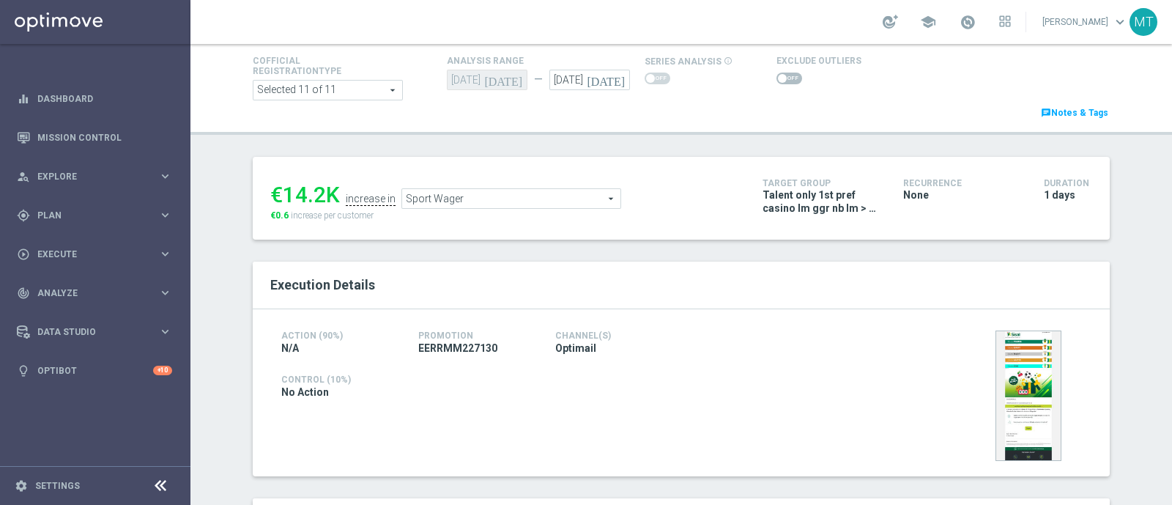
click at [483, 192] on span "Sport Wager" at bounding box center [511, 198] width 218 height 19
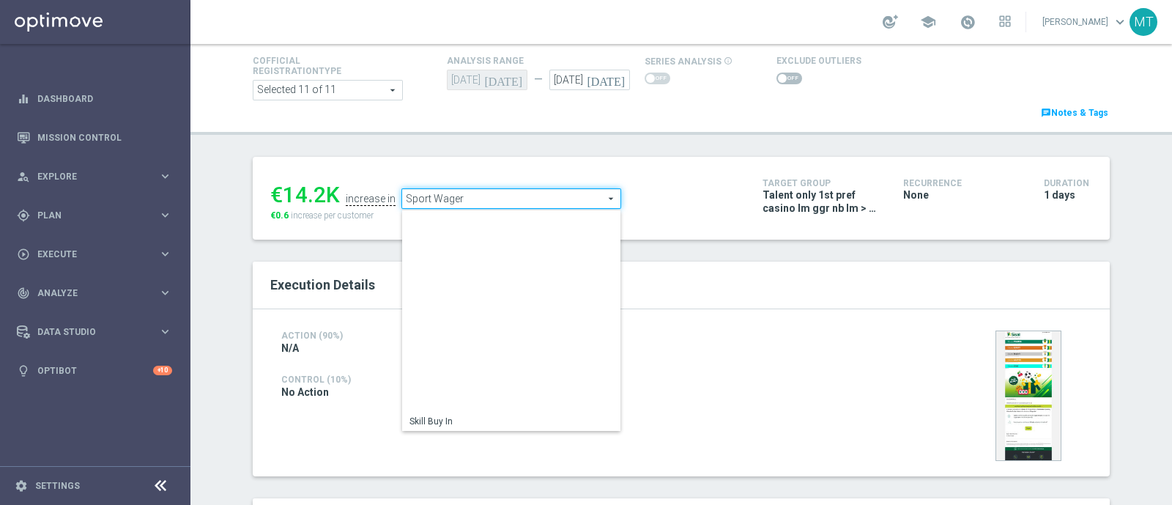
scroll to position [209, 0]
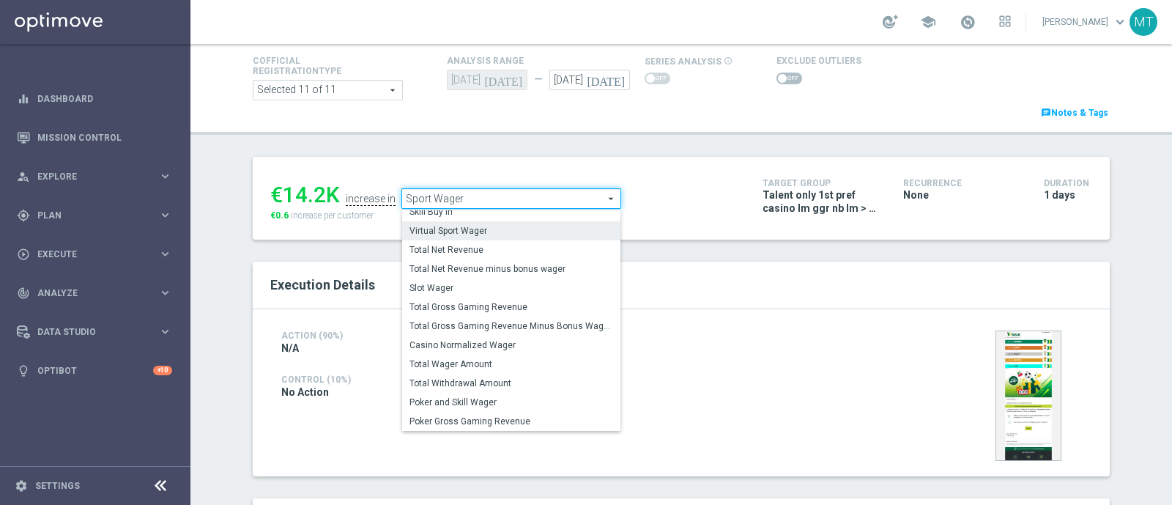
click at [504, 232] on span "Virtual Sport Wager" at bounding box center [511, 231] width 204 height 12
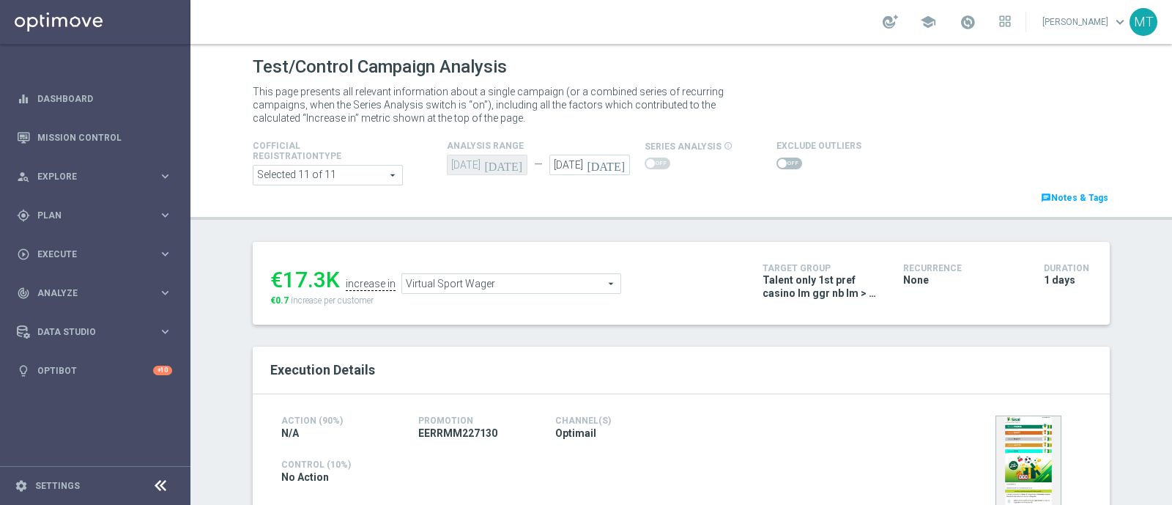
click at [558, 279] on span "Virtual Sport Wager" at bounding box center [511, 283] width 218 height 19
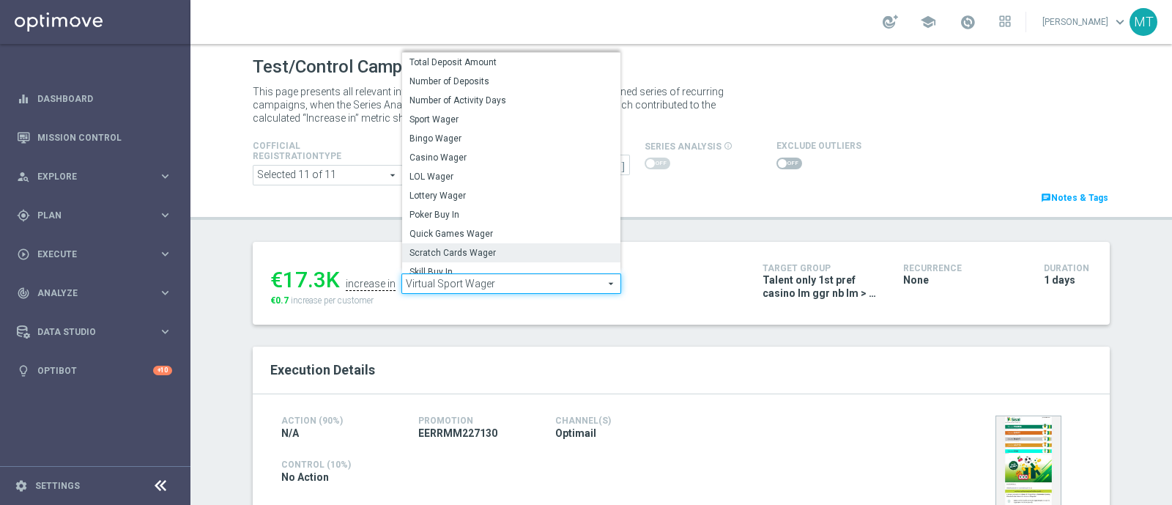
click at [507, 248] on span "Scratch Cards Wager" at bounding box center [511, 253] width 204 height 12
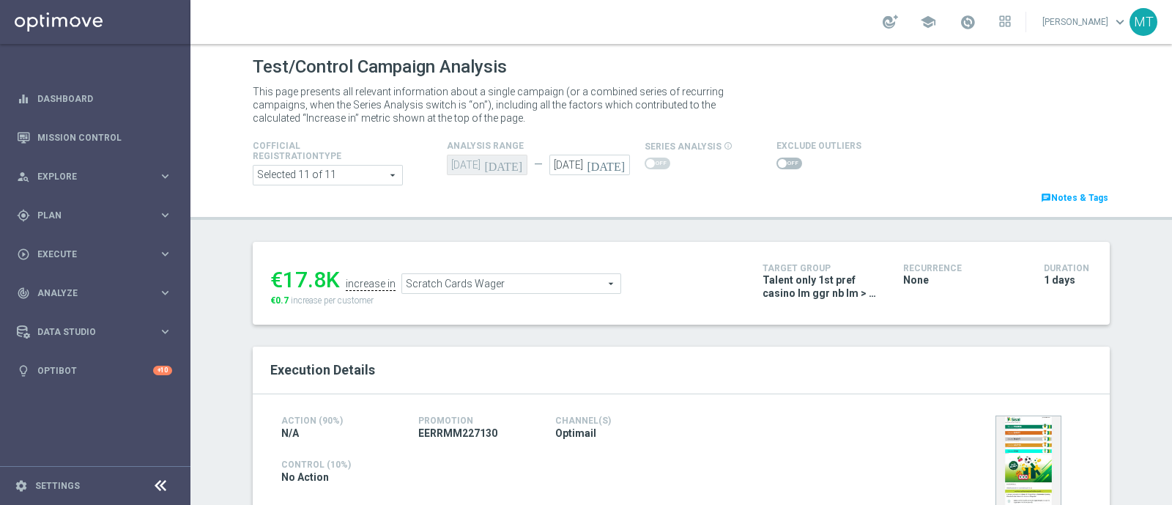
click at [456, 278] on span "Scratch Cards Wager" at bounding box center [511, 283] width 218 height 19
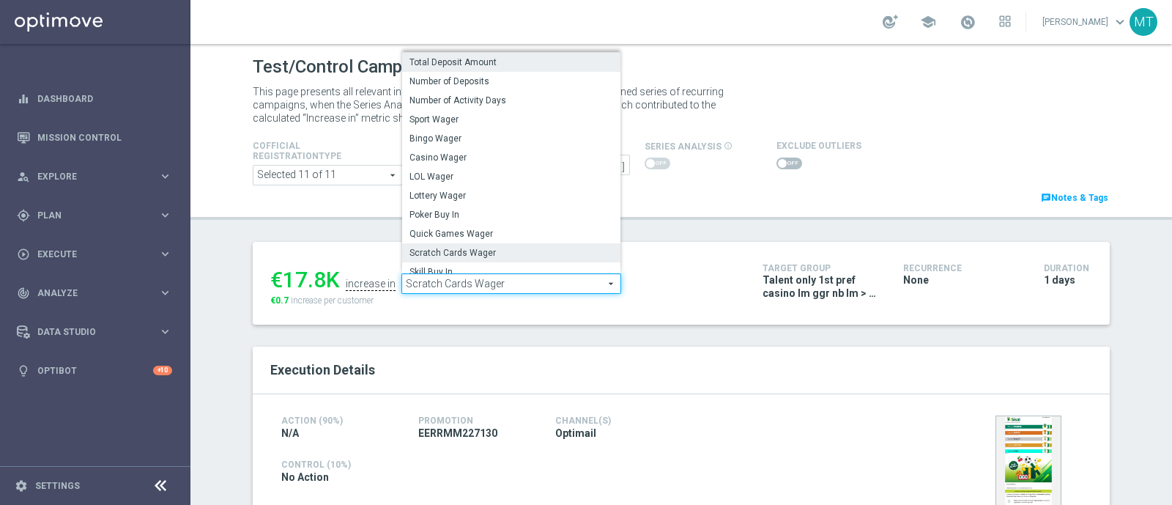
click at [449, 53] on label "Total Deposit Amount" at bounding box center [511, 62] width 218 height 19
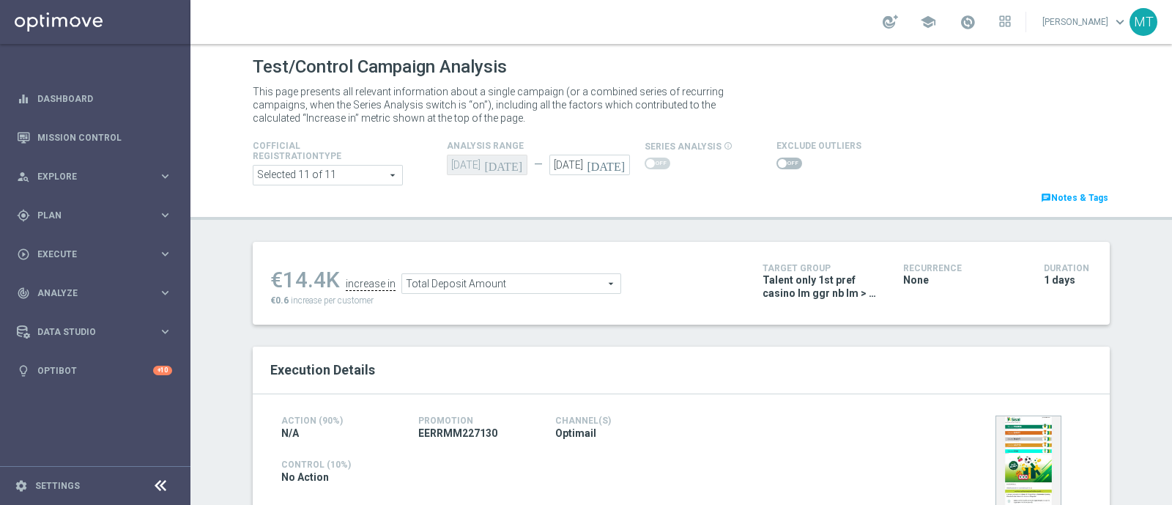
click at [426, 285] on span "Total Deposit Amount" at bounding box center [511, 283] width 218 height 19
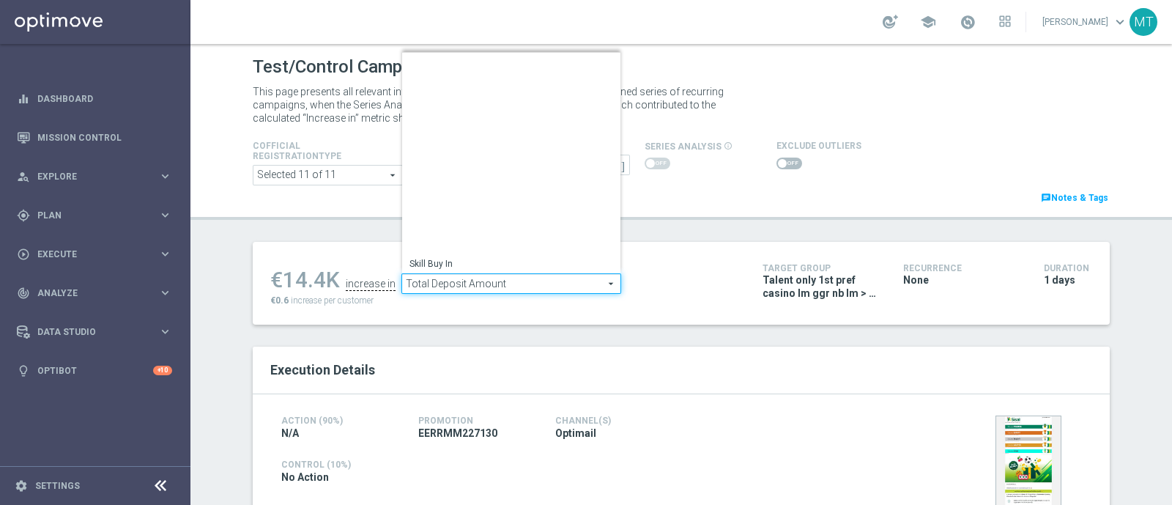
scroll to position [209, 0]
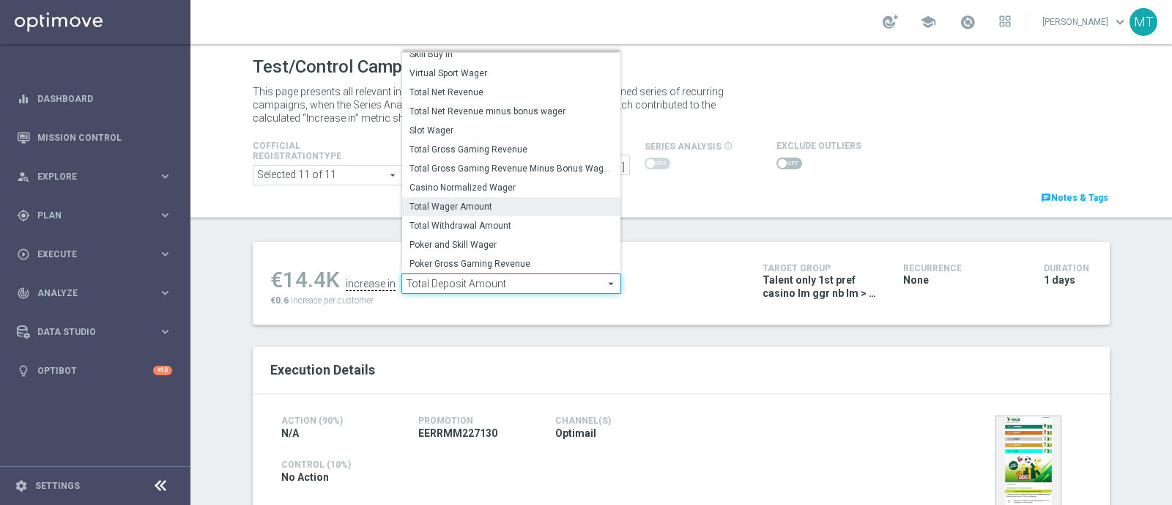
click at [480, 205] on span "Total Wager Amount" at bounding box center [511, 207] width 204 height 12
type input "Total Wager Amount"
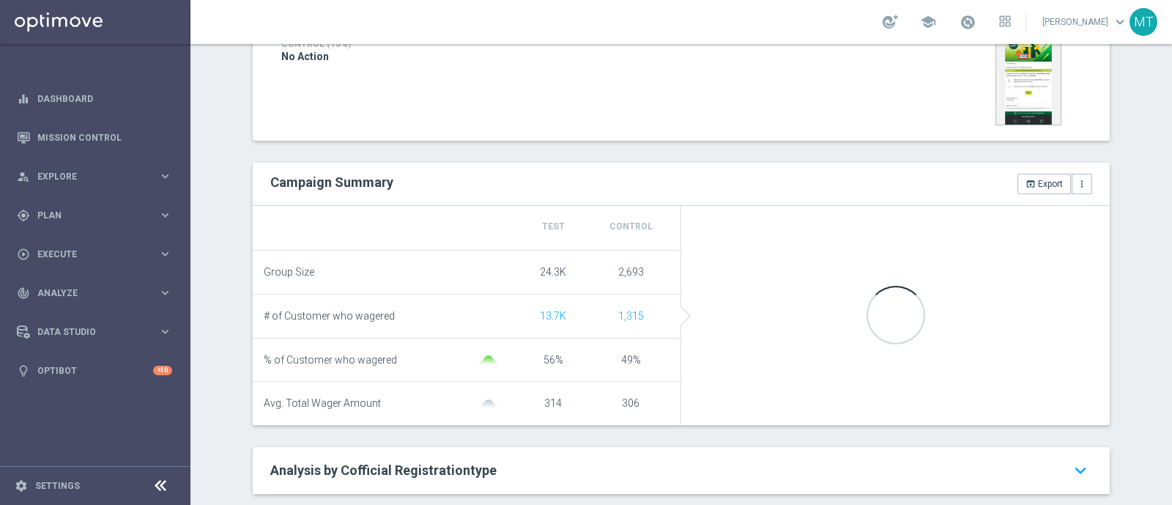
scroll to position [421, 0]
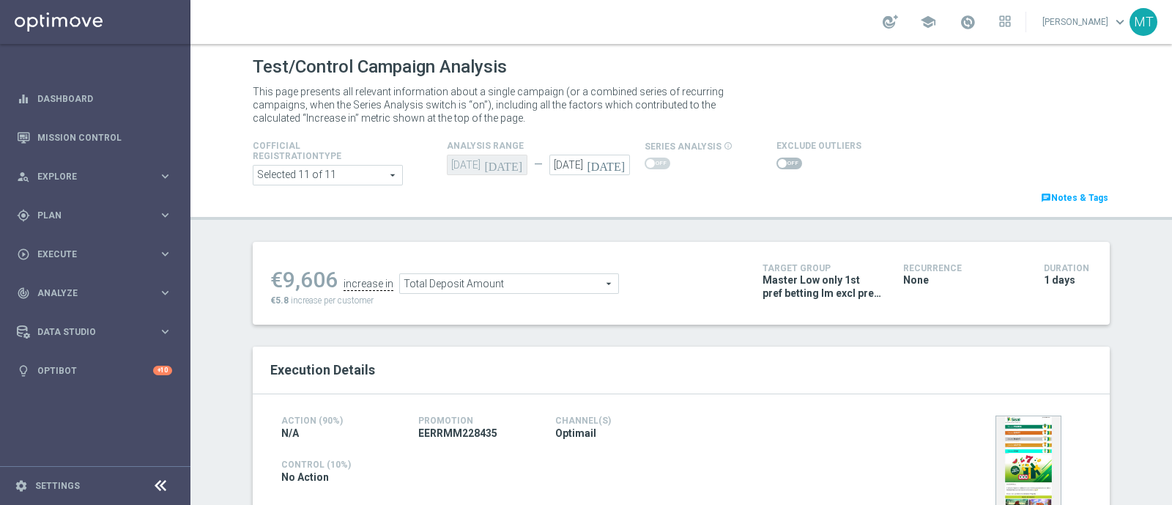
click at [612, 163] on icon "[DATE]" at bounding box center [608, 163] width 43 height 16
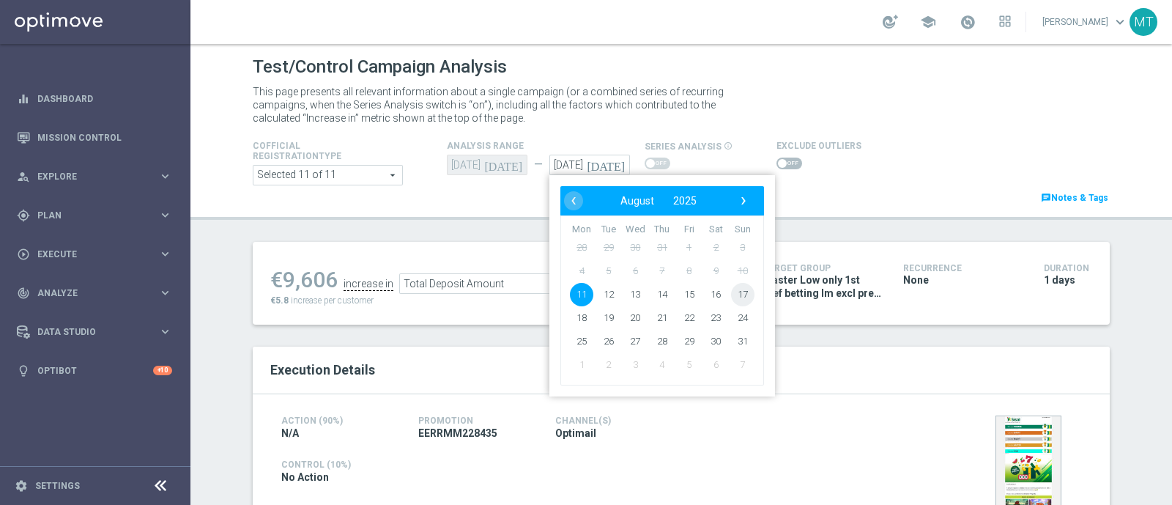
click at [732, 291] on span "17" at bounding box center [742, 294] width 23 height 23
type input "[DATE]"
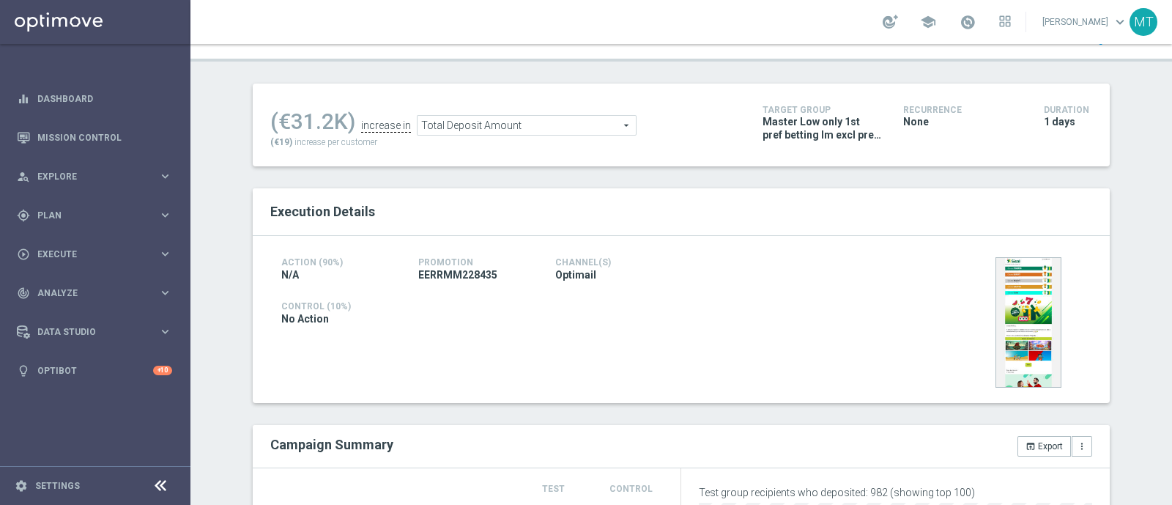
scroll to position [37, 0]
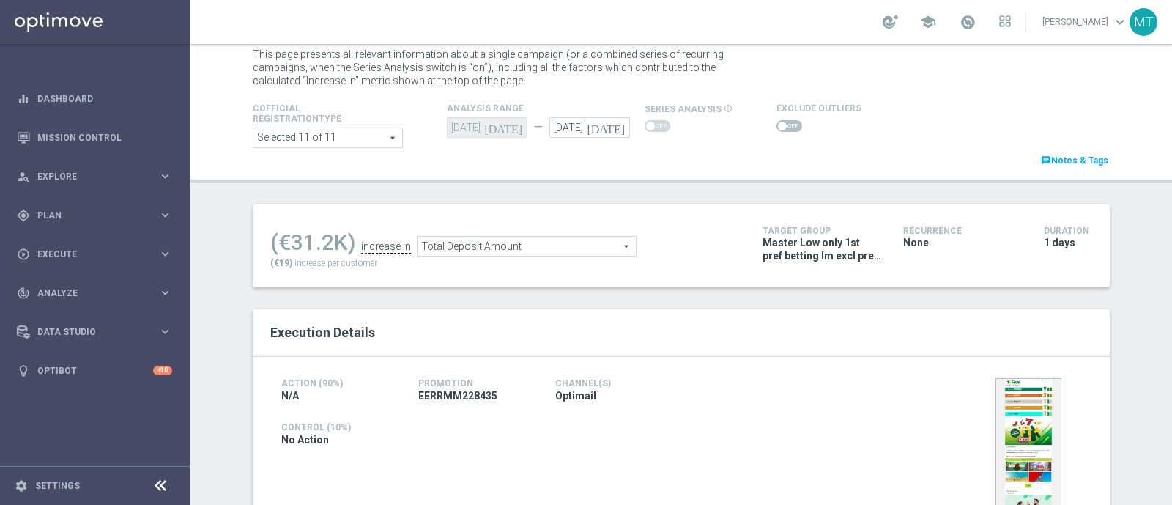
click at [487, 242] on span "Total Deposit Amount" at bounding box center [526, 246] width 218 height 19
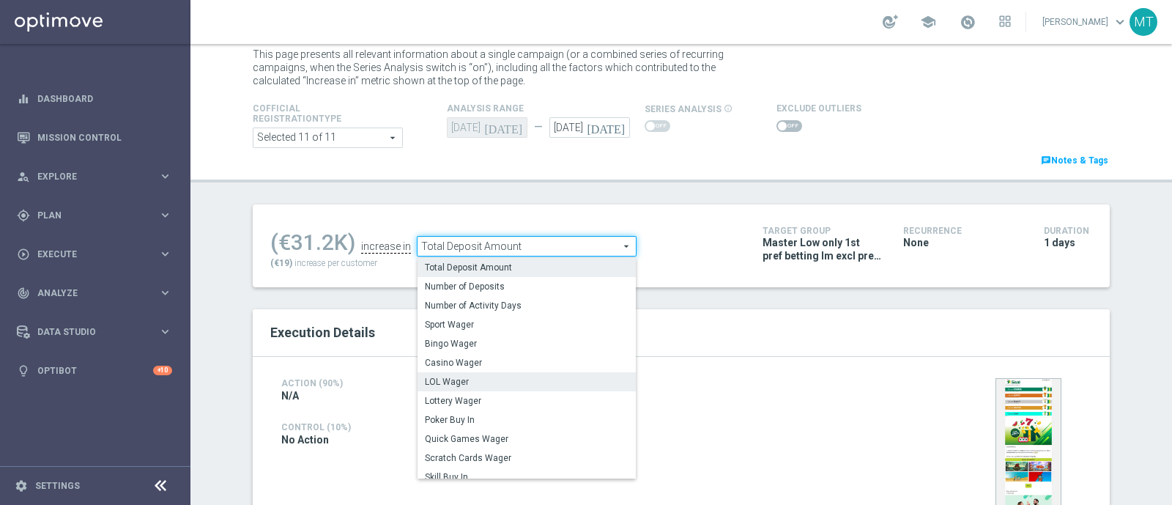
scroll to position [209, 0]
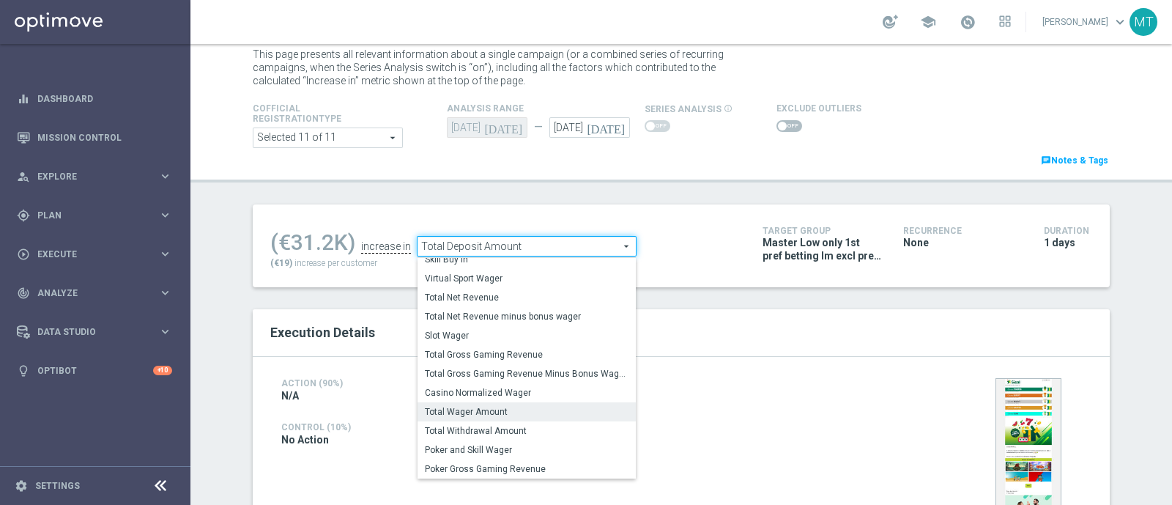
click at [461, 409] on span "Total Wager Amount" at bounding box center [527, 412] width 204 height 12
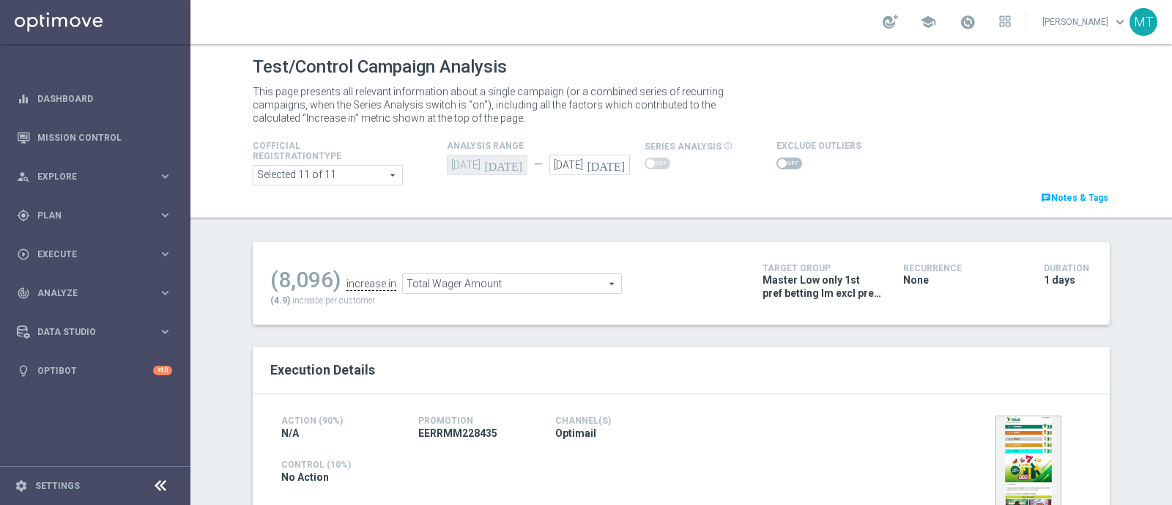
click at [453, 280] on span "Total Wager Amount" at bounding box center [512, 283] width 218 height 19
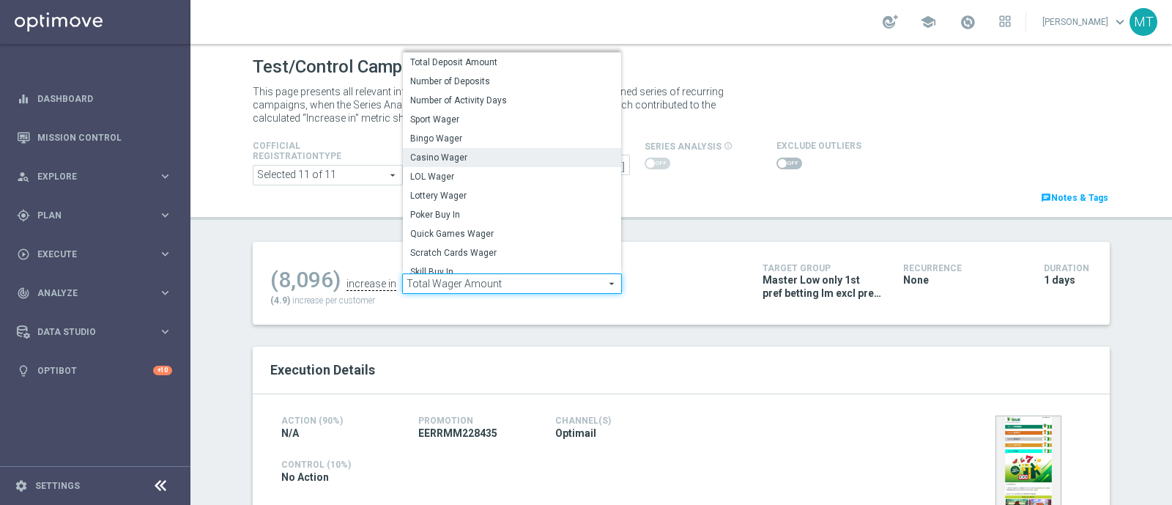
click at [448, 155] on span "Casino Wager" at bounding box center [512, 158] width 204 height 12
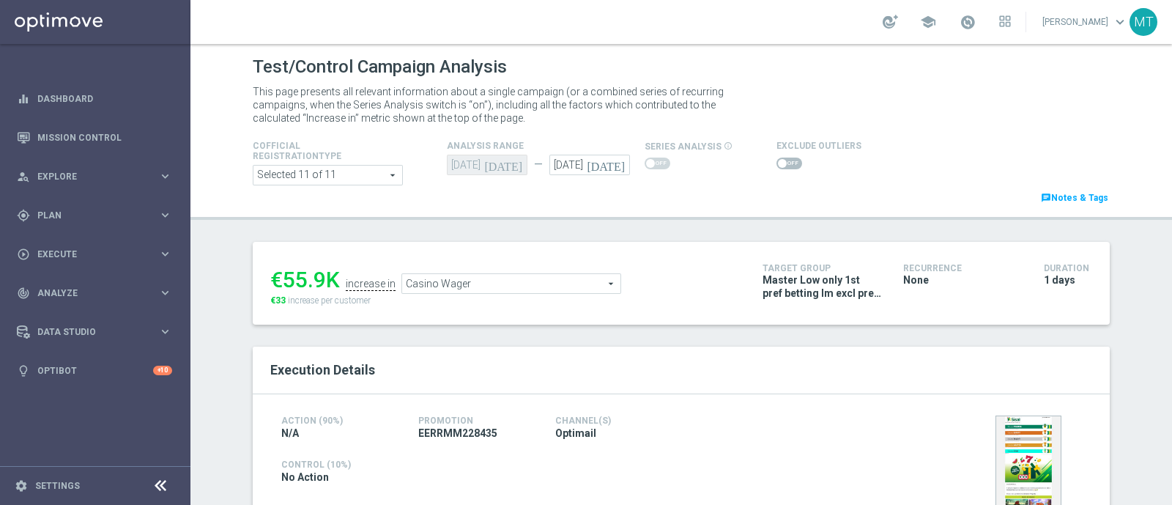
click at [437, 277] on span "Casino Wager" at bounding box center [511, 283] width 218 height 19
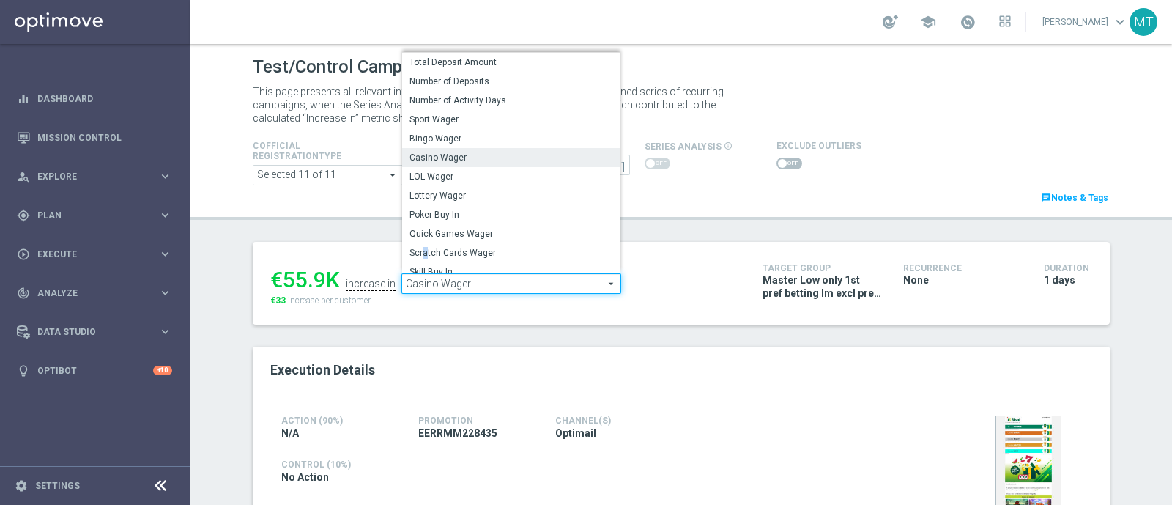
drag, startPoint x: 447, startPoint y: 246, endPoint x: 417, endPoint y: 254, distance: 30.4
click at [417, 254] on span "Scratch Cards Wager" at bounding box center [511, 253] width 204 height 12
type input "Scratch Cards Wager"
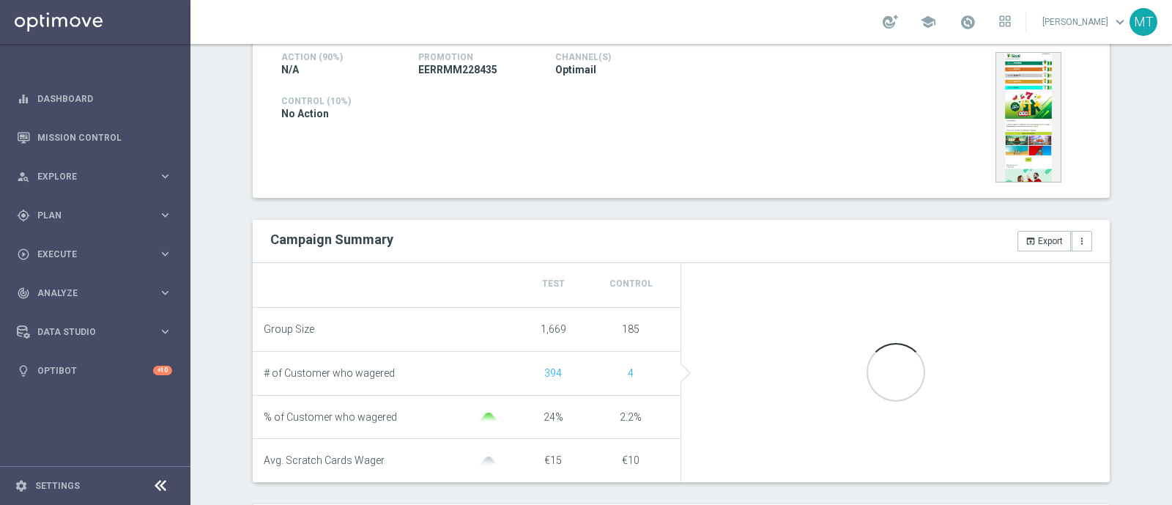
scroll to position [364, 0]
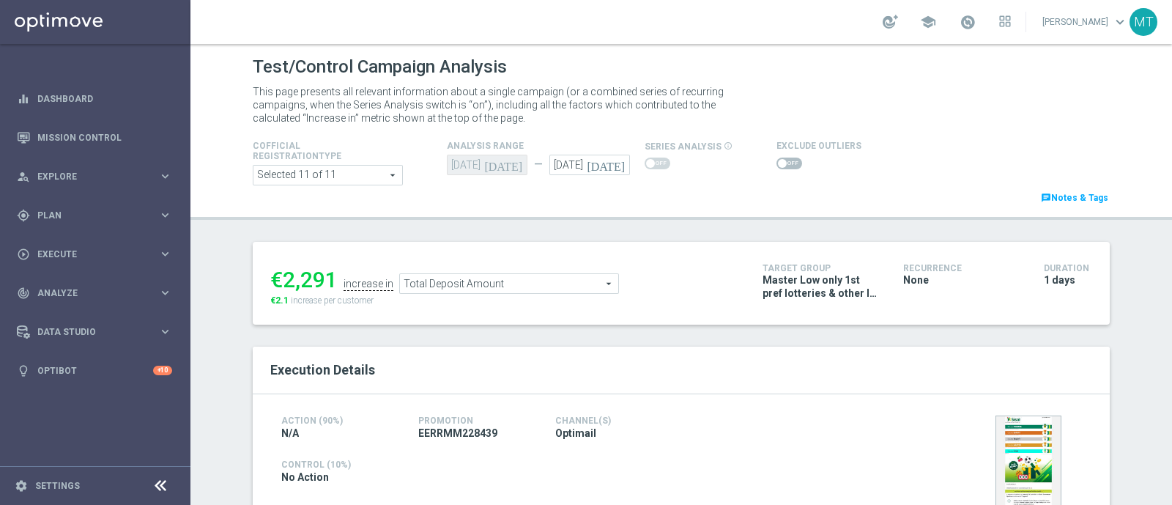
click at [607, 166] on icon "[DATE]" at bounding box center [608, 163] width 43 height 16
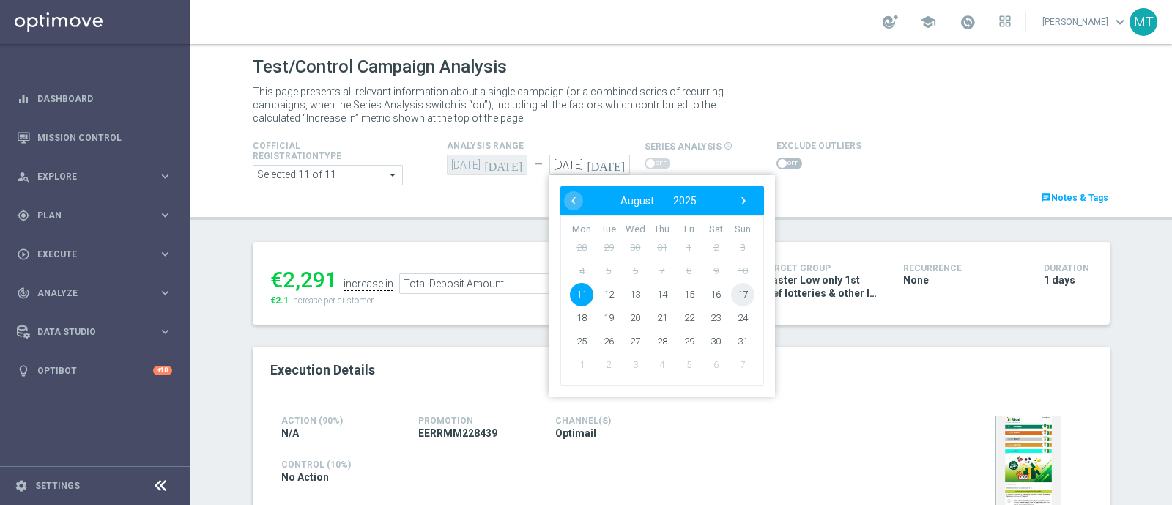
click at [731, 291] on span "17" at bounding box center [742, 294] width 23 height 23
type input "[DATE]"
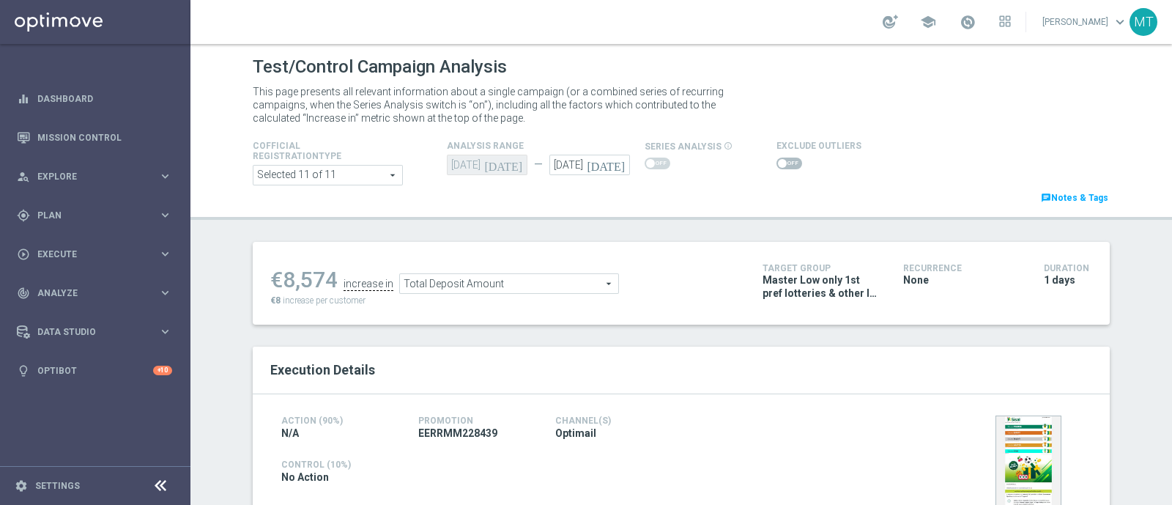
click at [512, 287] on span "Total Deposit Amount" at bounding box center [509, 283] width 218 height 19
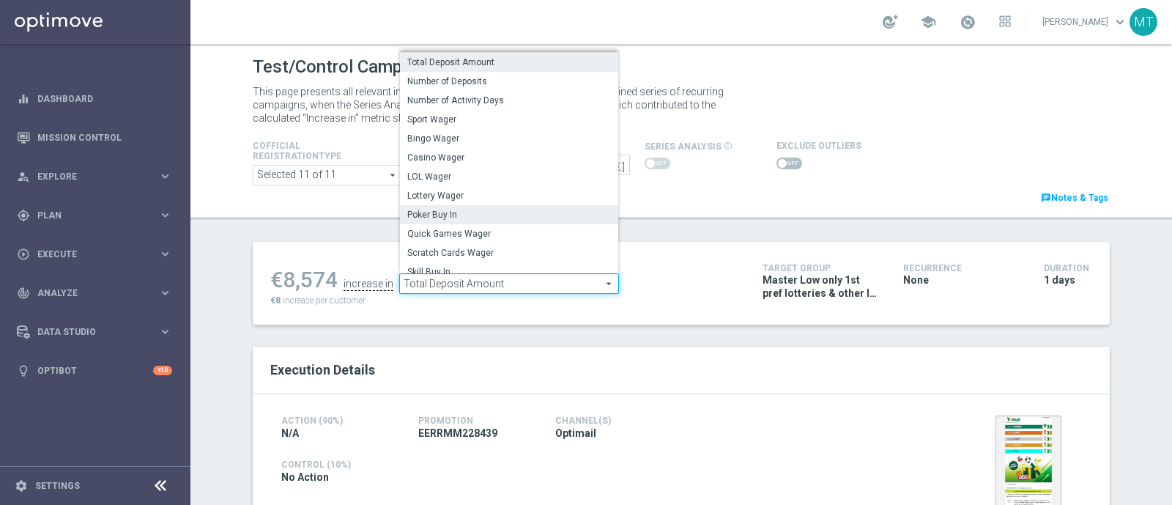
scroll to position [209, 0]
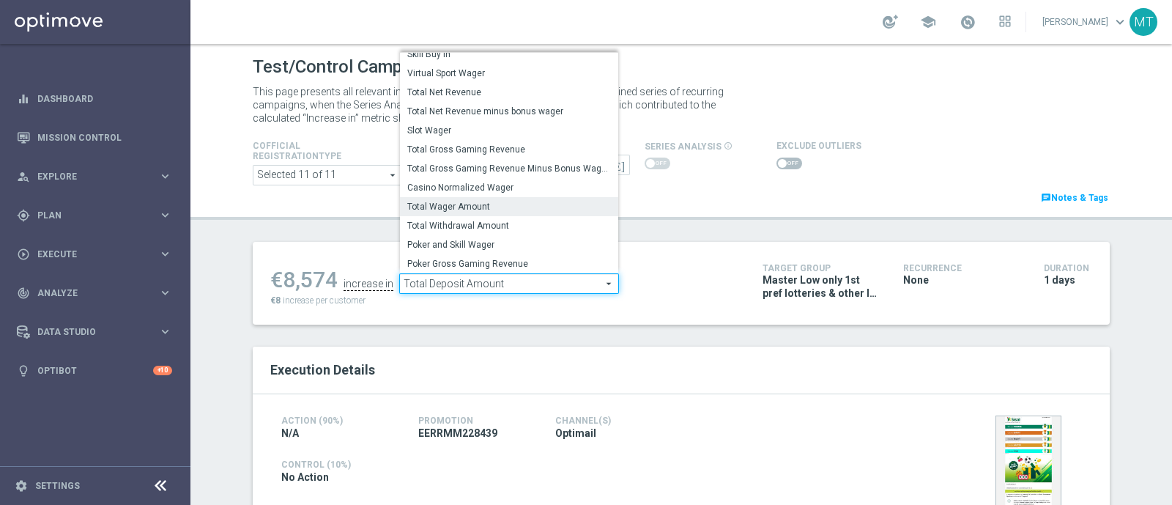
click at [472, 206] on span "Total Wager Amount" at bounding box center [509, 207] width 204 height 12
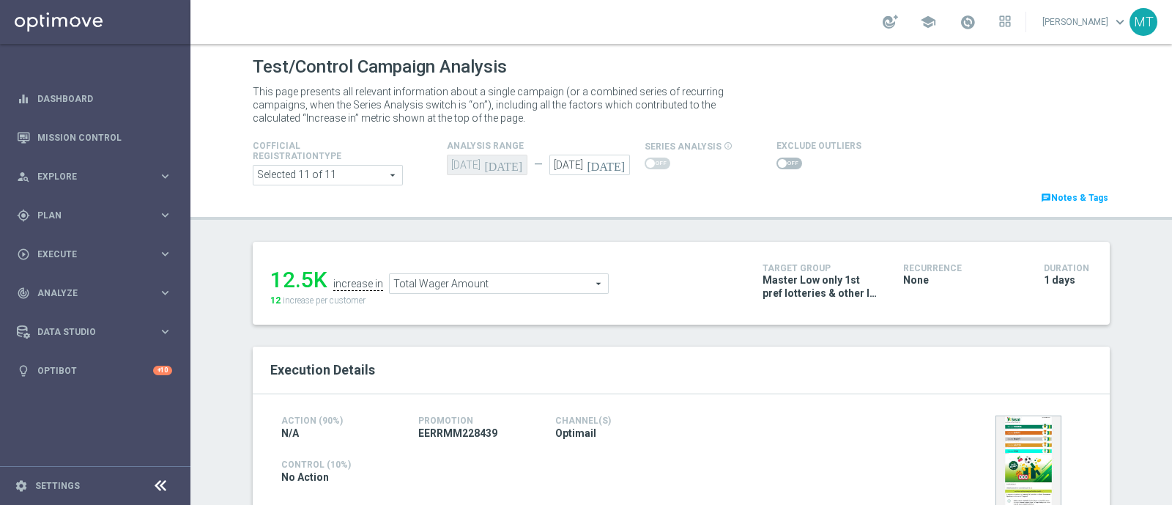
click at [513, 282] on span "Total Wager Amount" at bounding box center [499, 283] width 218 height 19
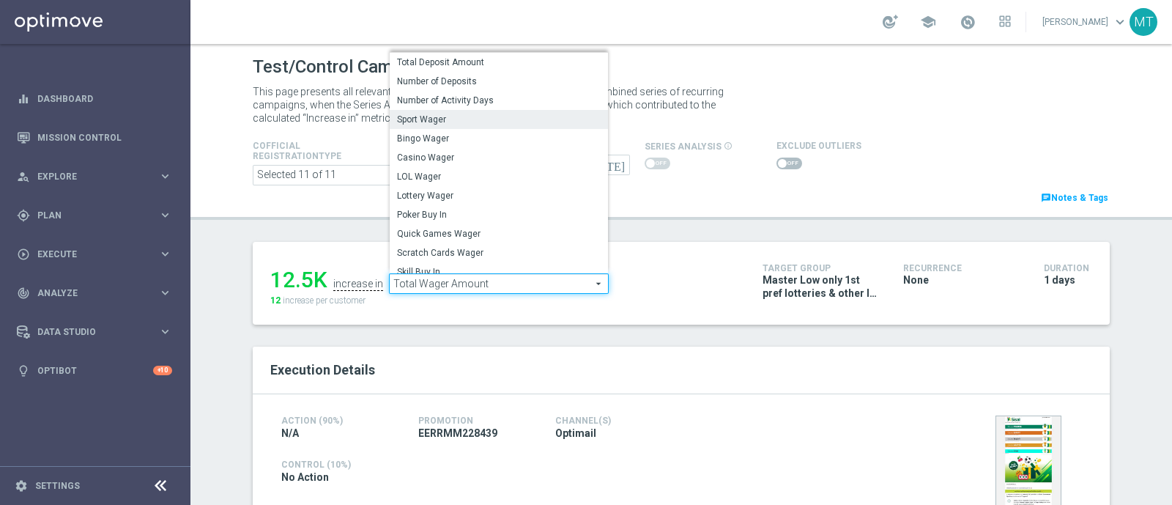
click at [434, 117] on span "Sport Wager" at bounding box center [499, 120] width 204 height 12
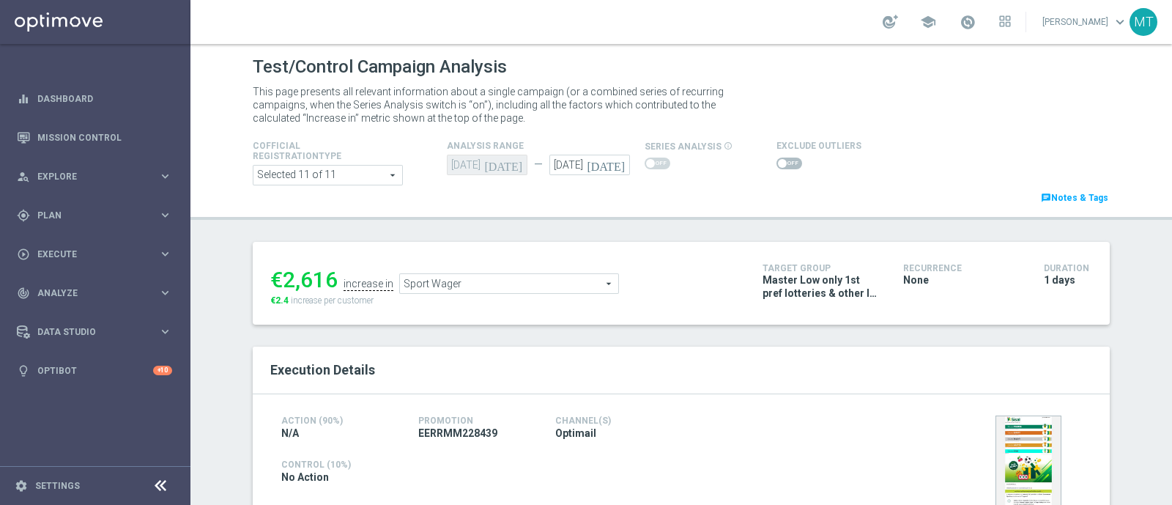
click at [508, 275] on span "Sport Wager" at bounding box center [509, 283] width 218 height 19
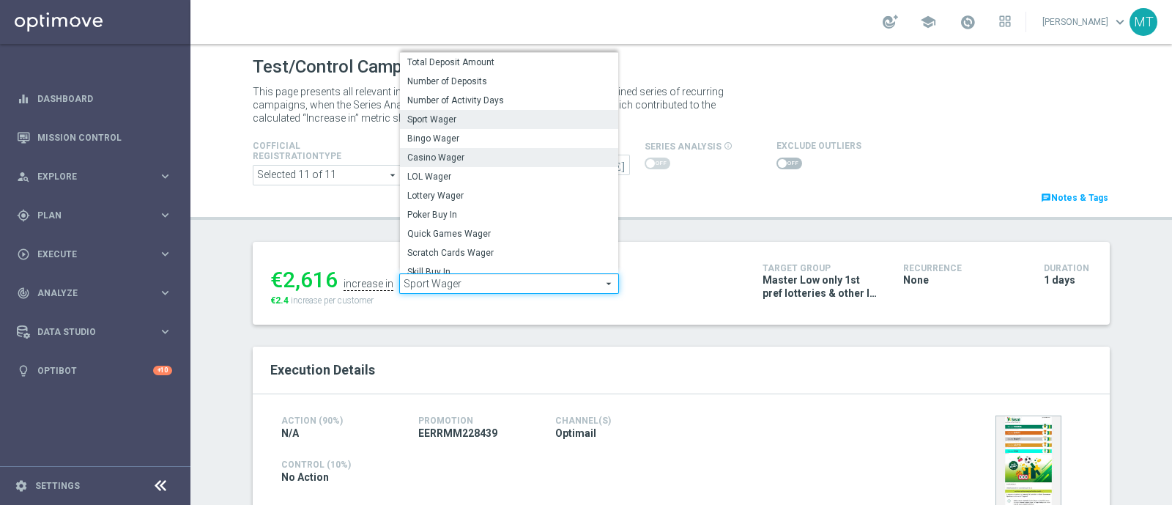
click at [436, 159] on span "Casino Wager" at bounding box center [509, 158] width 204 height 12
type input "Casino Wager"
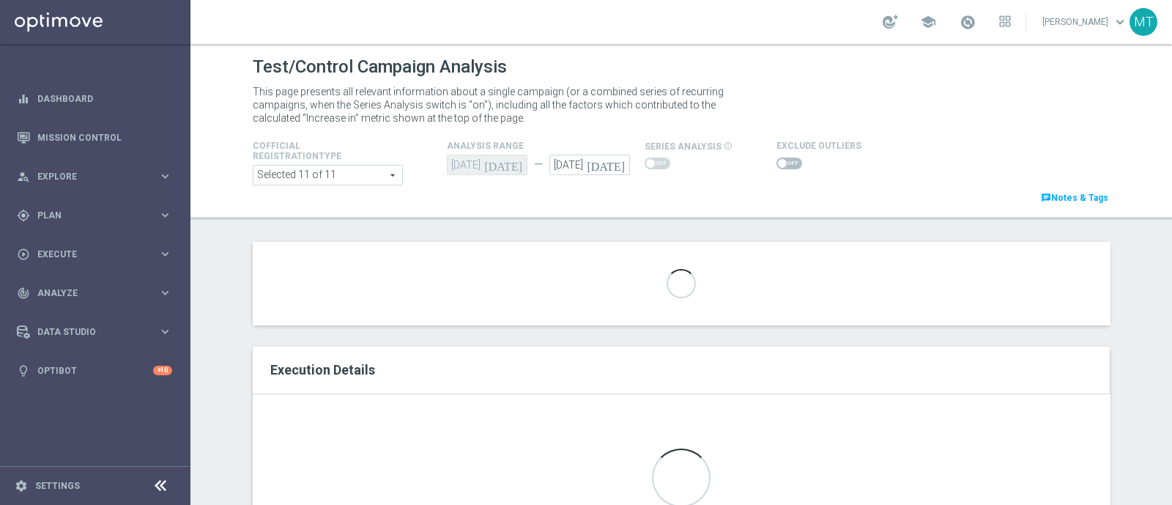
scroll to position [443, 0]
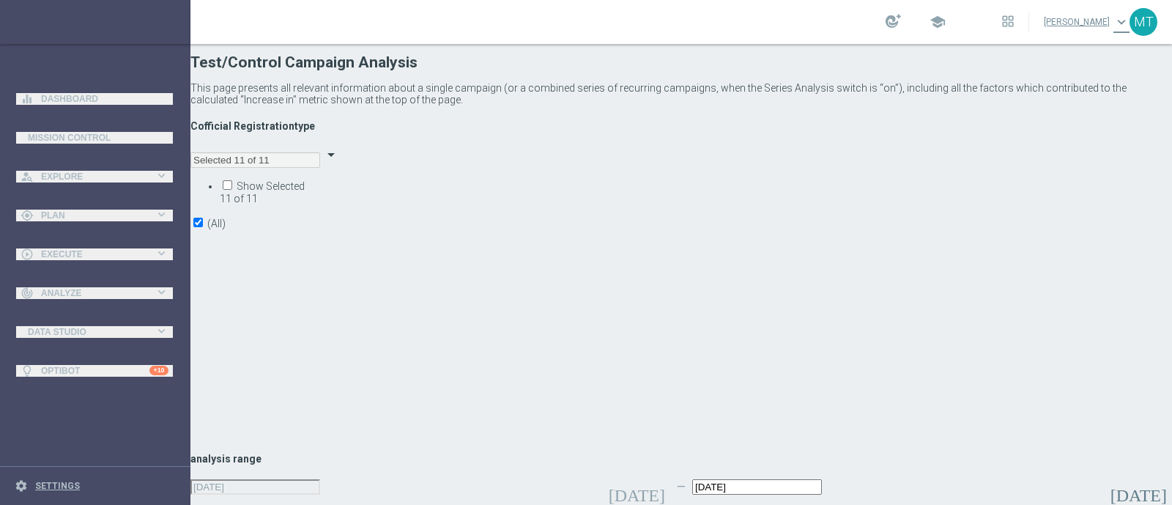
type input "[DATE]"
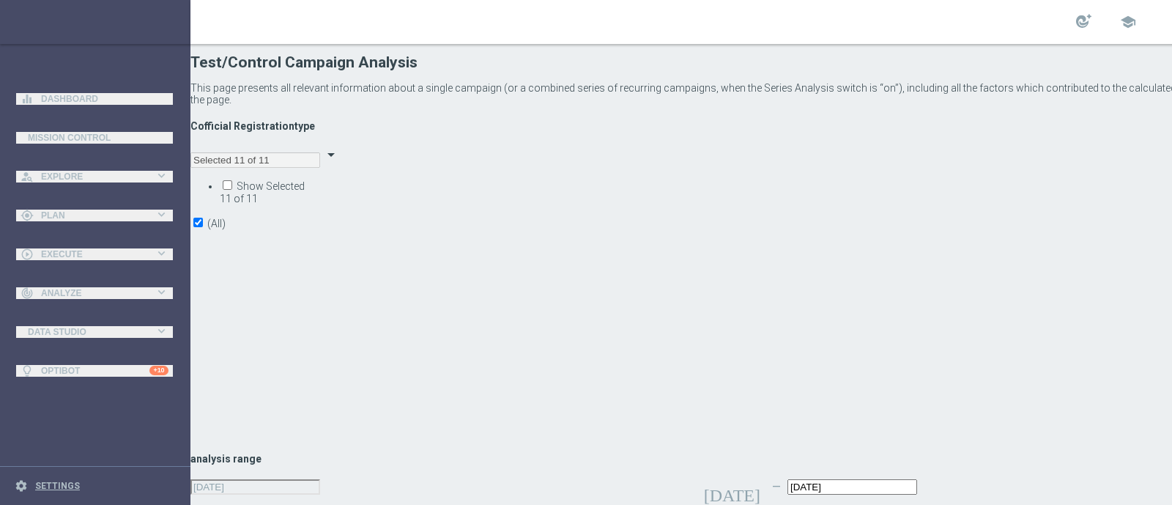
scroll to position [48, 0]
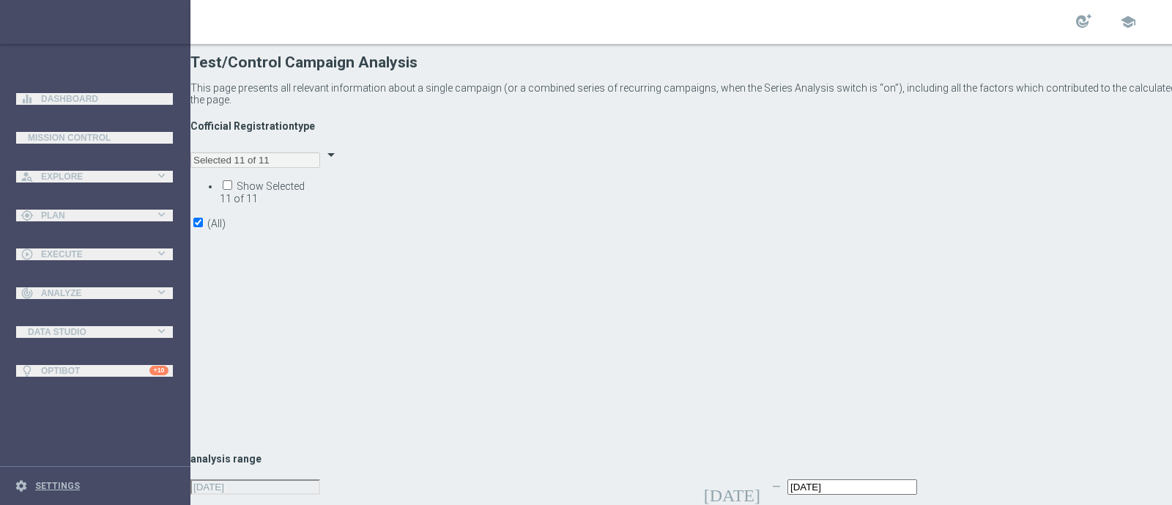
scroll to position [52, 0]
type input "Virtual Sport Wager"
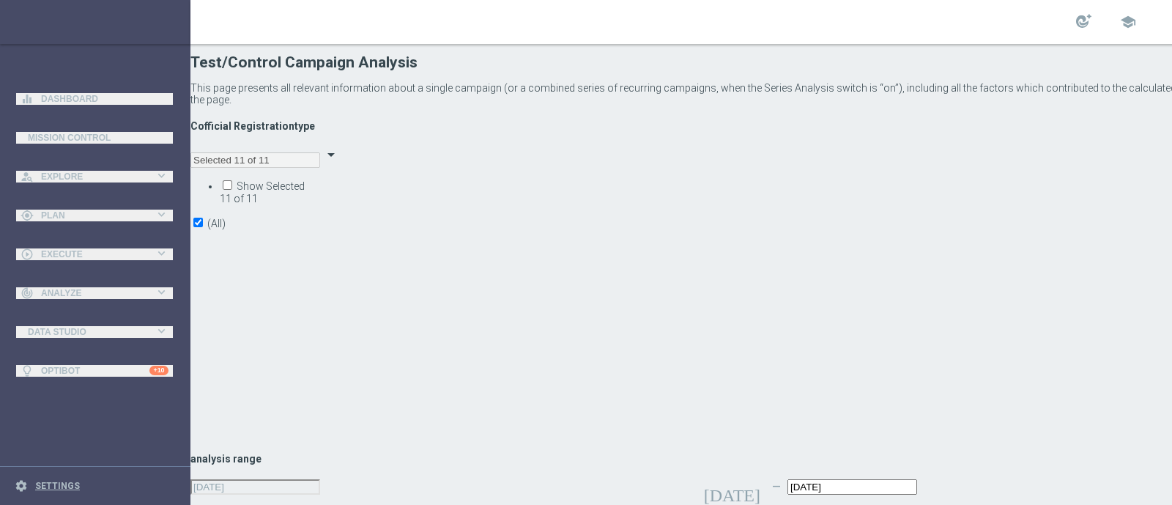
scroll to position [468, 0]
